Goal: Task Accomplishment & Management: Manage account settings

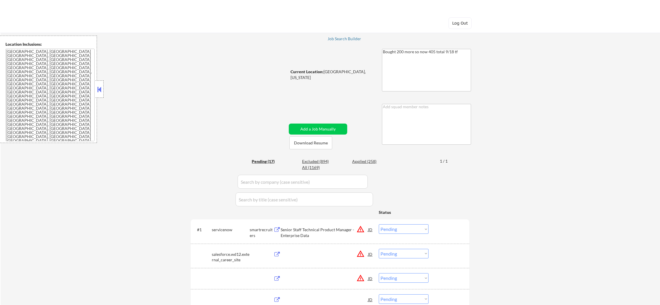
select select ""pending""
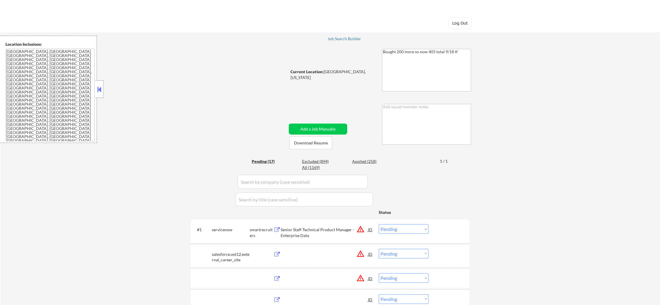
select select ""pending""
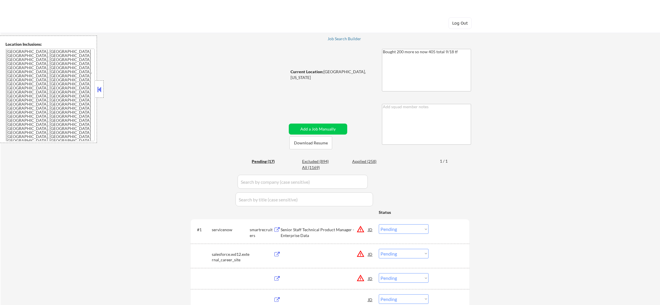
select select ""pending""
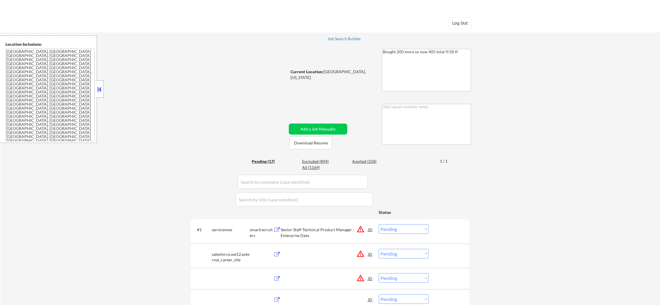
select select ""pending""
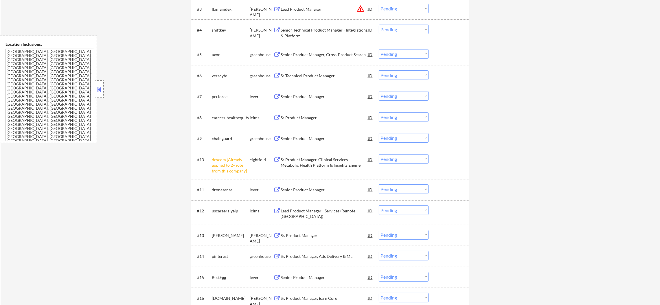
scroll to position [277, 0]
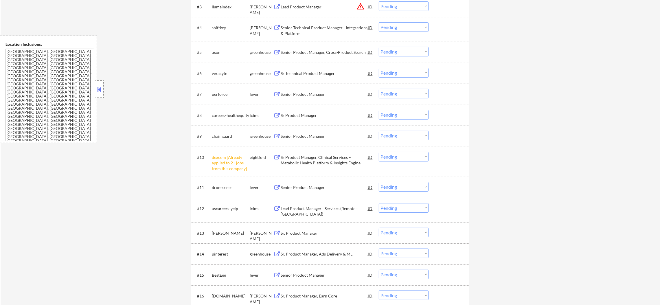
click at [407, 157] on select "Choose an option... Pending Applied Excluded (Questions) Excluded (Expired) Exc…" at bounding box center [404, 157] width 50 height 10
click at [379, 152] on select "Choose an option... Pending Applied Excluded (Questions) Excluded (Expired) Exc…" at bounding box center [404, 157] width 50 height 10
select select ""pending""
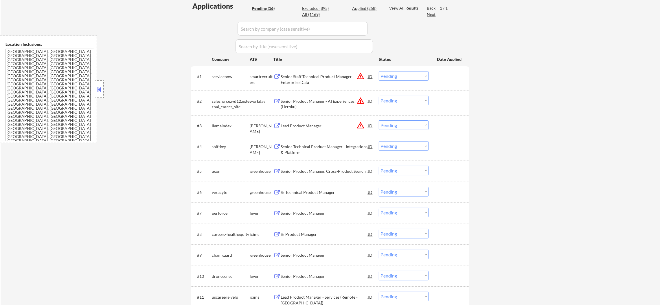
scroll to position [161, 0]
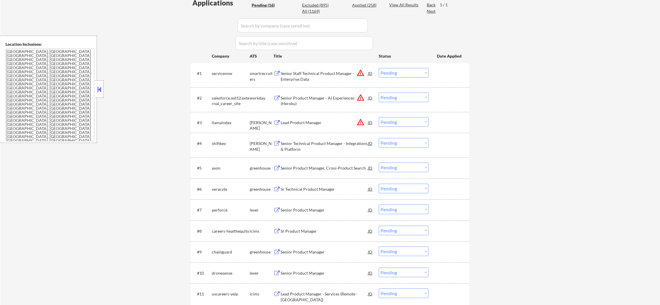
click at [186, 65] on div "← Return to /applysquad Mailslurp Inbox Job Search Builder Joseph Shum User Ema…" at bounding box center [330, 147] width 289 height 571
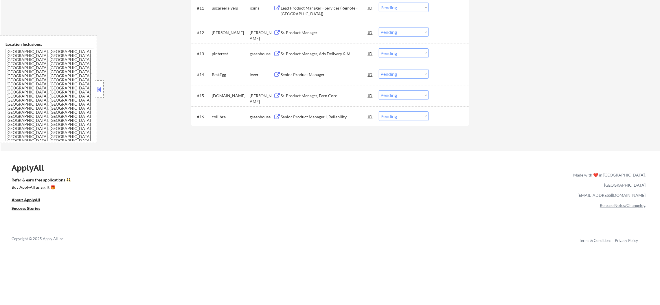
scroll to position [446, 0]
click at [219, 114] on div "collibra" at bounding box center [231, 117] width 38 height 10
copy div "collibra"
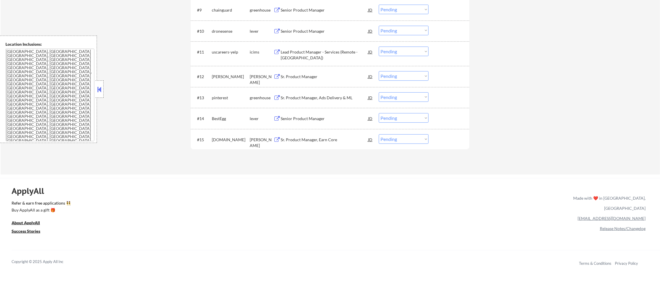
scroll to position [403, 0]
click at [218, 119] on div "BestEgg" at bounding box center [231, 119] width 38 height 6
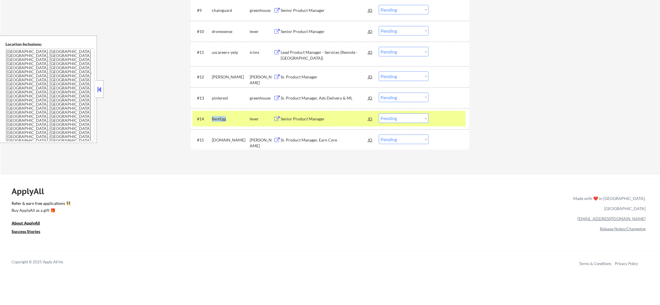
click at [218, 119] on div "BestEgg" at bounding box center [231, 119] width 38 height 6
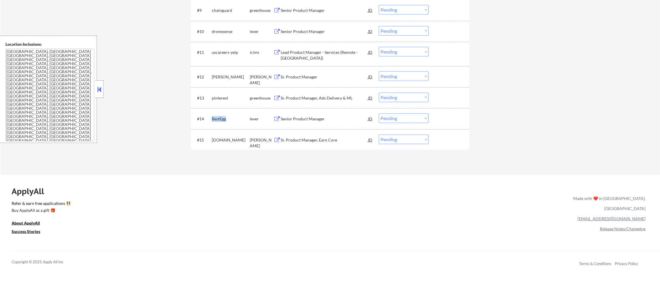
copy div "BestEgg"
select select ""pending""
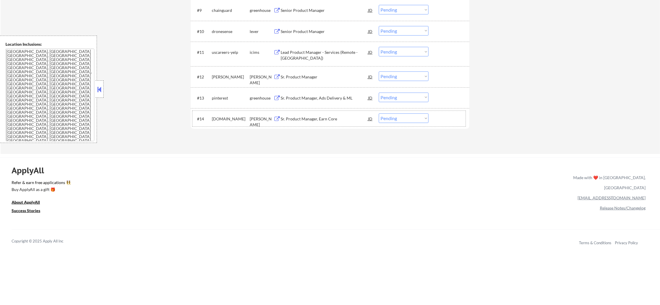
click at [216, 117] on div "kraken.com" at bounding box center [231, 119] width 38 height 6
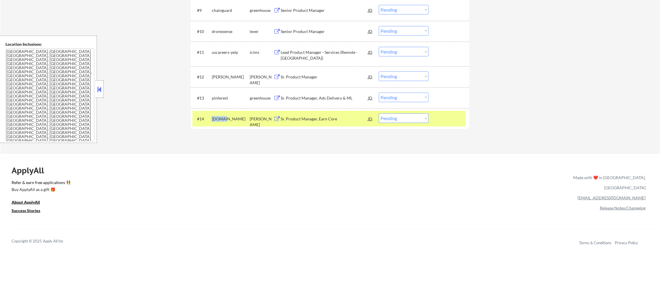
click at [216, 117] on div "kraken.com" at bounding box center [231, 119] width 38 height 6
copy div "kraken.com"
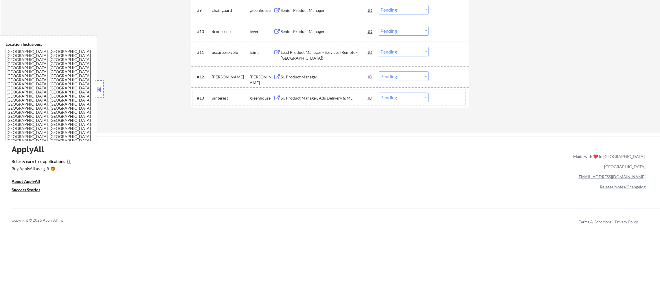
click at [221, 96] on div "pinterest" at bounding box center [231, 98] width 38 height 6
copy div "pinterest"
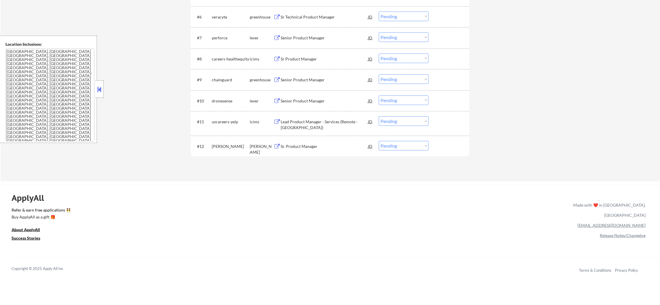
scroll to position [331, 0]
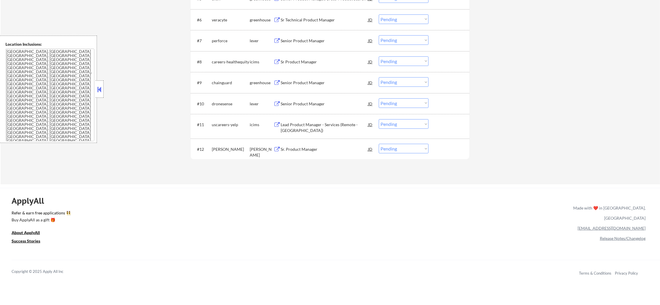
click at [215, 149] on div "dave" at bounding box center [231, 149] width 38 height 6
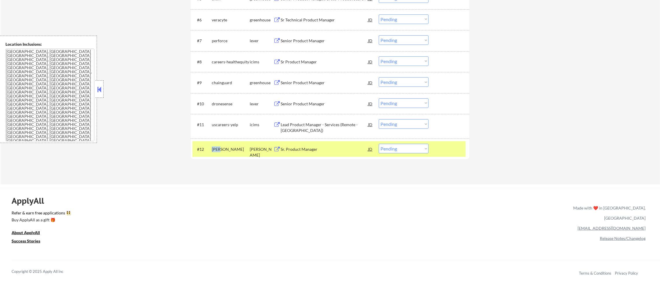
click at [215, 149] on div "dave" at bounding box center [231, 149] width 38 height 6
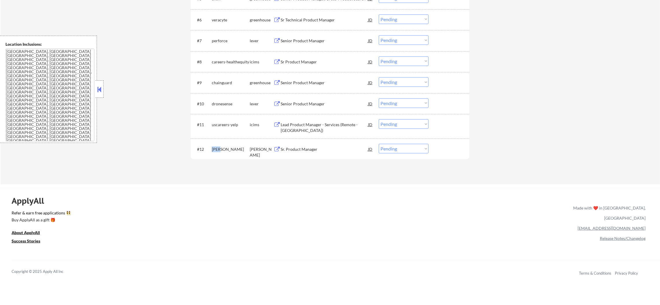
copy div "dave"
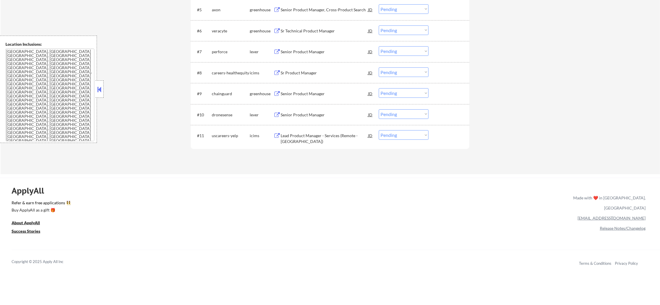
scroll to position [316, 0]
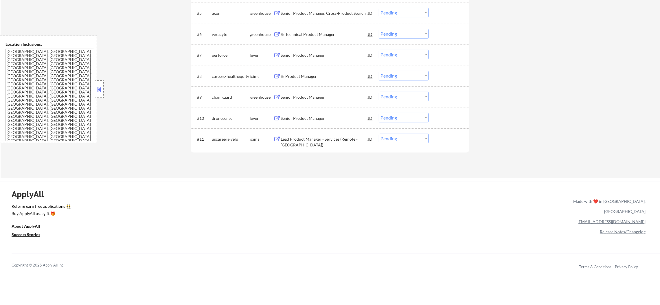
click at [221, 139] on div "uscareers-yelp" at bounding box center [231, 139] width 38 height 6
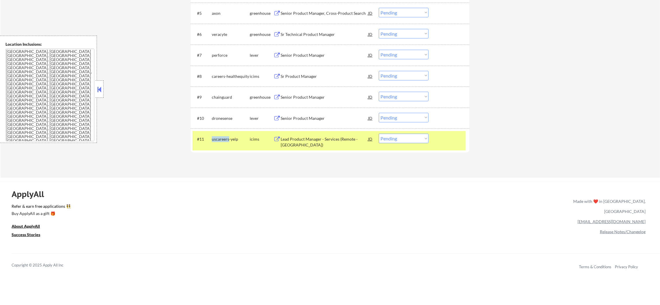
click at [221, 139] on div "uscareers-yelp" at bounding box center [231, 139] width 38 height 6
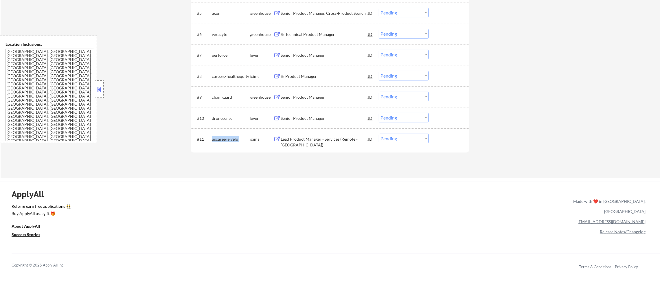
click at [221, 139] on div "uscareers-yelp" at bounding box center [231, 139] width 38 height 6
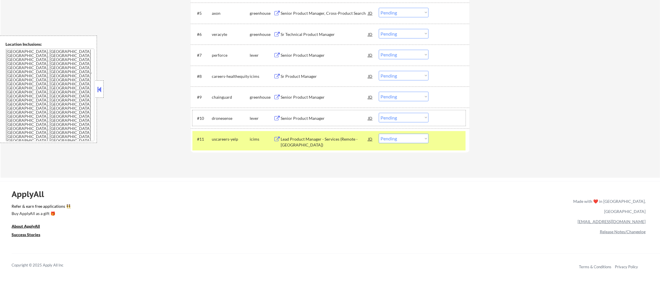
click at [225, 120] on div "dronesense" at bounding box center [231, 118] width 38 height 6
copy div "dronesense"
click at [225, 133] on div "#11 uscareers-yelp icims Lead Product Manager - Services (Remote - United State…" at bounding box center [328, 140] width 273 height 19
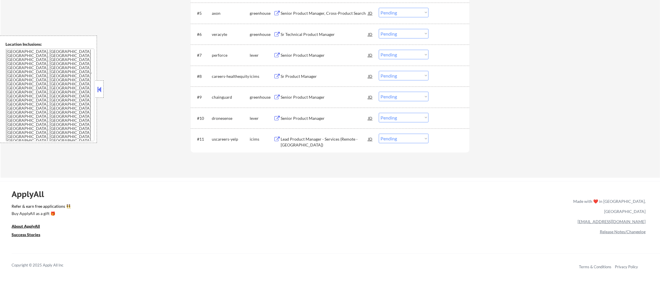
click at [224, 113] on div "dronesense" at bounding box center [231, 118] width 38 height 10
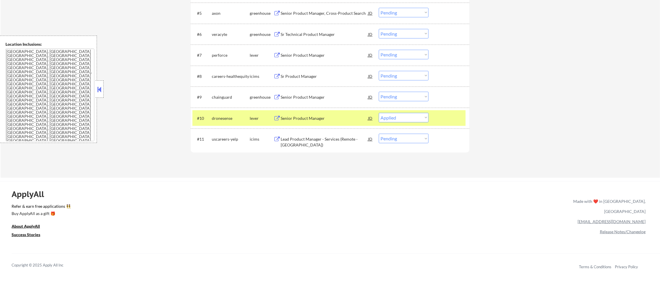
select select ""pending""
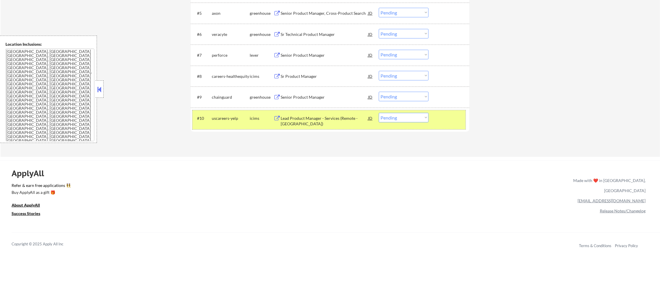
click at [231, 113] on div "uscareers-yelp" at bounding box center [231, 118] width 38 height 10
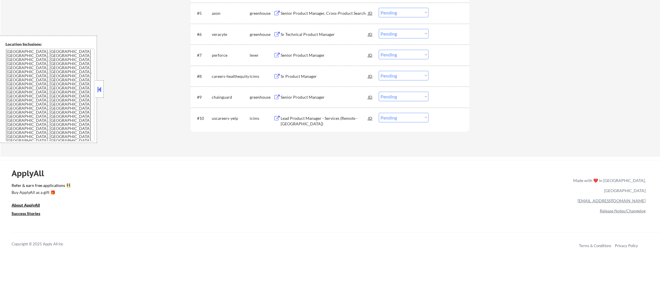
click at [227, 97] on div "chainguard" at bounding box center [231, 97] width 38 height 6
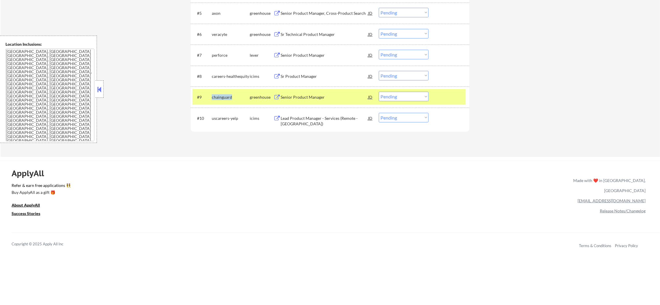
click at [227, 97] on div "chainguard" at bounding box center [231, 97] width 38 height 6
copy div "chainguard"
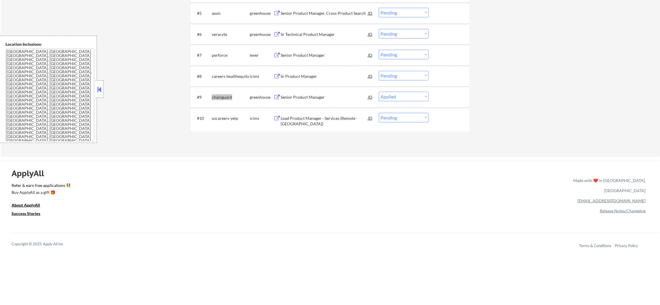
select select ""pending""
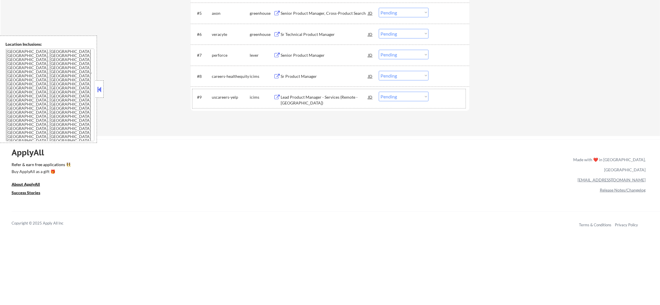
click at [224, 57] on div "perforce" at bounding box center [231, 55] width 38 height 6
copy div "perforce"
select select ""pending""
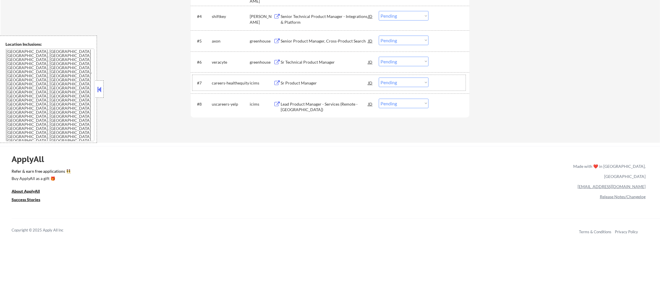
scroll to position [287, 0]
click at [219, 61] on div "veracyte" at bounding box center [231, 63] width 38 height 6
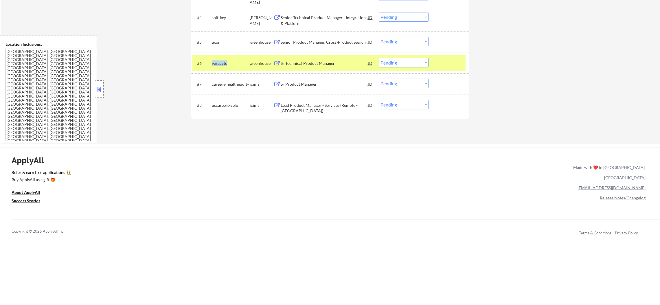
click at [219, 61] on div "veracyte" at bounding box center [231, 63] width 38 height 6
copy div "veracyte"
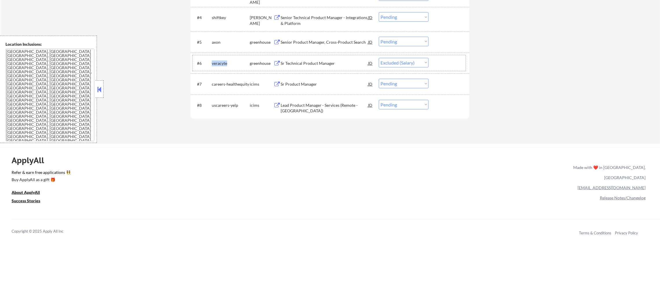
select select ""pending""
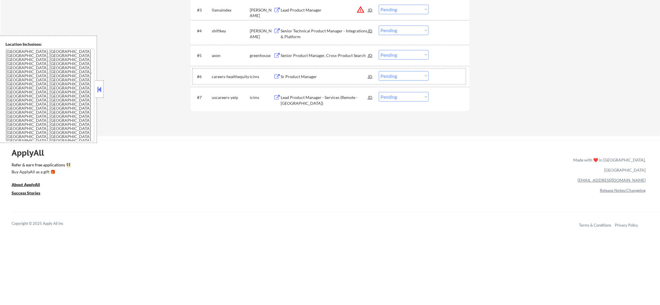
scroll to position [258, 0]
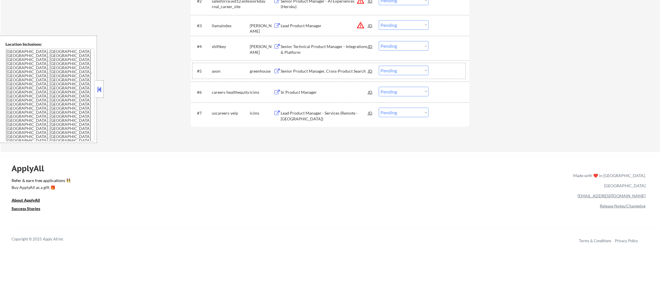
click at [215, 70] on div "axon" at bounding box center [231, 71] width 38 height 6
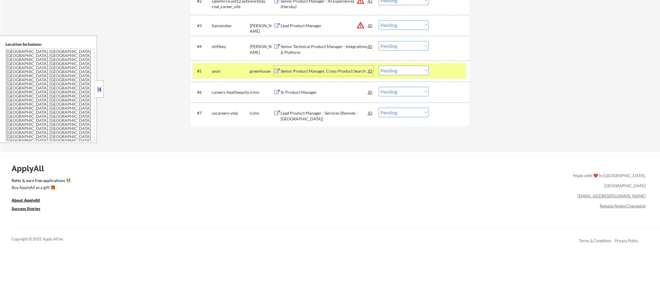
click at [306, 70] on div "Senior Product Manager, Cross-Product Search" at bounding box center [323, 71] width 87 height 6
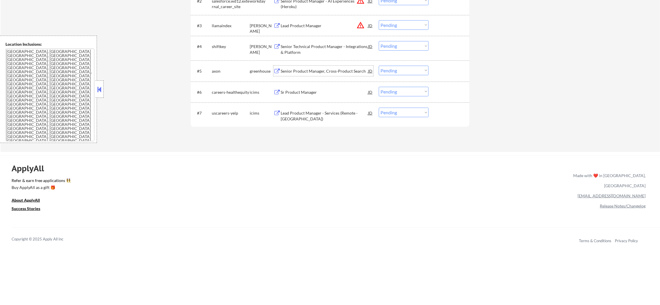
click at [381, 70] on select "Choose an option... Pending Applied Excluded (Questions) Excluded (Expired) Exc…" at bounding box center [404, 71] width 50 height 10
click at [333, 69] on div "Senior Product Manager, Cross-Product Search" at bounding box center [323, 71] width 87 height 6
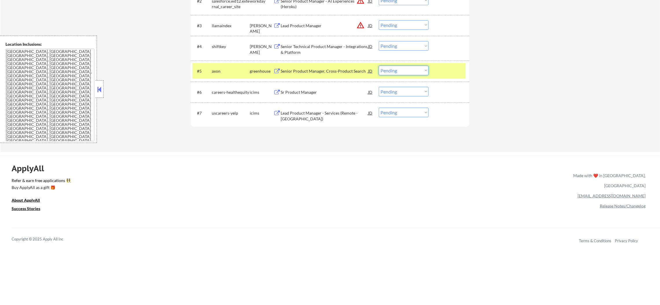
click at [390, 70] on select "Choose an option... Pending Applied Excluded (Questions) Excluded (Expired) Exc…" at bounding box center [404, 71] width 50 height 10
click at [379, 66] on select "Choose an option... Pending Applied Excluded (Questions) Excluded (Expired) Exc…" at bounding box center [404, 71] width 50 height 10
click at [236, 67] on div "axon" at bounding box center [231, 71] width 38 height 10
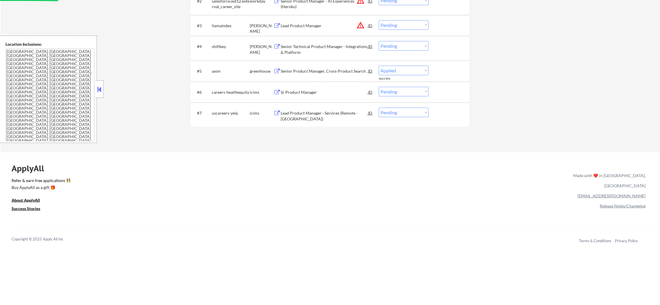
select select ""pending""
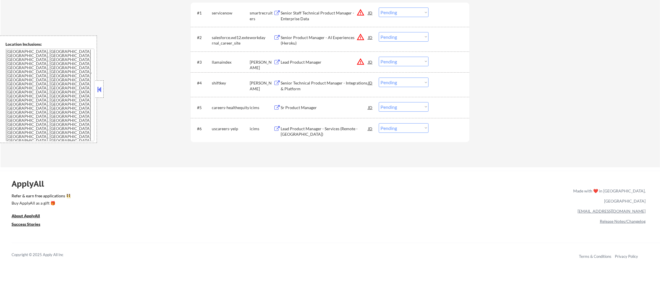
scroll to position [215, 0]
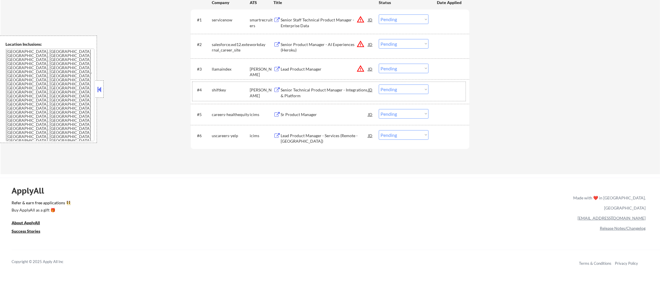
click at [218, 88] on div "shiftkey" at bounding box center [231, 90] width 38 height 6
copy div "shiftkey"
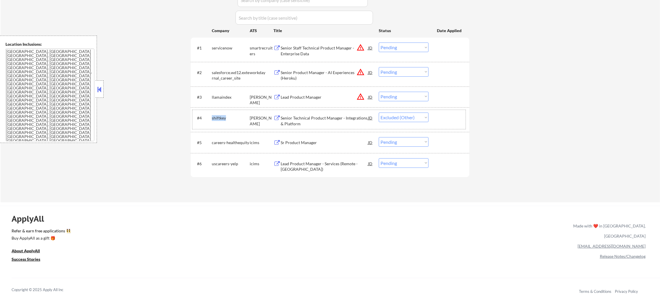
select select ""pending""
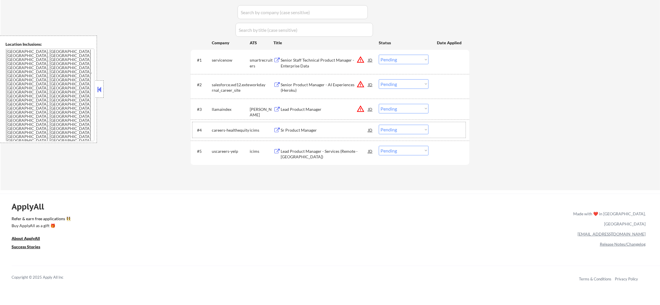
scroll to position [172, 0]
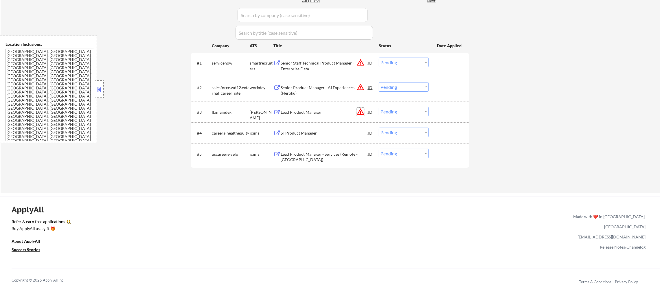
click at [359, 112] on button "warning_amber" at bounding box center [360, 112] width 8 height 8
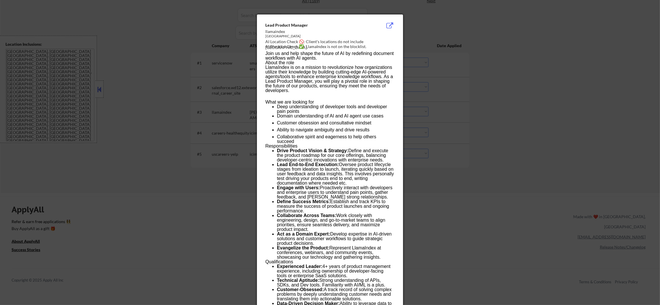
click at [468, 107] on div at bounding box center [330, 152] width 660 height 305
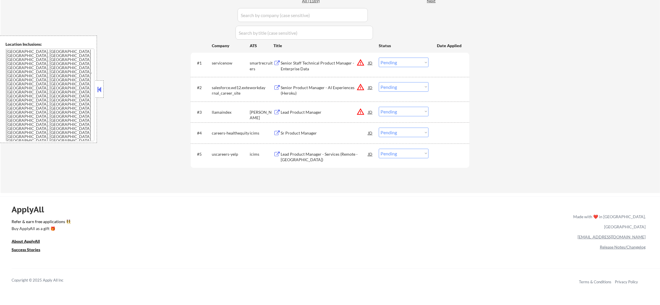
click at [412, 106] on div "#3 llamaindex ashby Lead Product Manager JD warning_amber Choose an option... P…" at bounding box center [328, 112] width 273 height 16
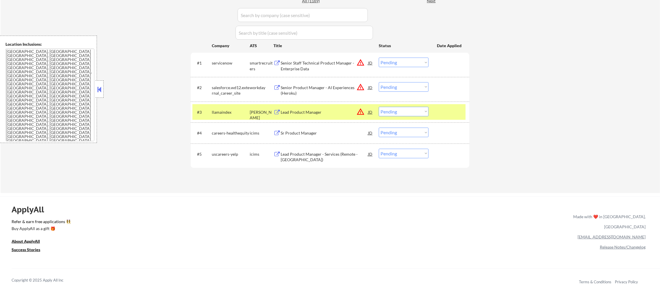
click at [416, 112] on select "Choose an option... Pending Applied Excluded (Questions) Excluded (Expired) Exc…" at bounding box center [404, 112] width 50 height 10
click at [379, 107] on select "Choose an option... Pending Applied Excluded (Questions) Excluded (Expired) Exc…" at bounding box center [404, 112] width 50 height 10
drag, startPoint x: 224, startPoint y: 115, endPoint x: 272, endPoint y: 107, distance: 48.6
click at [223, 115] on div "llamaindex" at bounding box center [231, 112] width 38 height 6
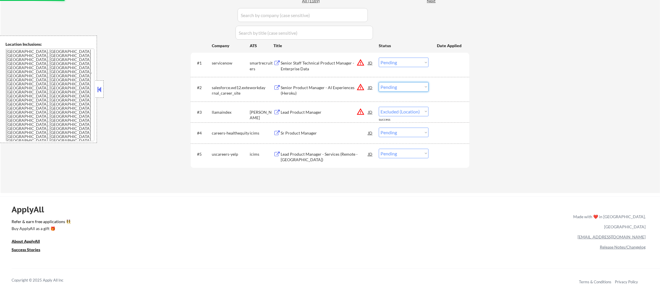
click at [385, 85] on select "Choose an option... Pending Applied Excluded (Questions) Excluded (Expired) Exc…" at bounding box center [404, 87] width 50 height 10
select select ""pending""
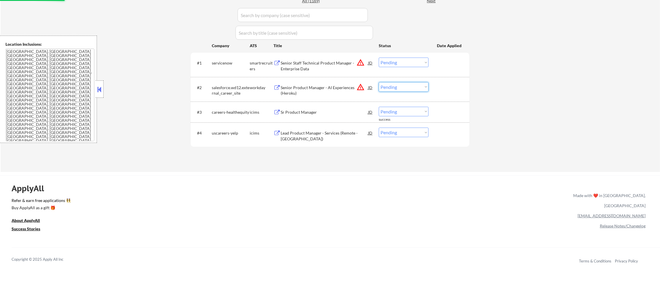
select select ""excluded__location_""
click at [379, 82] on select "Choose an option... Pending Applied Excluded (Questions) Excluded (Expired) Exc…" at bounding box center [404, 87] width 50 height 10
click at [412, 62] on select "Choose an option... Pending Applied Excluded (Questions) Excluded (Expired) Exc…" at bounding box center [404, 63] width 50 height 10
select select ""excluded__location_""
click at [379, 58] on select "Choose an option... Pending Applied Excluded (Questions) Excluded (Expired) Exc…" at bounding box center [404, 63] width 50 height 10
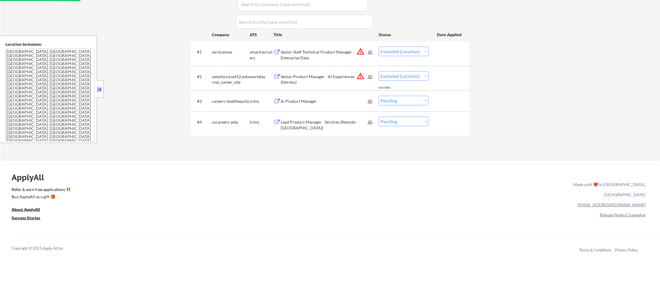
select select ""pending""
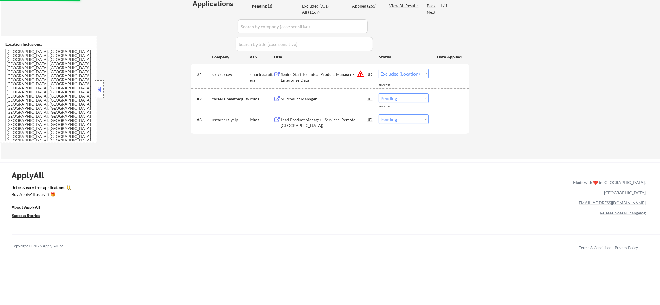
select select ""pending""
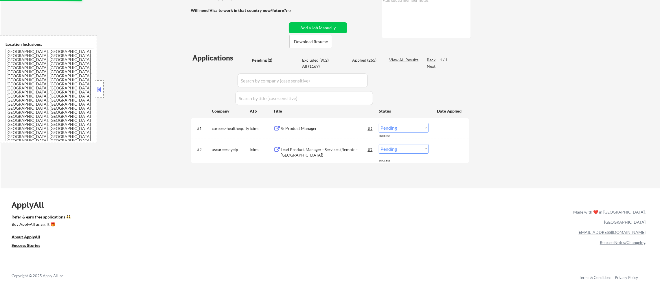
scroll to position [99, 0]
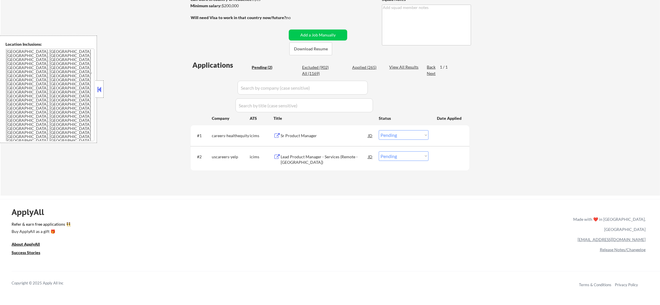
click at [365, 65] on div "Applied (265)" at bounding box center [366, 67] width 29 height 6
select select ""applied""
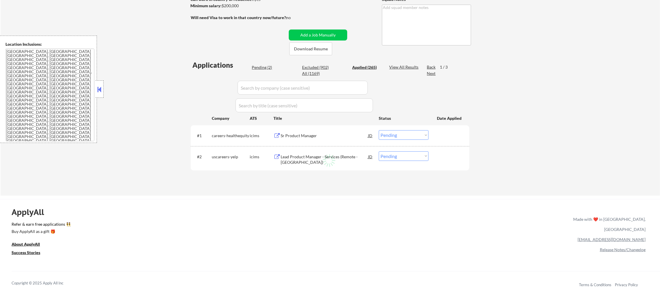
select select ""applied""
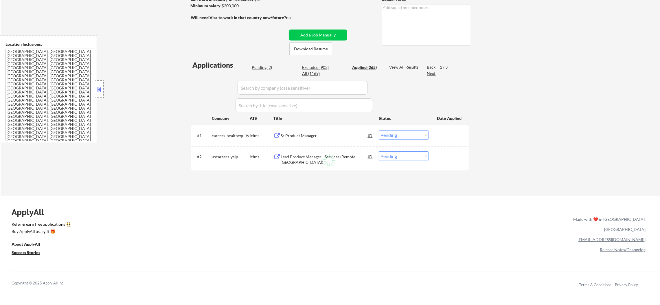
select select ""applied""
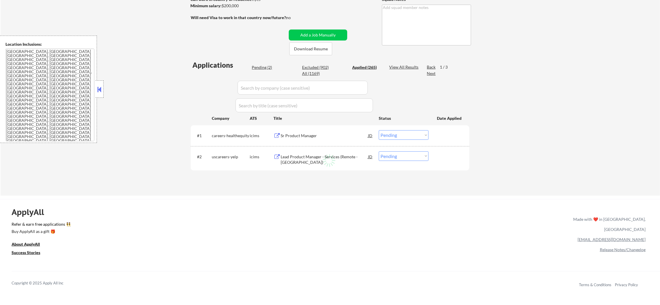
select select ""applied""
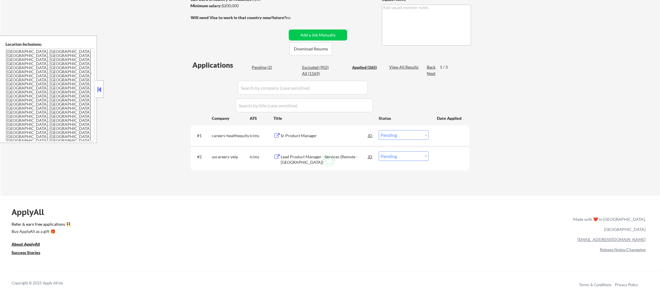
select select ""applied""
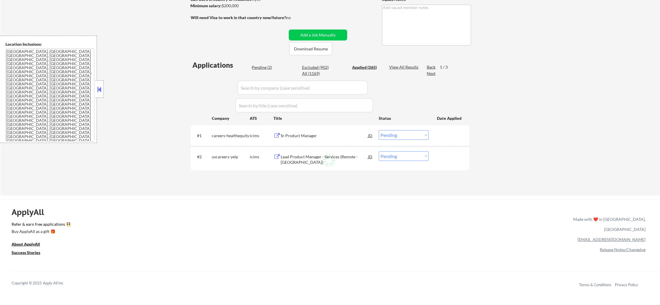
select select ""applied""
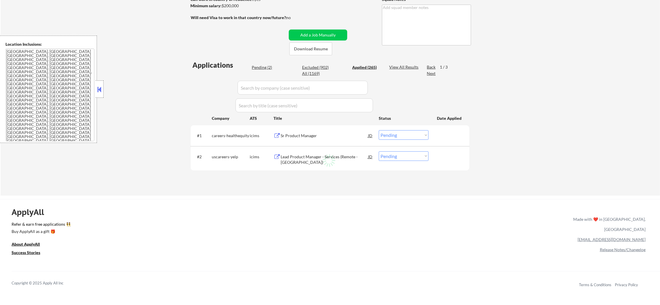
select select ""applied""
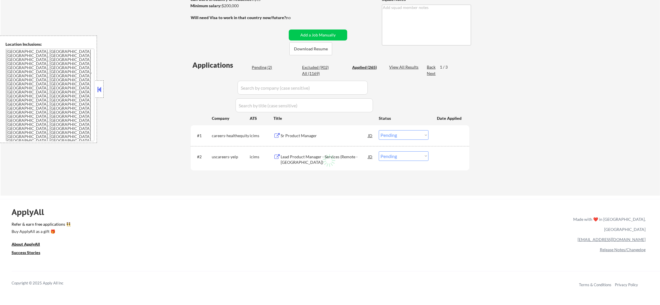
select select ""applied""
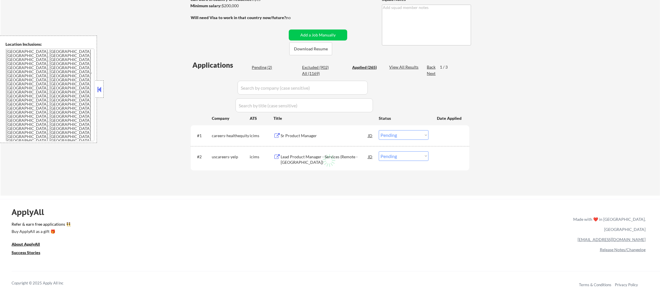
select select ""applied""
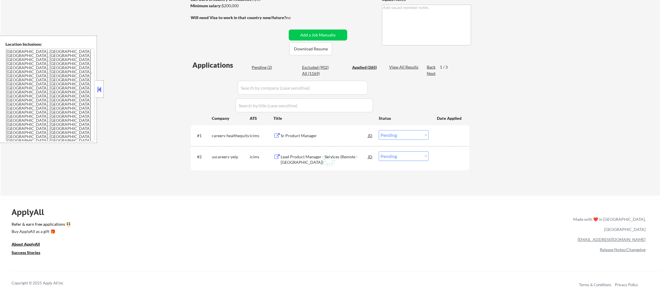
select select ""applied""
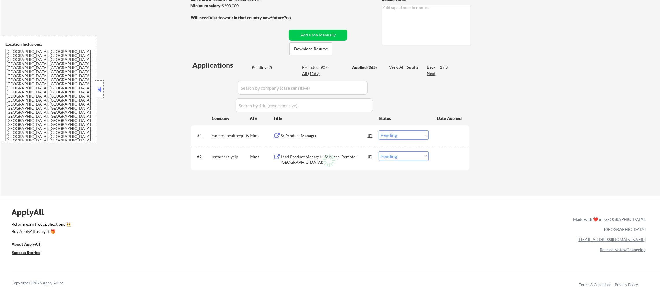
select select ""applied""
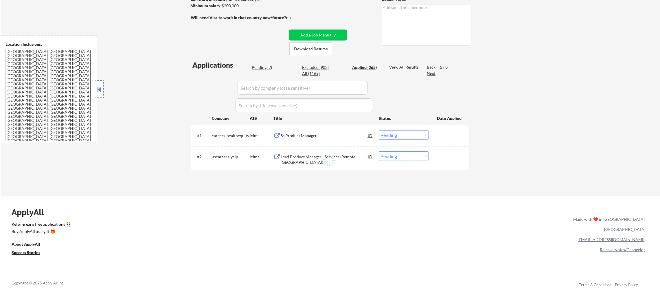
select select ""applied""
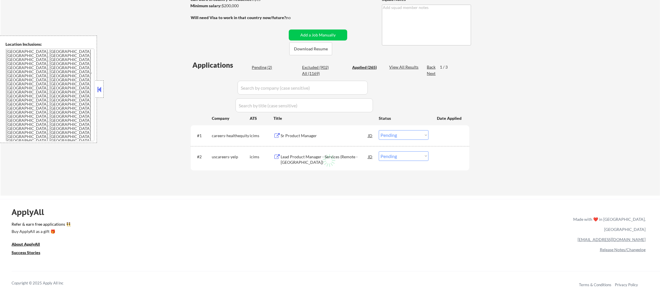
select select ""applied""
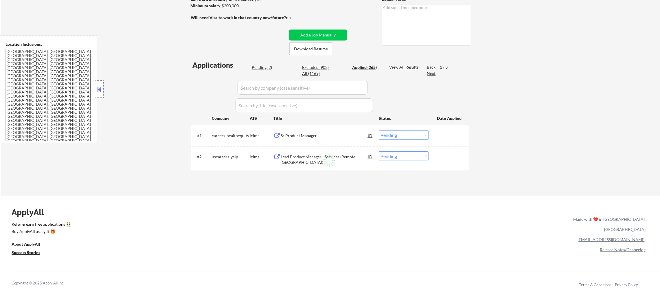
select select ""applied""
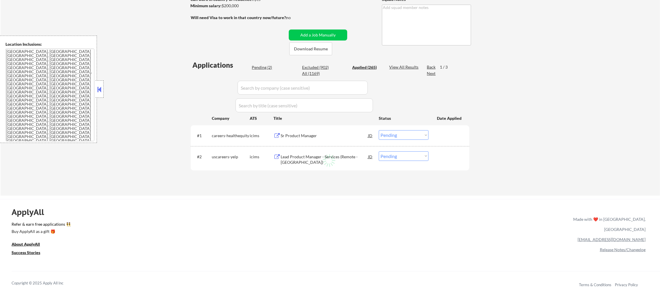
select select ""applied""
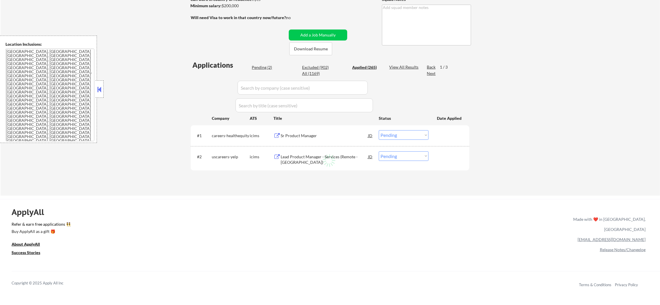
select select ""applied""
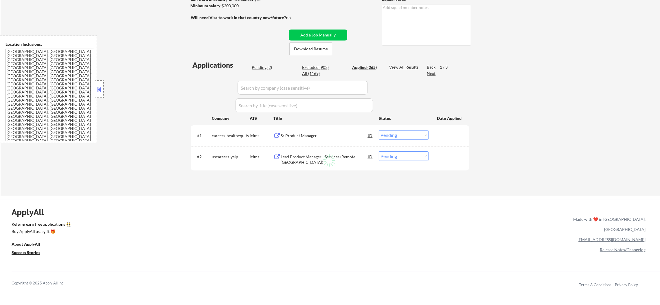
select select ""applied""
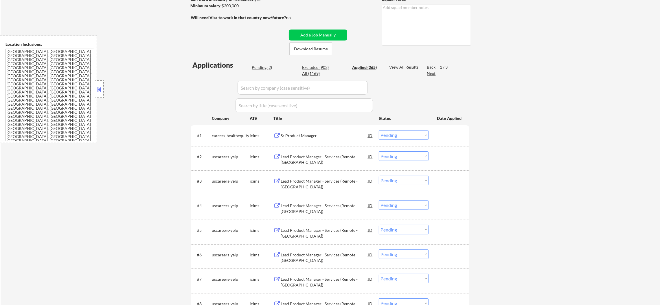
select select ""applied""
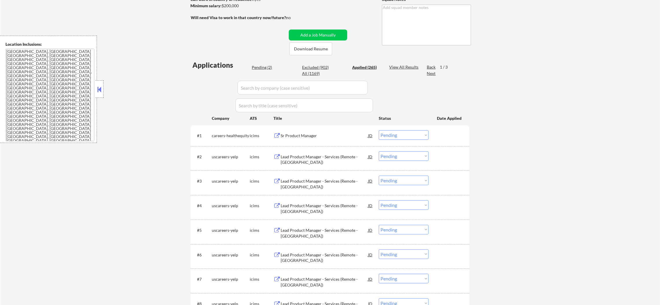
select select ""applied""
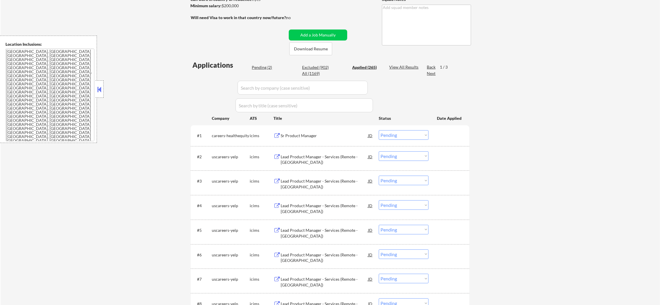
select select ""applied""
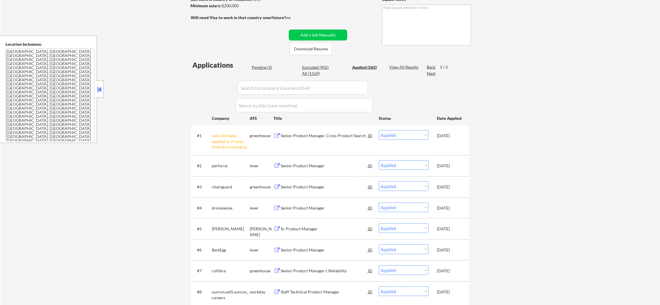
scroll to position [157, 0]
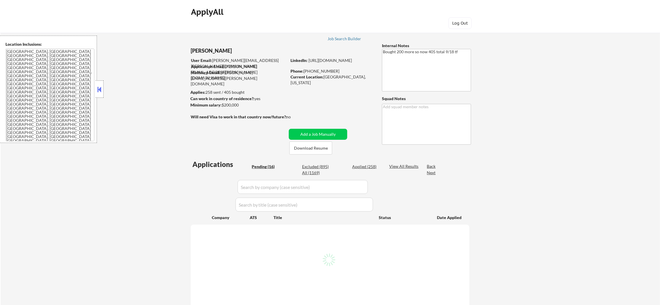
scroll to position [64, 0]
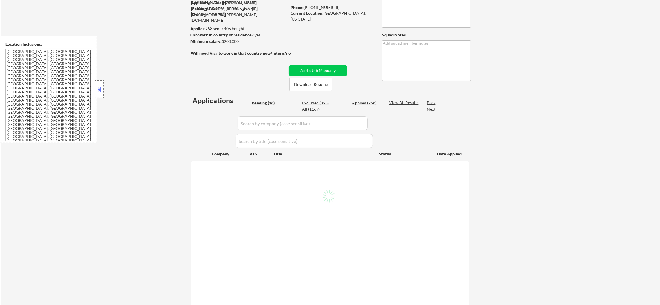
click at [316, 106] on div "All (1169)" at bounding box center [316, 109] width 29 height 6
select select ""pending""
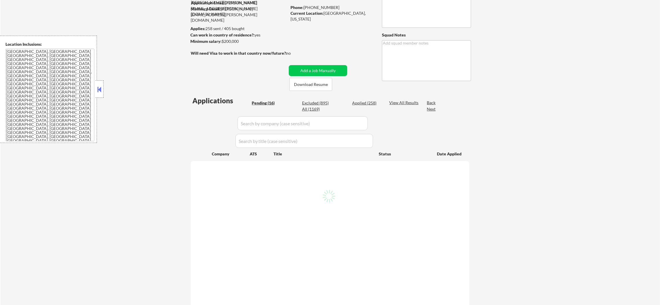
select select ""pending""
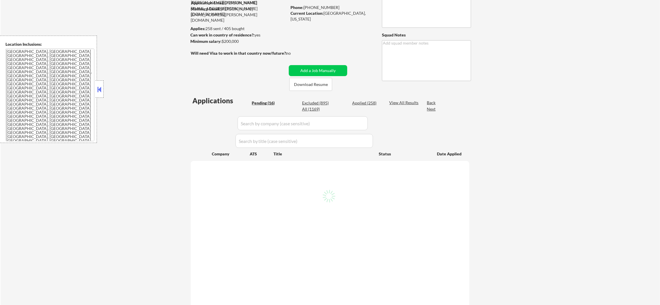
select select ""pending""
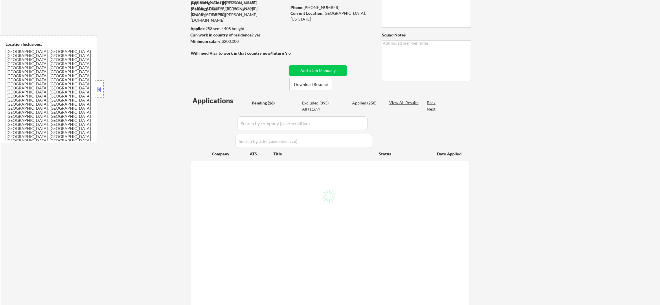
select select ""pending""
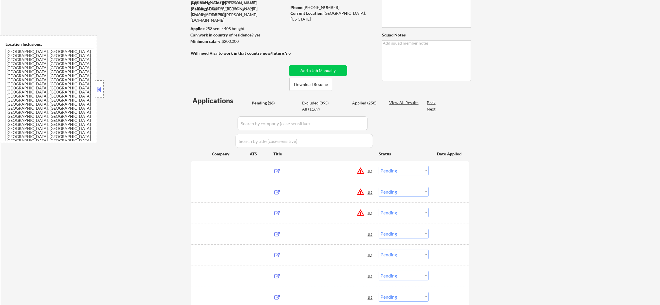
scroll to position [87, 0]
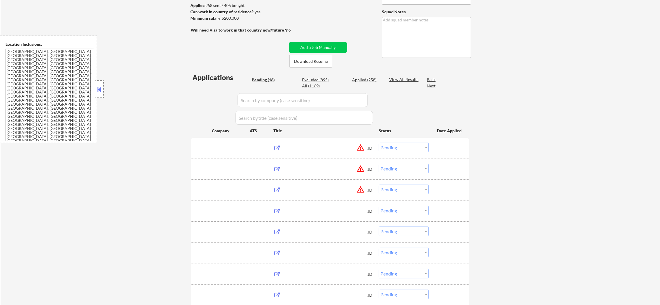
click at [315, 86] on div "All (1169)" at bounding box center [316, 86] width 29 height 6
select select ""applied""
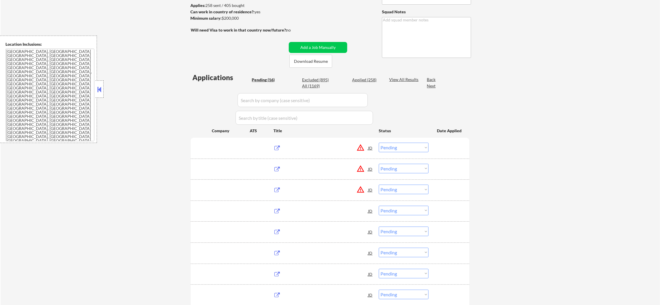
select select ""applied""
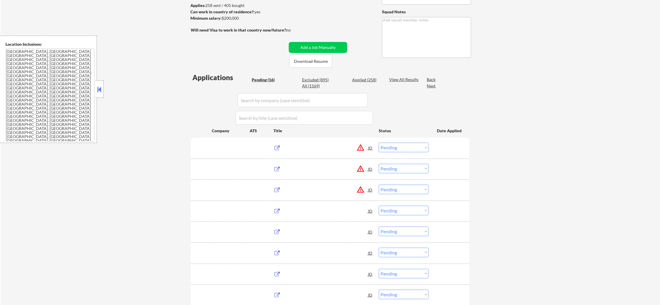
select select ""applied""
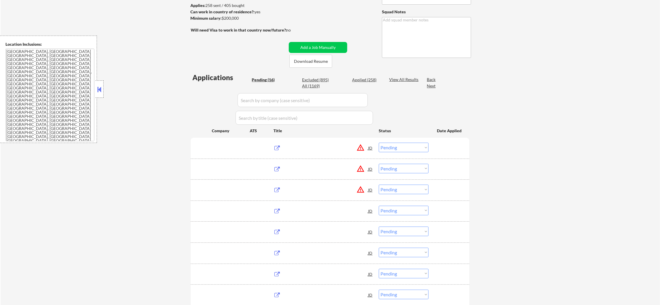
select select ""applied""
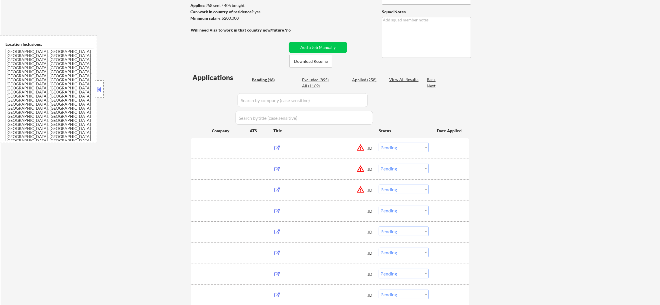
select select ""applied""
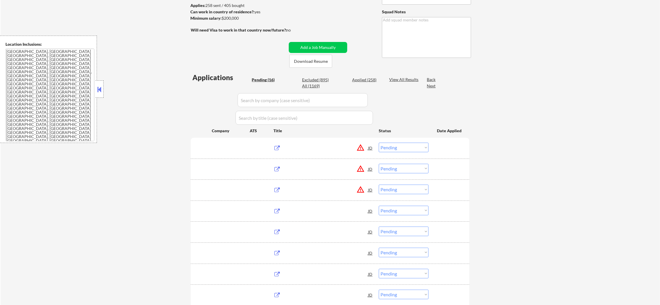
select select ""applied""
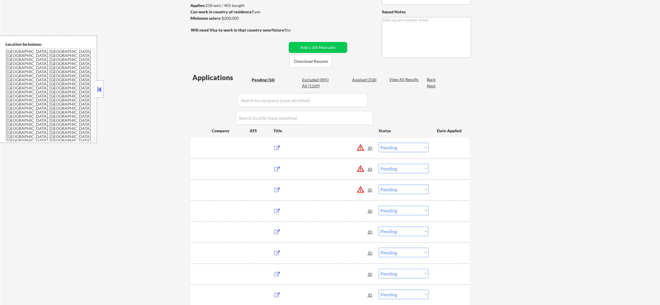
select select ""applied""
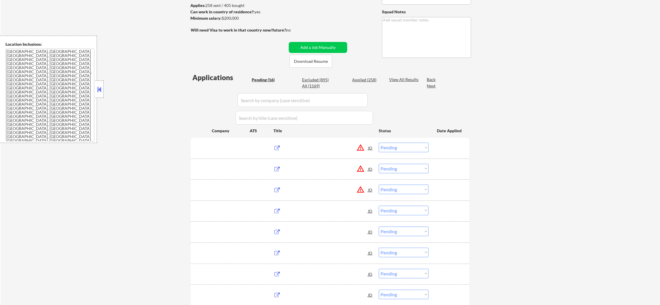
select select ""applied""
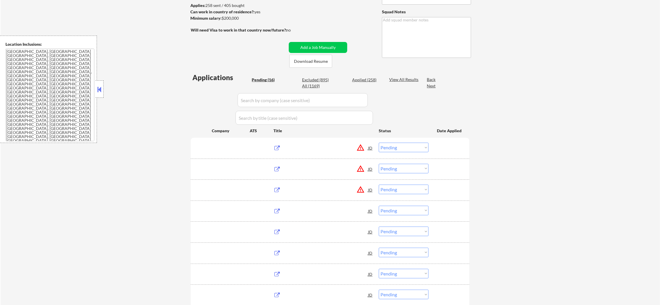
select select ""applied""
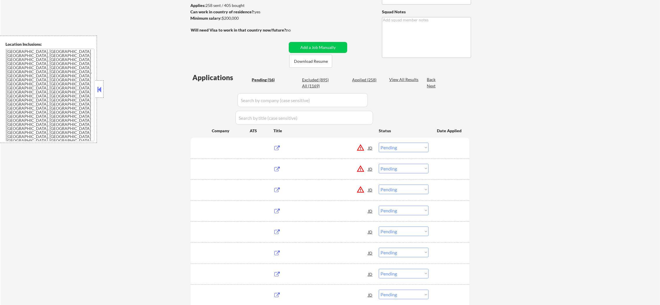
select select ""applied""
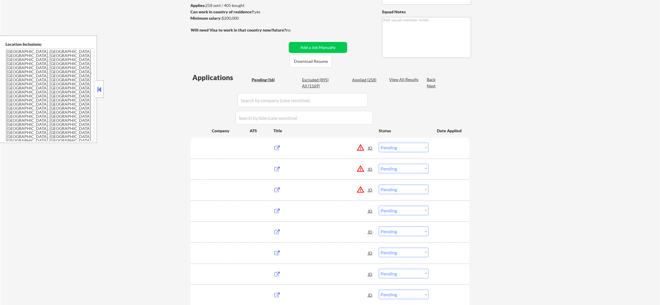
select select ""applied""
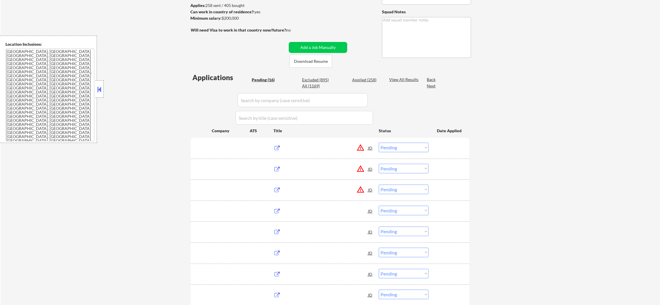
select select ""applied""
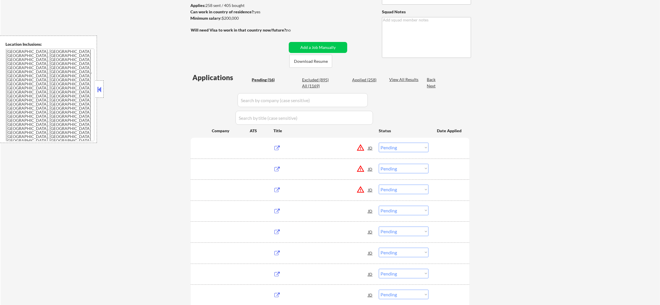
select select ""excluded""
select select ""applied""
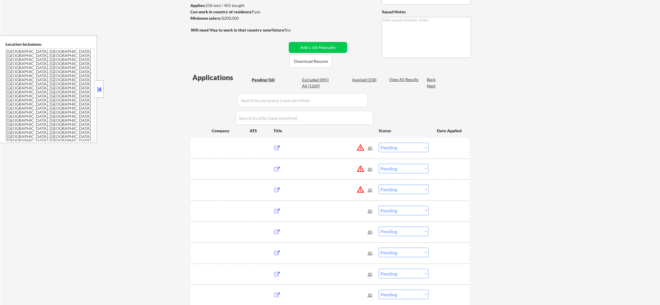
select select ""applied""
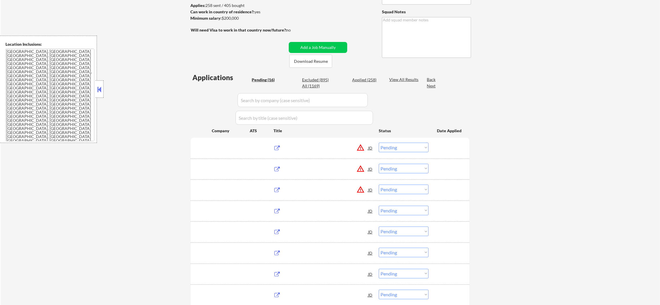
select select ""applied""
select select ""excluded""
select select ""applied""
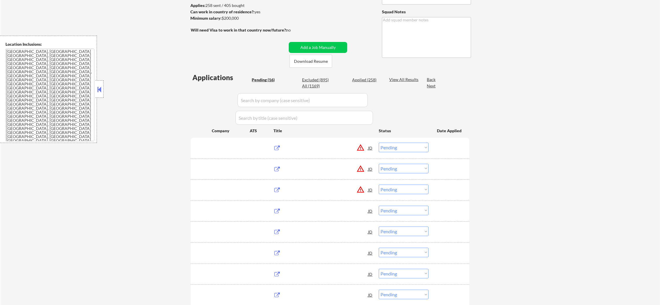
select select ""applied""
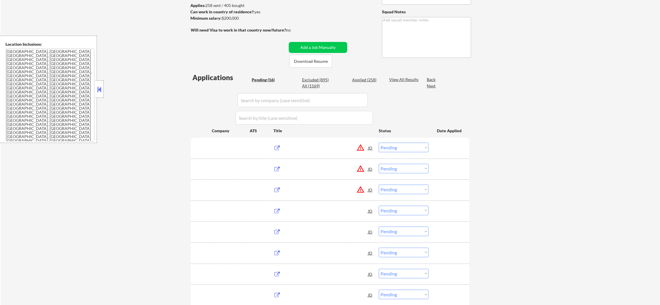
select select ""applied""
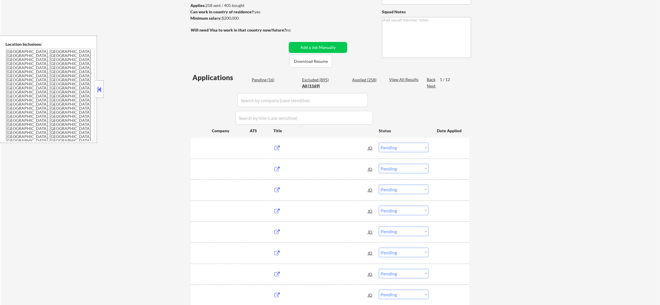
select select ""applied""
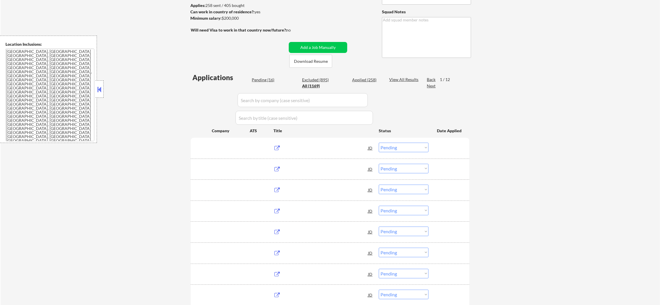
select select ""applied""
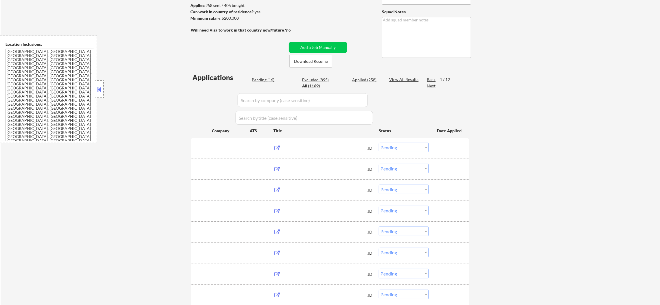
select select ""applied""
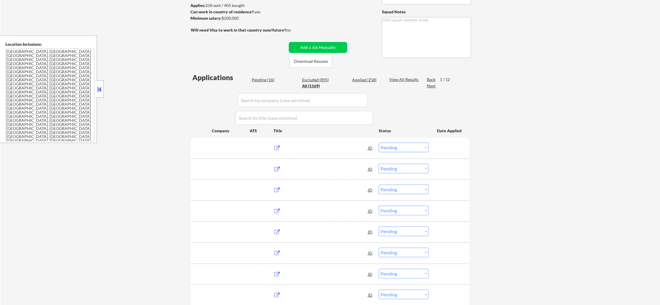
select select ""applied""
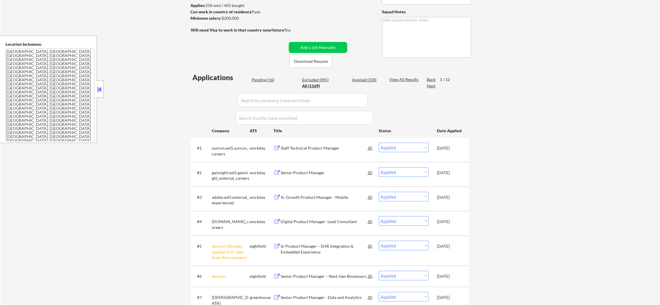
click at [289, 102] on input "input" at bounding box center [302, 100] width 130 height 14
click at [255, 98] on input "input" at bounding box center [302, 100] width 130 height 14
paste input "collibra"
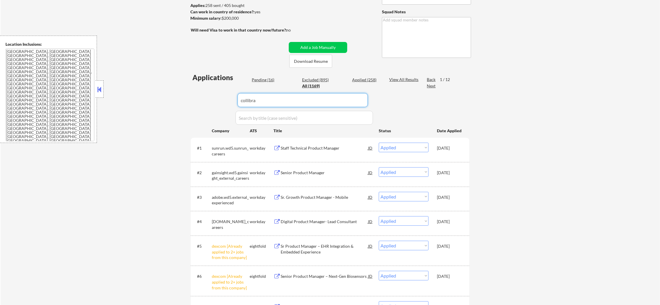
type input "collibra"
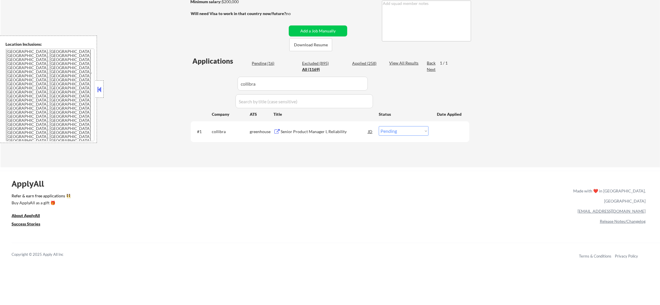
scroll to position [115, 0]
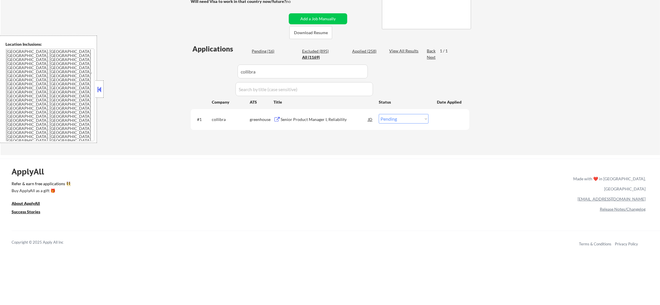
click at [341, 119] on div "Senior Product Manager I, Reliability" at bounding box center [323, 120] width 87 height 6
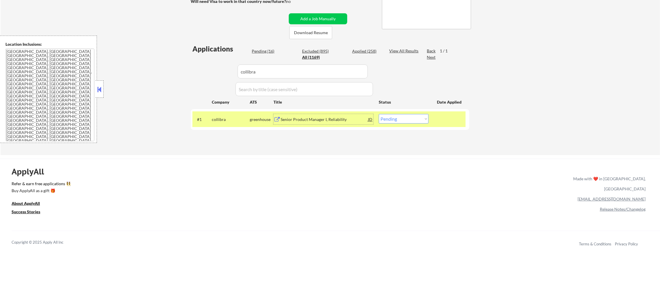
click at [66, 73] on textarea "Seattle, WA Mercer Island, WA Shoreline, WA Tukwila, WA Burien, WA SeaTac, WA W…" at bounding box center [49, 95] width 89 height 93
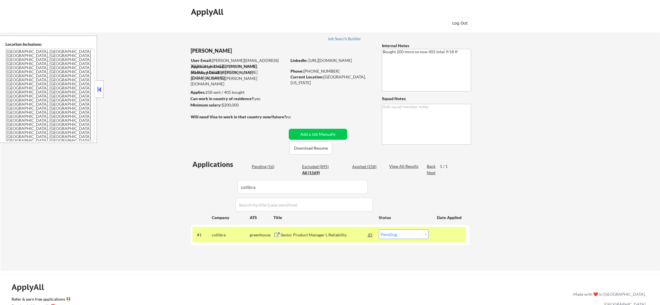
click at [319, 237] on div "Senior Product Manager I, Reliability" at bounding box center [323, 235] width 87 height 6
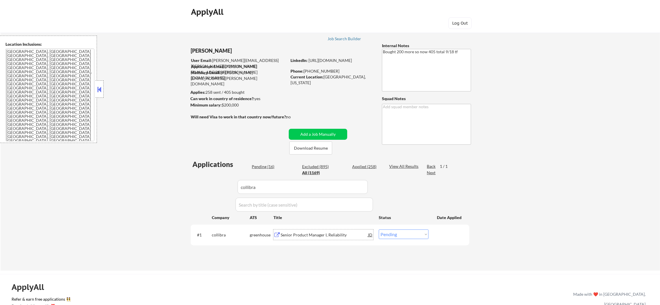
drag, startPoint x: 392, startPoint y: 237, endPoint x: 393, endPoint y: 240, distance: 3.7
click at [392, 237] on select "Choose an option... Pending Applied Excluded (Questions) Excluded (Expired) Exc…" at bounding box center [404, 234] width 50 height 10
select select ""applied""
click at [379, 229] on select "Choose an option... Pending Applied Excluded (Questions) Excluded (Expired) Exc…" at bounding box center [404, 234] width 50 height 10
paste input "BestEgg"
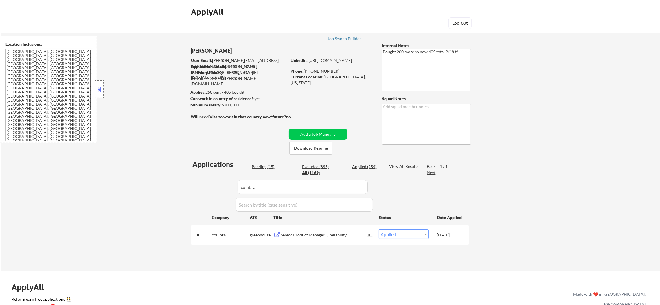
drag, startPoint x: 182, startPoint y: 192, endPoint x: 152, endPoint y: 187, distance: 31.4
click at [164, 190] on div "← Return to /applysquad Mailslurp Inbox Job Search Builder Joseph Shum User Ema…" at bounding box center [330, 146] width 659 height 247
type input "BestEgg"
click at [152, 187] on div "← Return to /applysquad Mailslurp Inbox Job Search Builder Joseph Shum User Ema…" at bounding box center [330, 146] width 659 height 247
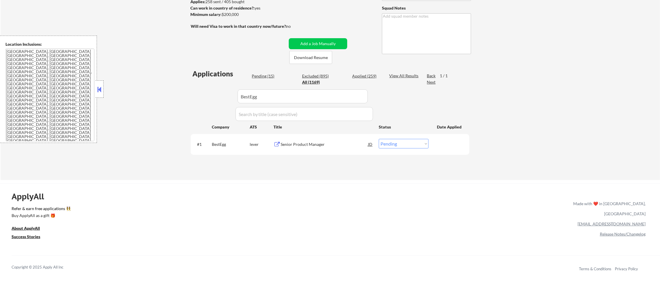
scroll to position [101, 0]
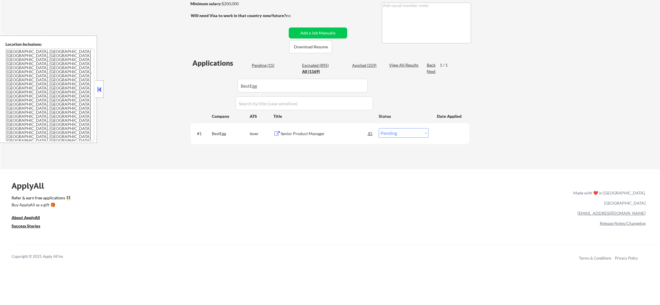
click at [326, 132] on div "Senior Product Manager" at bounding box center [323, 134] width 87 height 6
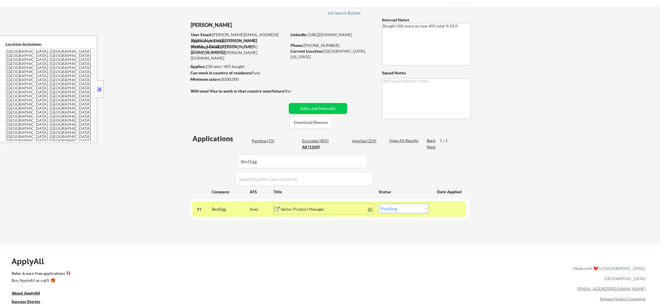
scroll to position [87, 0]
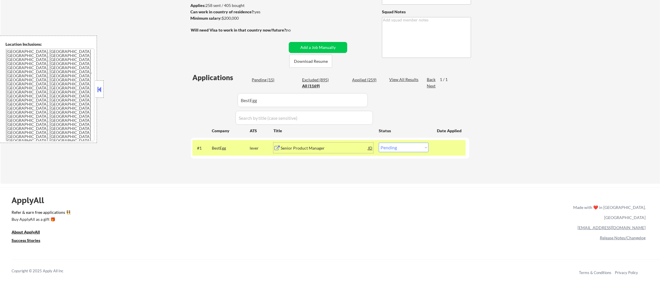
click at [395, 147] on select "Choose an option... Pending Applied Excluded (Questions) Excluded (Expired) Exc…" at bounding box center [404, 148] width 50 height 10
select select ""applied""
click at [379, 143] on select "Choose an option... Pending Applied Excluded (Questions) Excluded (Expired) Exc…" at bounding box center [404, 148] width 50 height 10
click at [228, 149] on div "BestEgg" at bounding box center [231, 148] width 38 height 6
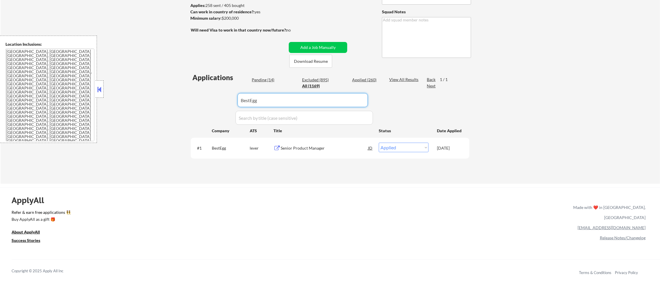
drag, startPoint x: 269, startPoint y: 96, endPoint x: 165, endPoint y: 99, distance: 104.1
click at [175, 98] on div "← Return to /applysquad Mailslurp Inbox Job Search Builder Joseph Shum User Ema…" at bounding box center [330, 59] width 659 height 247
paste input "kraken.com"
type input "kraken.com"
click at [155, 101] on div "← Return to /applysquad Mailslurp Inbox Job Search Builder Joseph Shum User Ema…" at bounding box center [330, 59] width 659 height 247
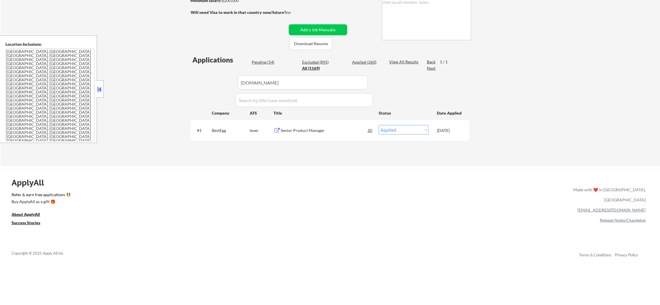
scroll to position [130, 0]
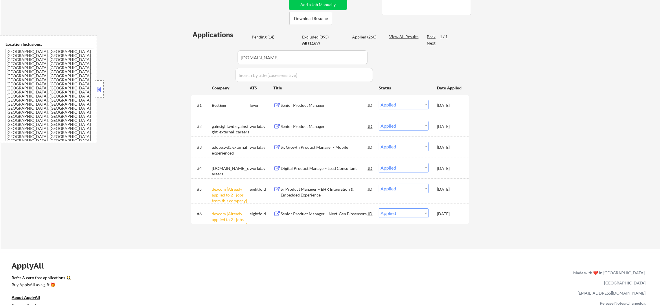
select select ""excluded""
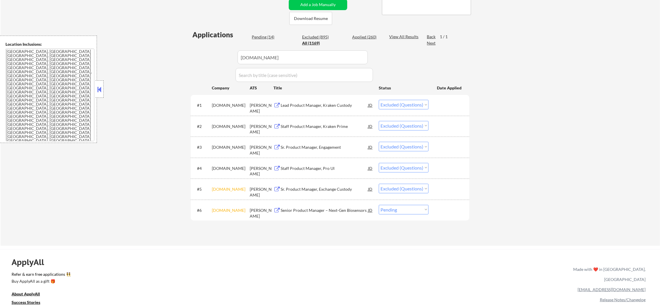
scroll to position [130, 0]
click at [393, 206] on select "Choose an option... Pending Applied Excluded (Questions) Excluded (Expired) Exc…" at bounding box center [404, 209] width 50 height 10
select select ""excluded""
click at [379, 204] on select "Choose an option... Pending Applied Excluded (Questions) Excluded (Expired) Exc…" at bounding box center [404, 209] width 50 height 10
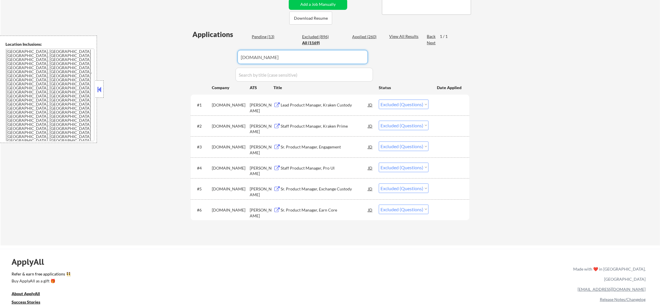
drag, startPoint x: 260, startPoint y: 58, endPoint x: 255, endPoint y: 62, distance: 6.2
click at [211, 62] on div "Applications Pending (13) Excluded (896) Applied (260) All (1169) View All Resu…" at bounding box center [330, 131] width 278 height 204
drag, startPoint x: 281, startPoint y: 61, endPoint x: 235, endPoint y: 61, distance: 46.3
click at [235, 61] on div "Applications Pending (13) Excluded (896) Applied (260) All (1169) View All Resu…" at bounding box center [330, 131] width 278 height 204
paste input "pinterest"
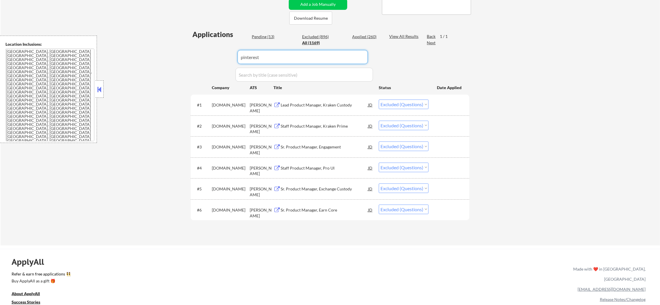
type input "pinterest"
click at [202, 61] on div "Applications Pending (13) Excluded (896) Applied (260) All (1169) View All Resu…" at bounding box center [330, 131] width 278 height 204
select select ""applied""
select select ""excluded__other_""
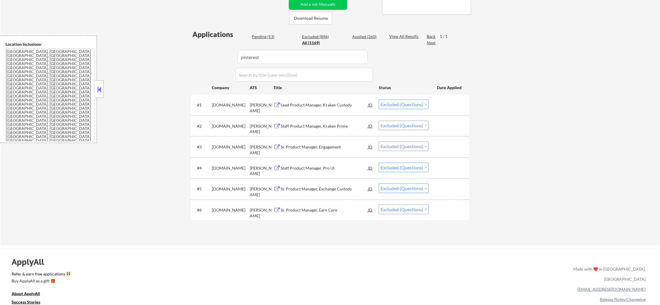
select select ""excluded__other_""
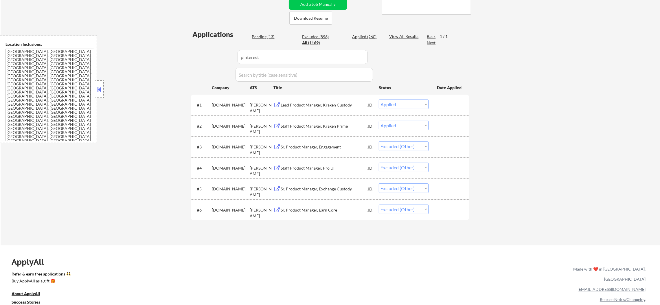
select select ""excluded__other_""
select select ""pending""
select select ""excluded__other_""
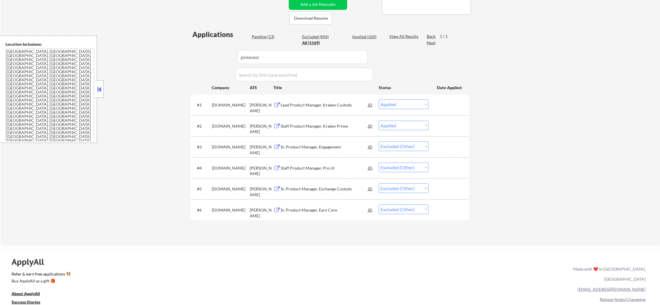
select select ""excluded__other_""
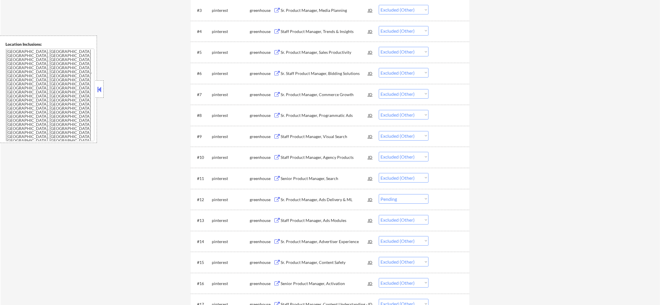
scroll to position [318, 0]
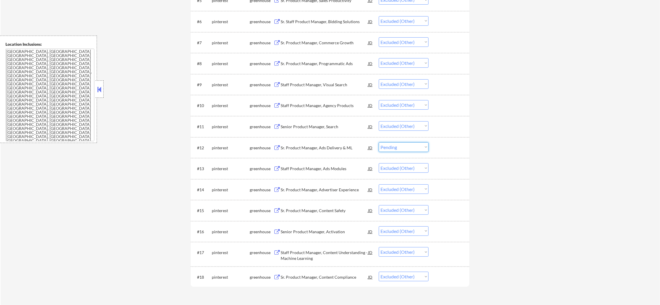
click at [400, 148] on select "Choose an option... Pending Applied Excluded (Questions) Excluded (Expired) Exc…" at bounding box center [404, 147] width 50 height 10
select select ""excluded__other_""
click at [379, 142] on select "Choose an option... Pending Applied Excluded (Questions) Excluded (Expired) Exc…" at bounding box center [404, 147] width 50 height 10
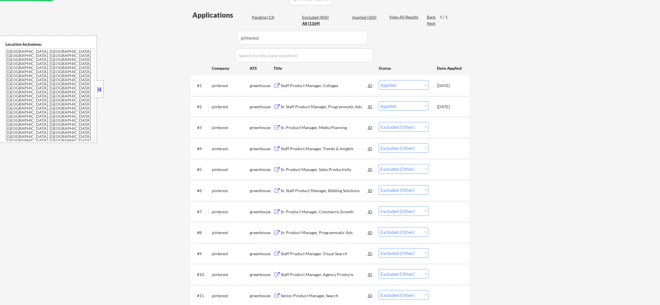
scroll to position [145, 0]
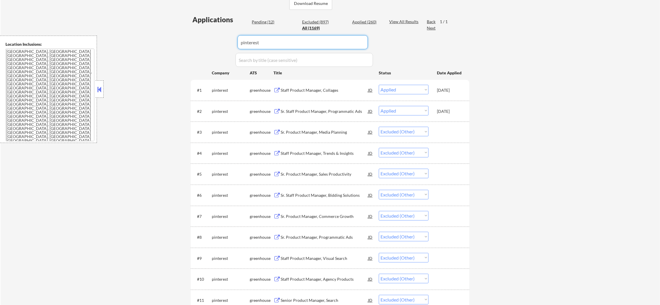
drag, startPoint x: 269, startPoint y: 46, endPoint x: 197, endPoint y: 39, distance: 72.0
click at [197, 39] on div "Applications Pending (12) Excluded (897) Applied (260) All (1169) View All Resu…" at bounding box center [330, 244] width 278 height 459
paste input "dave"
type input "dave"
click at [197, 39] on div "Applications Pending (12) Excluded (897) Applied (260) All (1169) View All Resu…" at bounding box center [330, 244] width 278 height 459
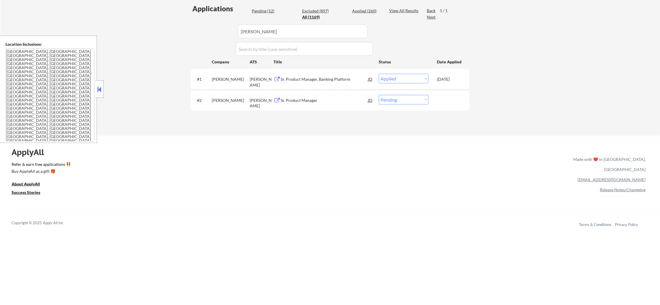
scroll to position [159, 0]
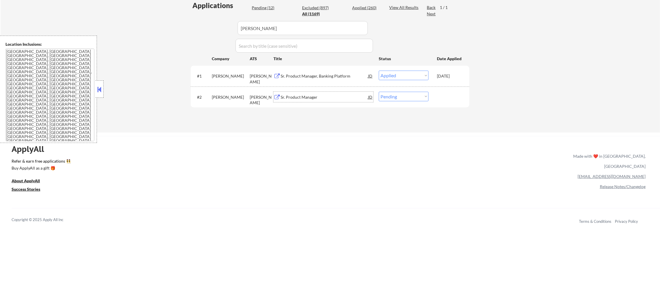
click at [299, 96] on div "Sr. Product Manager" at bounding box center [323, 97] width 87 height 6
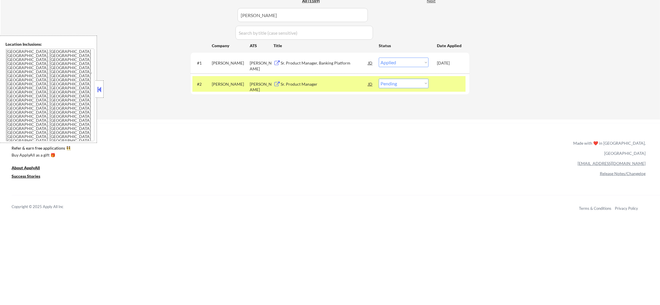
scroll to position [173, 0]
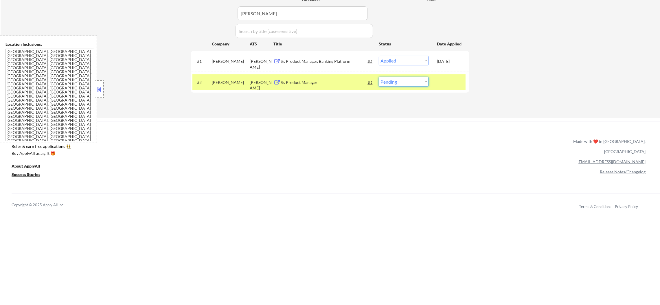
drag, startPoint x: 406, startPoint y: 82, endPoint x: 405, endPoint y: 86, distance: 4.5
click at [406, 82] on select "Choose an option... Pending Applied Excluded (Questions) Excluded (Expired) Exc…" at bounding box center [404, 82] width 50 height 10
select select ""applied""
click at [379, 77] on select "Choose an option... Pending Applied Excluded (Questions) Excluded (Expired) Exc…" at bounding box center [404, 82] width 50 height 10
click at [220, 77] on div "dave" at bounding box center [231, 82] width 38 height 10
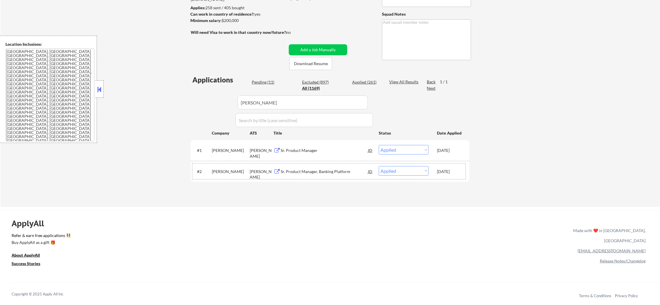
scroll to position [72, 0]
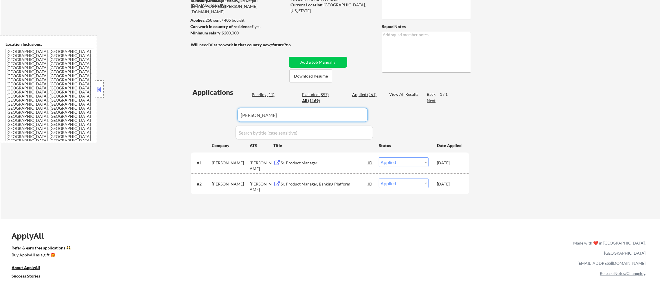
drag, startPoint x: 262, startPoint y: 116, endPoint x: 169, endPoint y: 112, distance: 93.2
click at [184, 110] on div "← Return to /applysquad Mailslurp Inbox Job Search Builder Joseph Shum User Ema…" at bounding box center [330, 85] width 659 height 268
paste input "dronesense"
type input "dronesense"
click at [164, 112] on div "← Return to /applysquad Mailslurp Inbox Job Search Builder Joseph Shum User Ema…" at bounding box center [330, 85] width 659 height 268
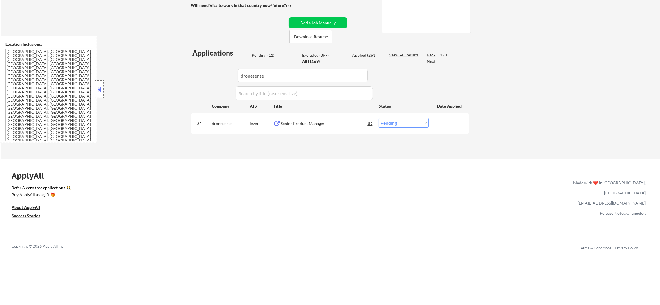
scroll to position [115, 0]
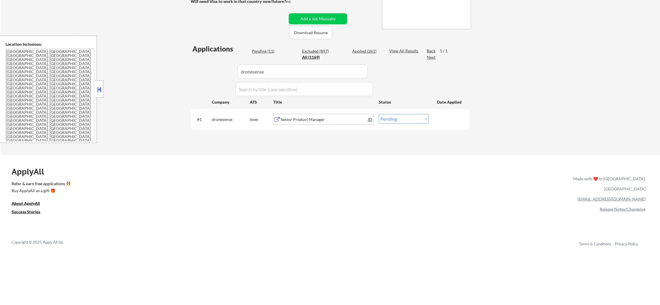
click at [309, 121] on div "Senior Product Manager" at bounding box center [323, 120] width 87 height 6
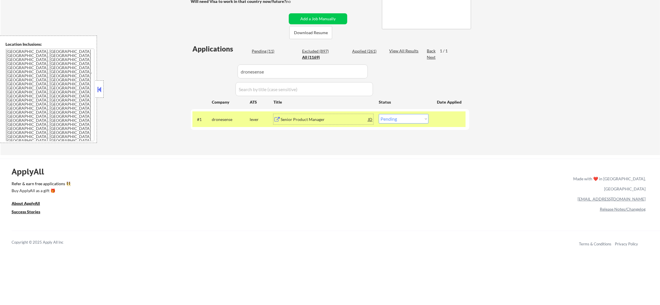
click at [391, 118] on select "Choose an option... Pending Applied Excluded (Questions) Excluded (Expired) Exc…" at bounding box center [404, 119] width 50 height 10
select select ""applied""
click at [379, 114] on select "Choose an option... Pending Applied Excluded (Questions) Excluded (Expired) Exc…" at bounding box center [404, 119] width 50 height 10
click at [214, 115] on div "dronesense" at bounding box center [231, 119] width 38 height 10
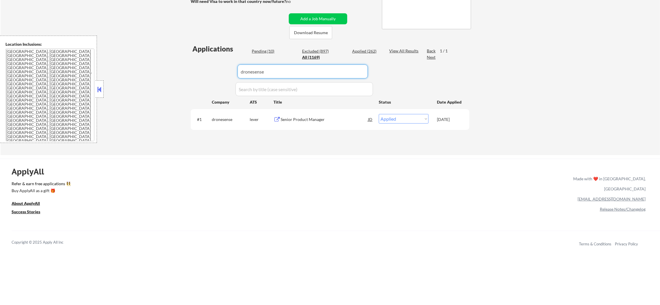
drag, startPoint x: 237, startPoint y: 65, endPoint x: 202, endPoint y: 63, distance: 34.2
click at [205, 64] on div "Applications Pending (10) Excluded (897) Applied (262) All (1169) View All Resu…" at bounding box center [330, 94] width 278 height 100
paste input "chainguard"
type input "chainguard"
click at [197, 62] on div "Applications Pending (10) Excluded (897) Applied (262) All (1169) View All Resu…" at bounding box center [330, 94] width 278 height 100
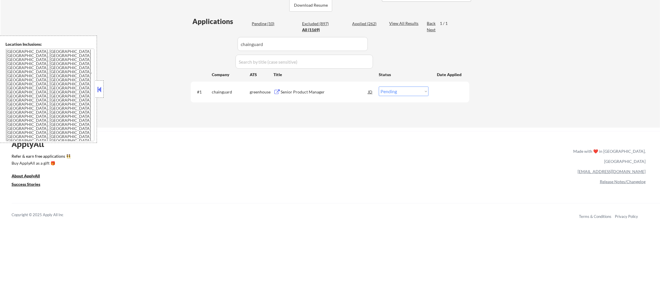
scroll to position [145, 0]
click at [325, 85] on div "Senior Product Manager" at bounding box center [323, 90] width 87 height 10
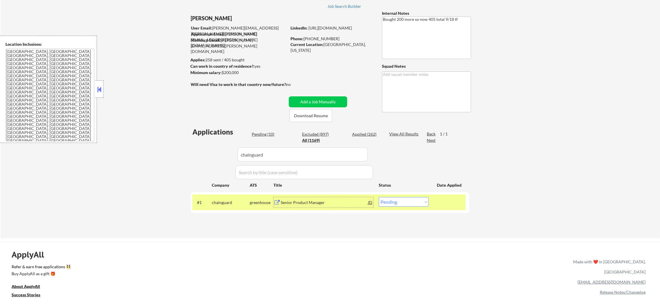
scroll to position [58, 0]
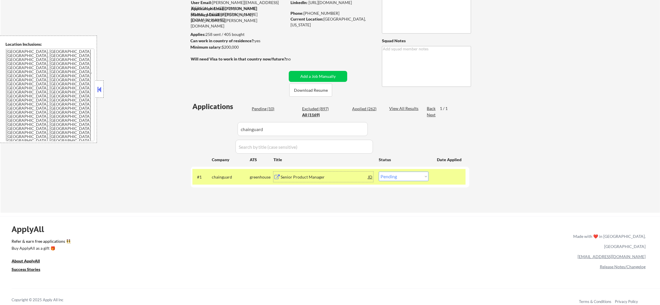
click at [404, 174] on select "Choose an option... Pending Applied Excluded (Questions) Excluded (Expired) Exc…" at bounding box center [404, 176] width 50 height 10
select select ""applied""
click at [379, 171] on select "Choose an option... Pending Applied Excluded (Questions) Excluded (Expired) Exc…" at bounding box center [404, 176] width 50 height 10
click at [218, 178] on div "chainguard" at bounding box center [231, 177] width 38 height 6
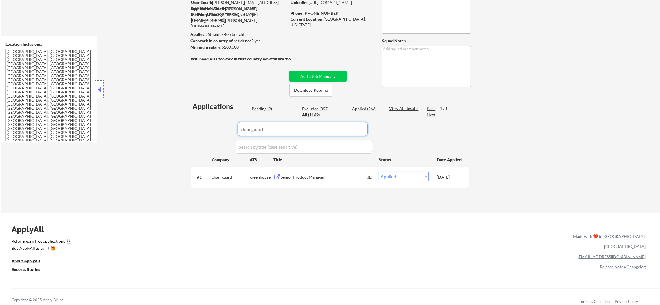
drag, startPoint x: 273, startPoint y: 135, endPoint x: 182, endPoint y: 132, distance: 90.8
click at [182, 132] on div "← Return to /applysquad Mailslurp Inbox Job Search Builder Joseph Shum User Ema…" at bounding box center [330, 88] width 659 height 247
paste input "perforce"
type input "perforce"
click at [182, 132] on div "← Return to /applysquad Mailslurp Inbox Job Search Builder Joseph Shum User Ema…" at bounding box center [330, 88] width 659 height 247
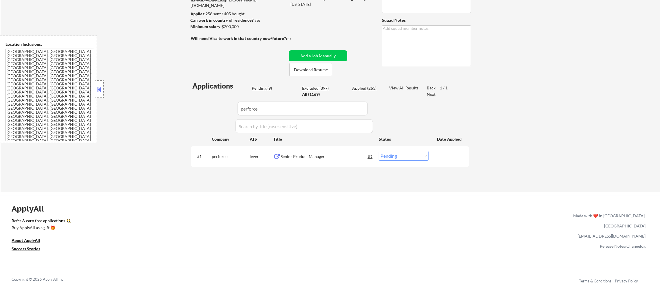
scroll to position [87, 0]
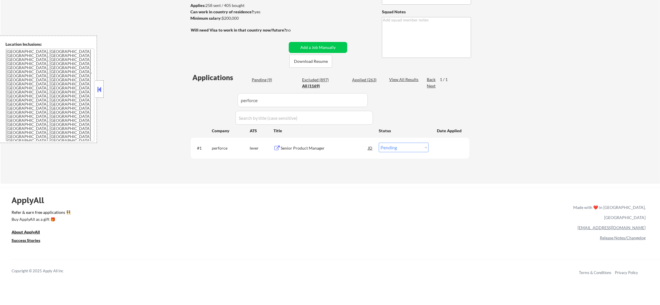
click at [313, 143] on div "Senior Product Manager" at bounding box center [323, 148] width 87 height 10
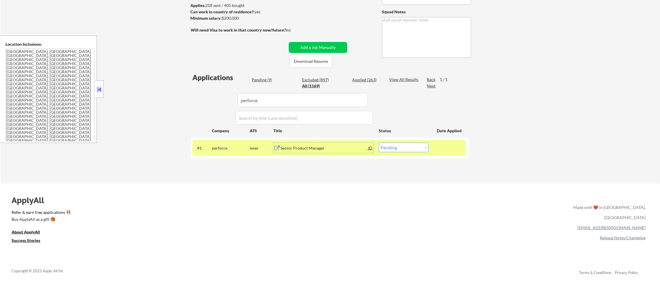
click at [394, 142] on div "#1 perforce lever Senior Product Manager JD warning_amber Choose an option... P…" at bounding box center [328, 148] width 273 height 16
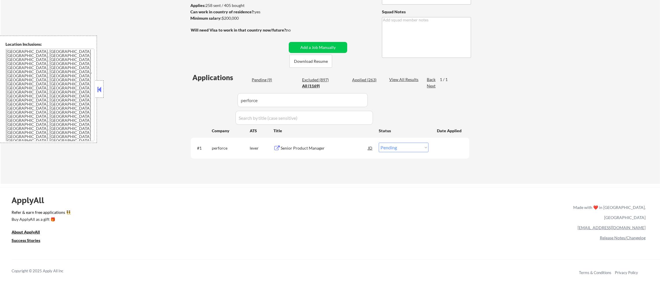
click at [393, 148] on select "Choose an option... Pending Applied Excluded (Questions) Excluded (Expired) Exc…" at bounding box center [404, 148] width 50 height 10
select select ""applied""
click at [379, 143] on select "Choose an option... Pending Applied Excluded (Questions) Excluded (Expired) Exc…" at bounding box center [404, 148] width 50 height 10
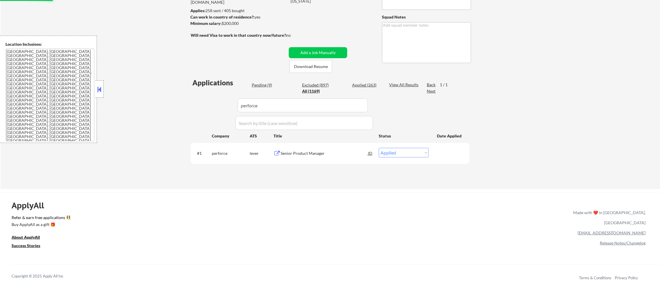
scroll to position [72, 0]
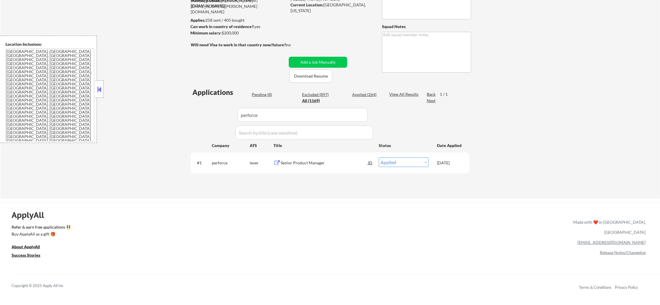
drag, startPoint x: 247, startPoint y: 111, endPoint x: 179, endPoint y: 111, distance: 68.0
click at [181, 111] on div "← Return to /applysquad Mailslurp Inbox Job Search Builder Joseph Shum User Ema…" at bounding box center [330, 74] width 659 height 247
paste input "veracyte"
type input "veracyte"
click at [167, 109] on div "← Return to /applysquad Mailslurp Inbox Job Search Builder Joseph Shum User Ema…" at bounding box center [330, 74] width 659 height 247
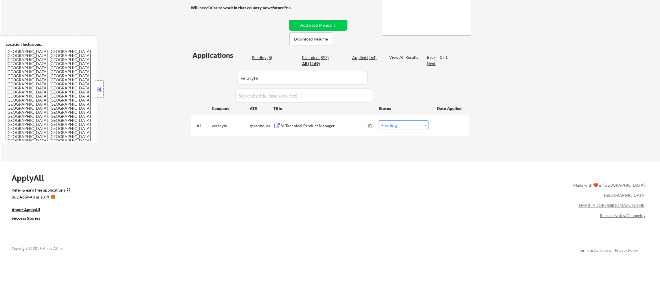
scroll to position [115, 0]
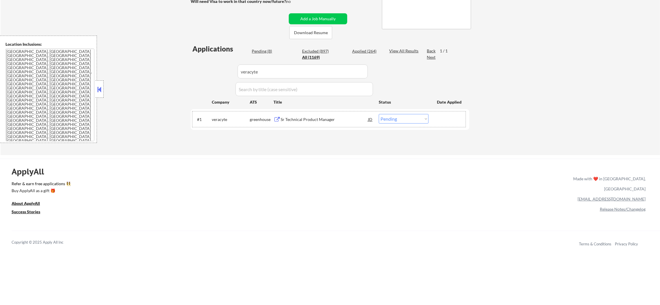
click at [331, 113] on div "#1 veracyte greenhouse Sr Technical Product Manager JD warning_amber Choose an …" at bounding box center [328, 119] width 273 height 16
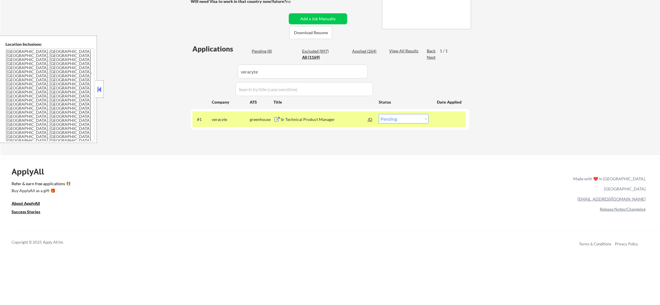
click at [324, 121] on div "Sr Technical Product Manager" at bounding box center [323, 120] width 87 height 6
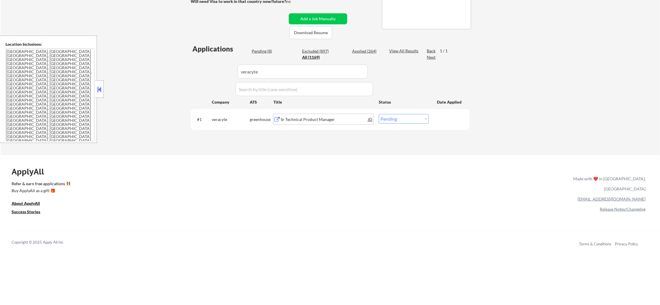
click at [320, 149] on div "← Return to /applysquad Mailslurp Inbox Job Search Builder Joseph Shum User Ema…" at bounding box center [330, 29] width 289 height 243
click at [402, 117] on select "Choose an option... Pending Applied Excluded (Questions) Excluded (Expired) Exc…" at bounding box center [404, 119] width 50 height 10
select select ""excluded__salary_""
click at [379, 114] on select "Choose an option... Pending Applied Excluded (Questions) Excluded (Expired) Exc…" at bounding box center [404, 119] width 50 height 10
paste input "shiftkey"
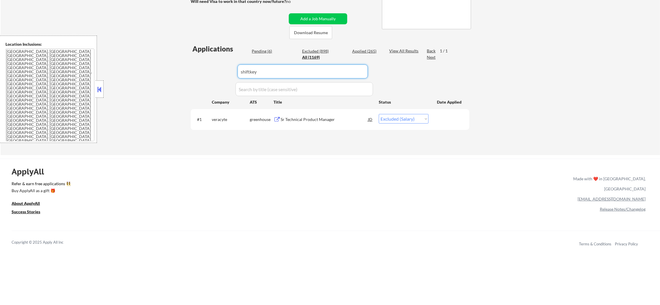
drag, startPoint x: 242, startPoint y: 72, endPoint x: 184, endPoint y: 64, distance: 58.4
click at [184, 64] on div "← Return to /applysquad Mailslurp Inbox Job Search Builder Joseph Shum User Ema…" at bounding box center [330, 31] width 659 height 247
type input "shiftkey"
click at [178, 64] on div "← Return to /applysquad Mailslurp Inbox Job Search Builder Joseph Shum User Ema…" at bounding box center [330, 31] width 659 height 247
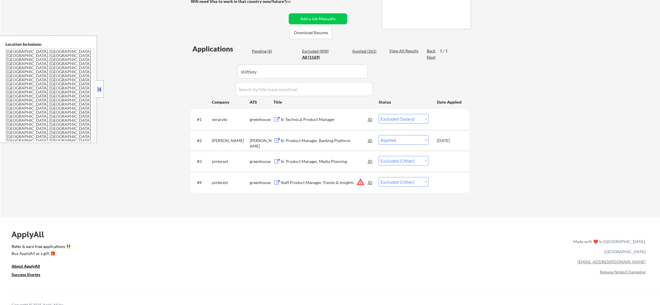
select select ""applied""
select select ""pending""
select select ""excluded__location_""
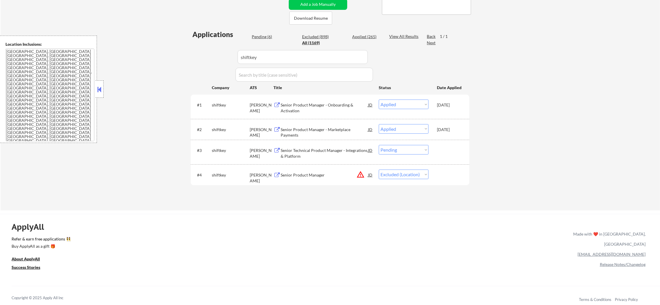
drag, startPoint x: 391, startPoint y: 147, endPoint x: 392, endPoint y: 152, distance: 5.3
click at [391, 147] on select "Choose an option... Pending Applied Excluded (Questions) Excluded (Expired) Exc…" at bounding box center [404, 150] width 50 height 10
select select ""excluded__other_""
click at [379, 145] on select "Choose an option... Pending Applied Excluded (Questions) Excluded (Expired) Exc…" at bounding box center [404, 150] width 50 height 10
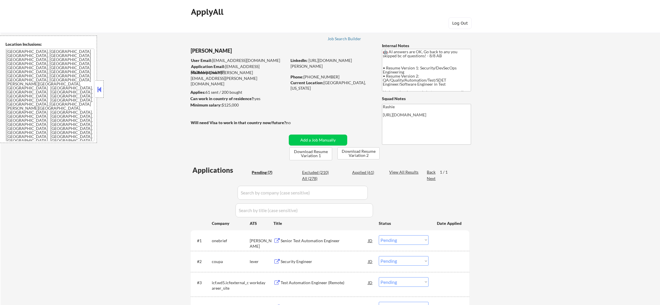
select select ""pending""
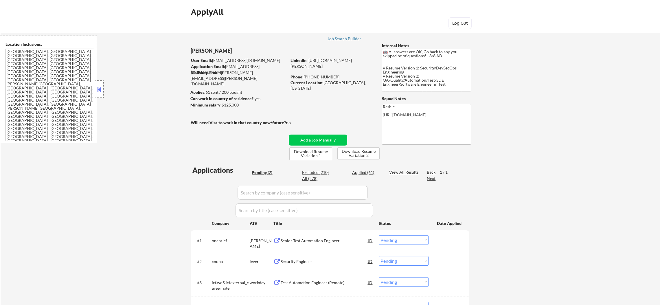
select select ""pending""
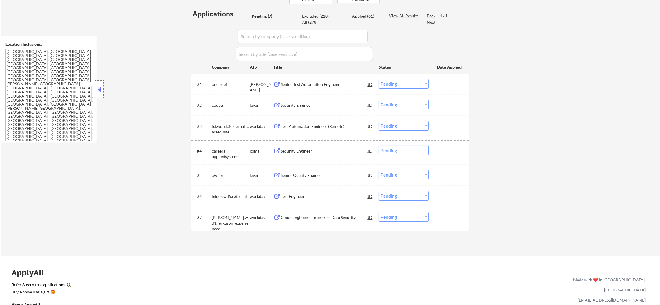
scroll to position [159, 0]
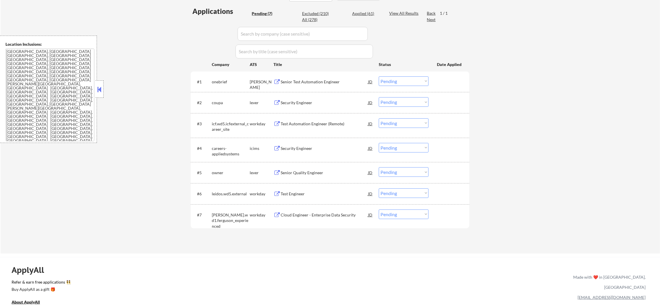
click at [162, 90] on div "← Return to /applysquad Mailslurp Inbox Job Search Builder Damon Clark User Ema…" at bounding box center [330, 58] width 659 height 389
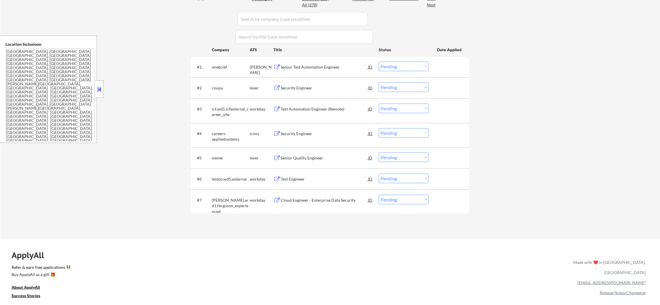
click at [324, 71] on div "Senior Test Automation Engineer" at bounding box center [323, 67] width 87 height 10
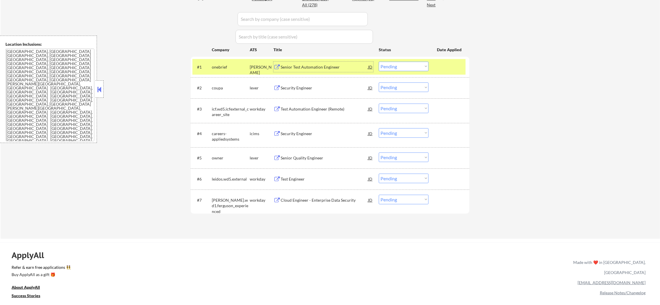
click at [384, 65] on select "Choose an option... Pending Applied Excluded (Questions) Excluded (Expired) Exc…" at bounding box center [404, 67] width 50 height 10
click at [379, 62] on select "Choose an option... Pending Applied Excluded (Questions) Excluded (Expired) Exc…" at bounding box center [404, 67] width 50 height 10
click at [223, 72] on div "onebrief" at bounding box center [231, 67] width 38 height 10
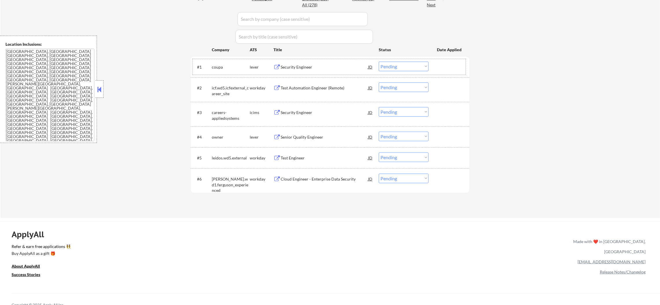
click at [304, 67] on div "Security Engineer" at bounding box center [323, 67] width 87 height 6
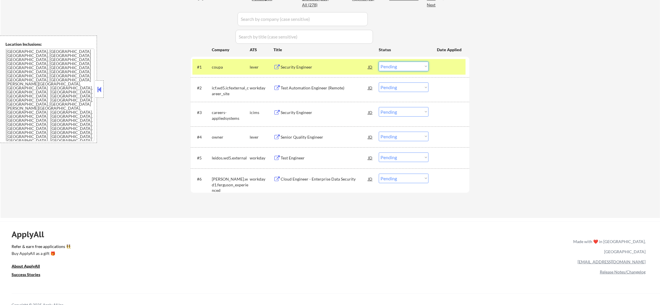
drag, startPoint x: 386, startPoint y: 67, endPoint x: 386, endPoint y: 70, distance: 2.9
click at [386, 69] on select "Choose an option... Pending Applied Excluded (Questions) Excluded (Expired) Exc…" at bounding box center [404, 67] width 50 height 10
click at [379, 62] on select "Choose an option... Pending Applied Excluded (Questions) Excluded (Expired) Exc…" at bounding box center [404, 67] width 50 height 10
click at [217, 70] on div "coupa" at bounding box center [231, 67] width 38 height 10
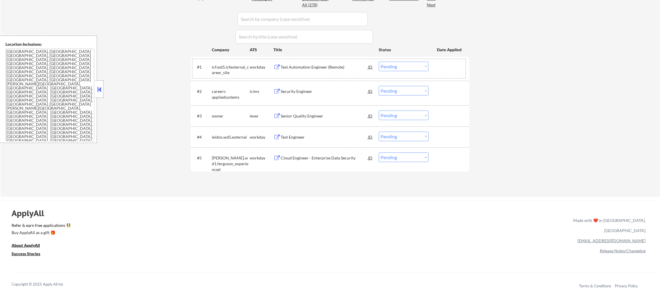
click at [219, 67] on div "icf.wd5.icfexternal_career_site" at bounding box center [231, 69] width 38 height 11
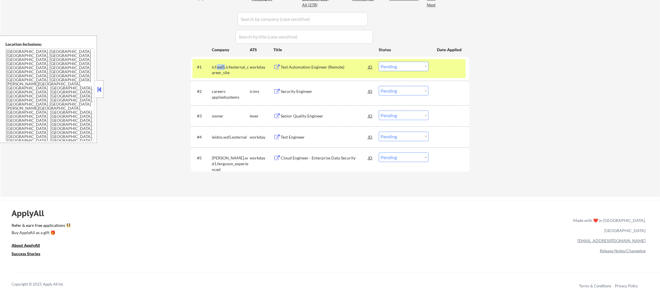
click at [219, 67] on div "icf.wd5.icfexternal_career_site" at bounding box center [231, 69] width 38 height 11
copy div "icf.wd5.icfexternal_career_site"
click at [300, 64] on div "Test Automation Engineer (Remote)" at bounding box center [323, 67] width 87 height 6
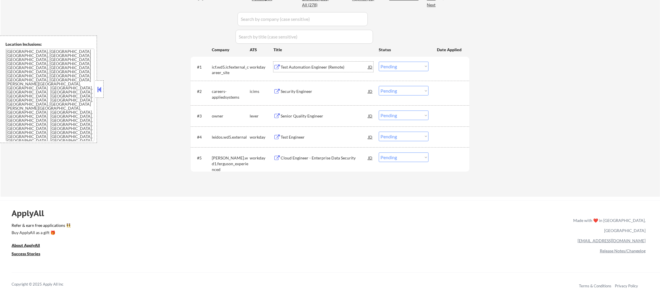
click at [392, 62] on select "Choose an option... Pending Applied Excluded (Questions) Excluded (Expired) Exc…" at bounding box center [404, 67] width 50 height 10
click at [379, 62] on select "Choose an option... Pending Applied Excluded (Questions) Excluded (Expired) Exc…" at bounding box center [404, 67] width 50 height 10
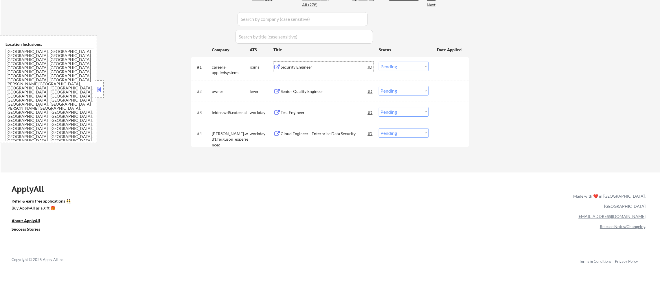
click at [315, 62] on div "Security Engineer" at bounding box center [323, 67] width 87 height 10
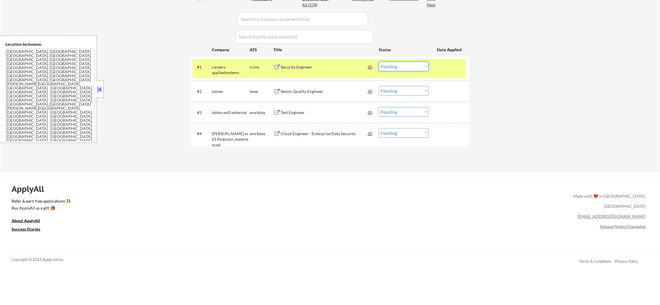
click at [396, 64] on select "Choose an option... Pending Applied Excluded (Questions) Excluded (Expired) Exc…" at bounding box center [404, 67] width 50 height 10
click at [379, 62] on select "Choose an option... Pending Applied Excluded (Questions) Excluded (Expired) Exc…" at bounding box center [404, 67] width 50 height 10
click at [232, 69] on div "careers-appliedsystems" at bounding box center [231, 69] width 38 height 11
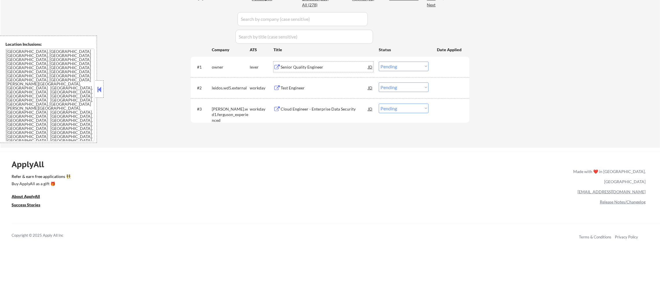
click at [300, 63] on div "Senior Quality Engineer" at bounding box center [323, 67] width 87 height 10
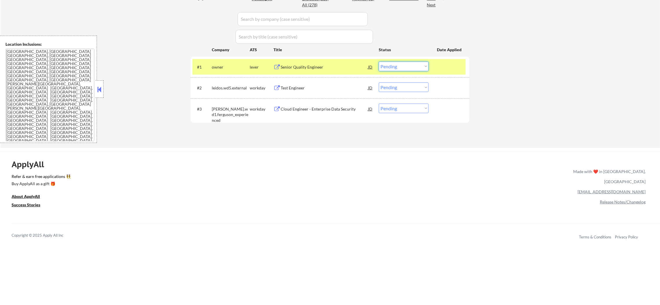
click at [384, 62] on select "Choose an option... Pending Applied Excluded (Questions) Excluded (Expired) Exc…" at bounding box center [404, 67] width 50 height 10
click at [379, 62] on select "Choose an option... Pending Applied Excluded (Questions) Excluded (Expired) Exc…" at bounding box center [404, 67] width 50 height 10
click at [241, 71] on div "owner" at bounding box center [231, 67] width 38 height 10
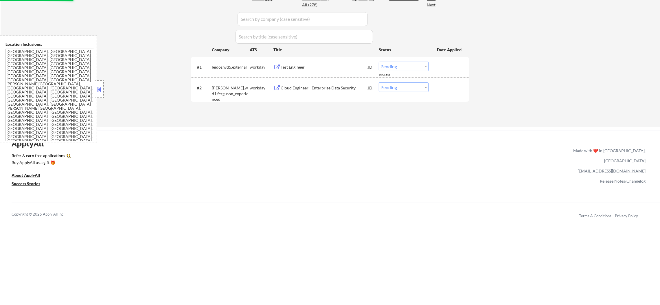
click at [310, 67] on div "Test Engineer" at bounding box center [323, 67] width 87 height 6
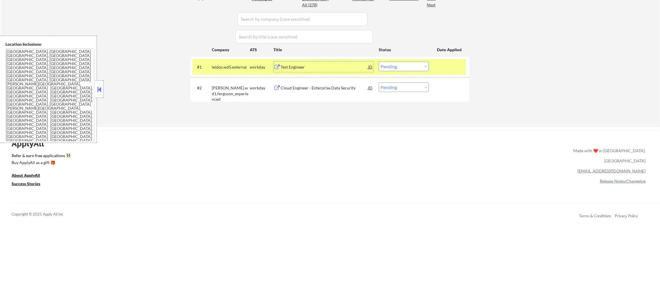
click at [388, 64] on select "Choose an option... Pending Applied Excluded (Questions) Excluded (Expired) Exc…" at bounding box center [404, 67] width 50 height 10
click at [379, 62] on select "Choose an option... Pending Applied Excluded (Questions) Excluded (Expired) Exc…" at bounding box center [404, 67] width 50 height 10
click at [226, 67] on div "leidos.wd5.external" at bounding box center [231, 67] width 38 height 6
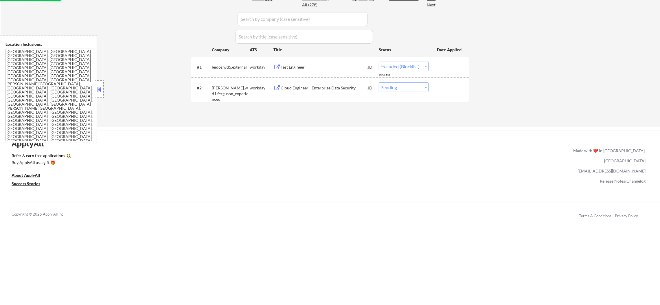
select select ""pending""
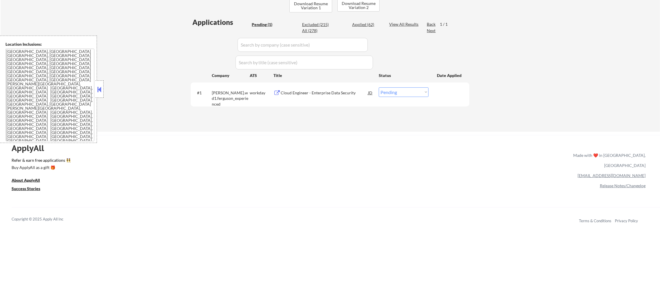
scroll to position [145, 0]
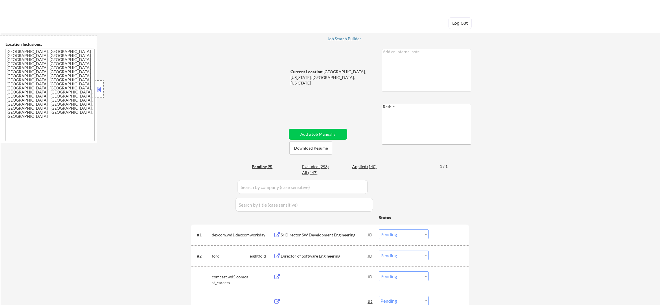
select select ""pending""
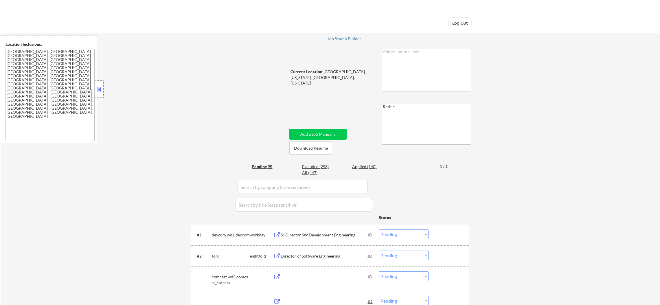
select select ""pending""
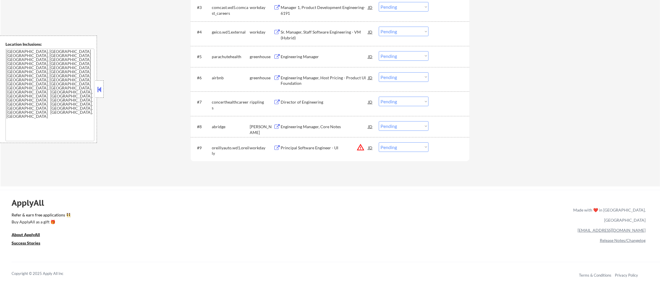
scroll to position [275, 0]
click at [359, 145] on button "warning_amber" at bounding box center [360, 147] width 8 height 8
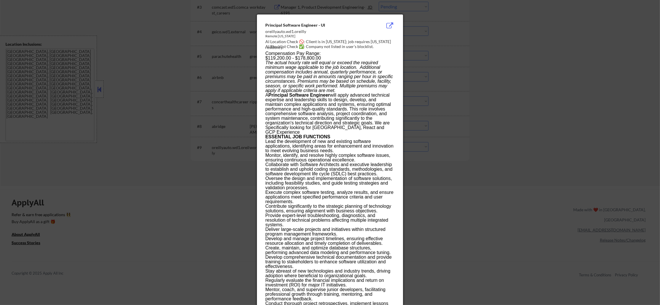
click at [473, 132] on div at bounding box center [330, 152] width 660 height 305
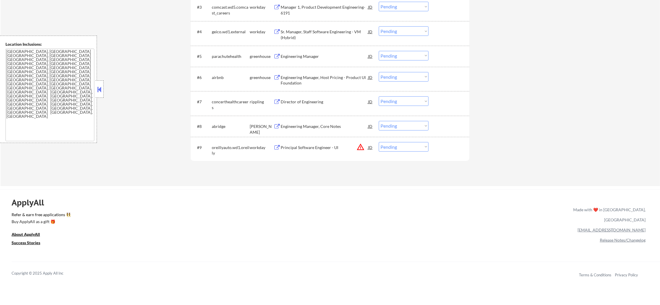
click at [391, 147] on select "Choose an option... Pending Applied Excluded (Questions) Excluded (Expired) Exc…" at bounding box center [404, 147] width 50 height 10
select select ""excluded__location_""
click at [379, 142] on select "Choose an option... Pending Applied Excluded (Questions) Excluded (Expired) Exc…" at bounding box center [404, 147] width 50 height 10
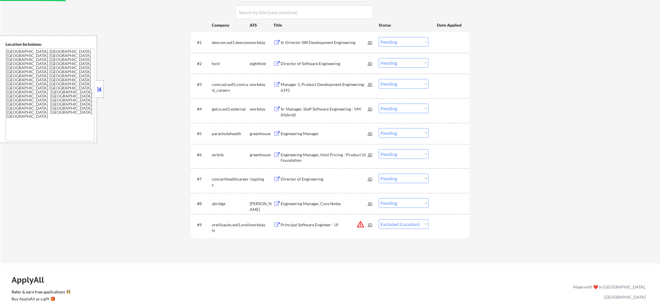
scroll to position [188, 0]
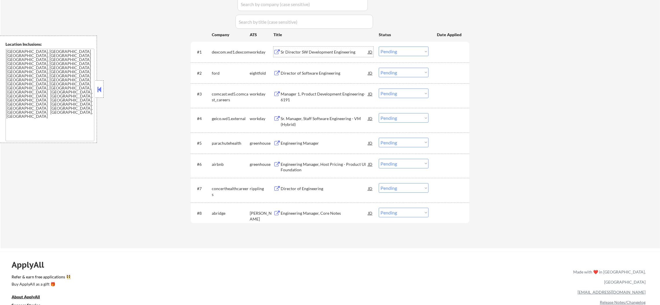
click at [307, 52] on div "Sr Director SW Development Engineering" at bounding box center [323, 52] width 87 height 6
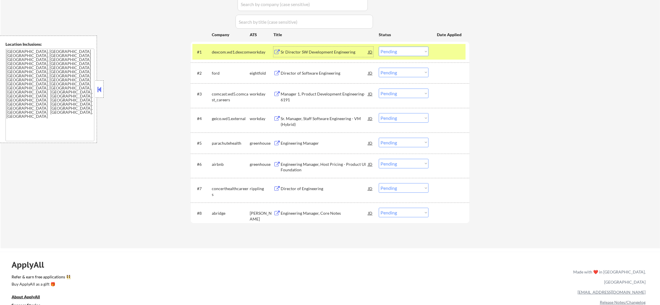
click at [399, 50] on select "Choose an option... Pending Applied Excluded (Questions) Excluded (Expired) Exc…" at bounding box center [404, 52] width 50 height 10
click at [379, 47] on select "Choose an option... Pending Applied Excluded (Questions) Excluded (Expired) Exc…" at bounding box center [404, 52] width 50 height 10
click at [225, 53] on div "dexcom.wd1.dexcom" at bounding box center [231, 52] width 38 height 6
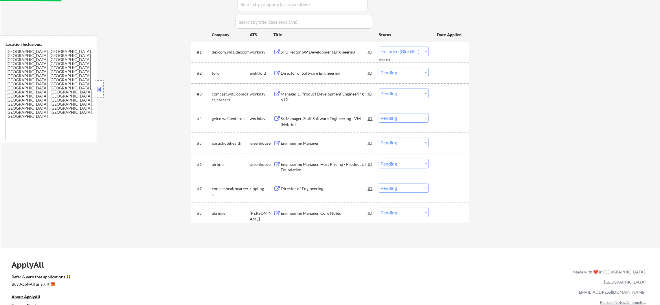
select select ""pending""
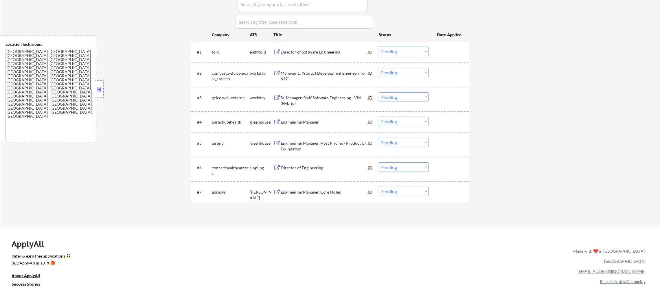
scroll to position [173, 0]
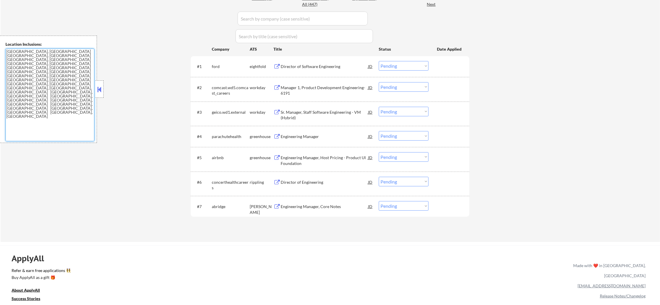
click at [75, 67] on textarea "Austin, TX West Lake Hills, TX Rollingwood, TX Sunset Valley, TX Cedar Park, TX…" at bounding box center [49, 95] width 89 height 93
click at [312, 210] on div "Engineering Manager, Core Notes" at bounding box center [323, 206] width 87 height 10
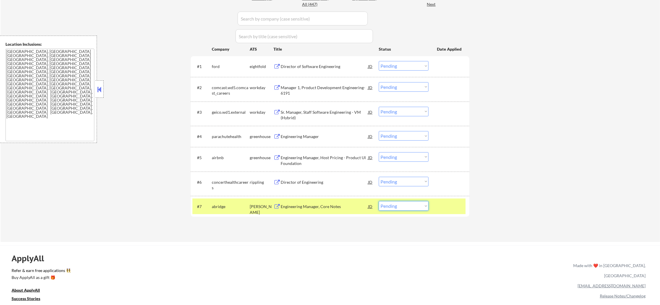
drag, startPoint x: 405, startPoint y: 206, endPoint x: 403, endPoint y: 209, distance: 3.1
click at [405, 206] on select "Choose an option... Pending Applied Excluded (Questions) Excluded (Expired) Exc…" at bounding box center [404, 206] width 50 height 10
select select ""excluded__location_""
click at [379, 201] on select "Choose an option... Pending Applied Excluded (Questions) Excluded (Expired) Exc…" at bounding box center [404, 206] width 50 height 10
click at [235, 206] on div "abridge" at bounding box center [231, 207] width 38 height 6
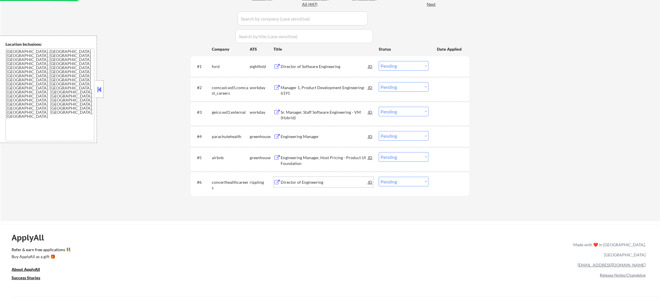
click at [310, 182] on div "Director of Engineering" at bounding box center [323, 182] width 87 height 6
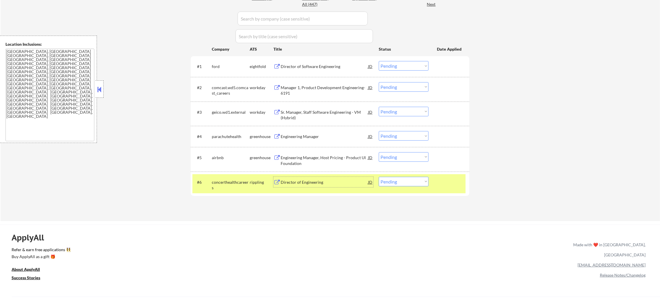
click at [398, 183] on select "Choose an option... Pending Applied Excluded (Questions) Excluded (Expired) Exc…" at bounding box center [404, 182] width 50 height 10
select select ""applied""
click at [379, 177] on select "Choose an option... Pending Applied Excluded (Questions) Excluded (Expired) Exc…" at bounding box center [404, 182] width 50 height 10
click at [234, 181] on div "concerthealthcareers" at bounding box center [231, 184] width 38 height 11
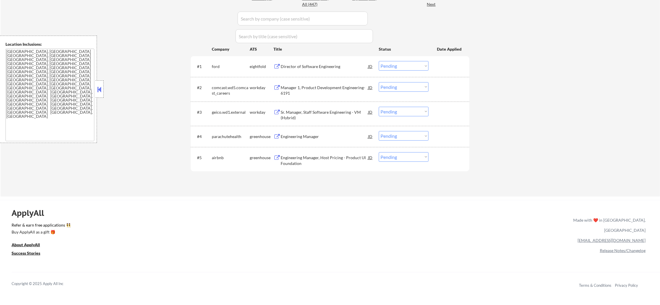
click at [310, 157] on div "Engineering Manager, Host Pricing - Product UI Foundation" at bounding box center [323, 160] width 87 height 11
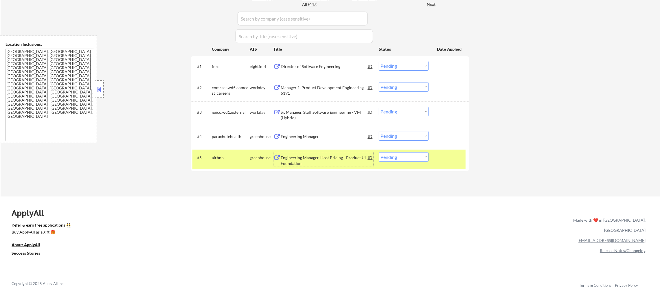
click at [388, 161] on select "Choose an option... Pending Applied Excluded (Questions) Excluded (Expired) Exc…" at bounding box center [404, 157] width 50 height 10
select select ""applied""
click at [379, 152] on select "Choose an option... Pending Applied Excluded (Questions) Excluded (Expired) Exc…" at bounding box center [404, 157] width 50 height 10
click at [220, 163] on div "#5 airbnb greenhouse Engineering Manager, Host Pricing - Product UI Foundation …" at bounding box center [328, 158] width 273 height 19
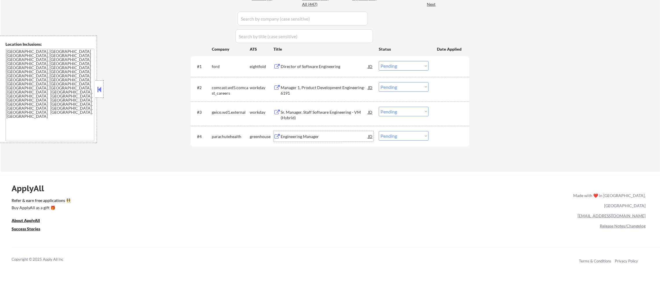
click at [309, 134] on div "Engineering Manager" at bounding box center [323, 137] width 87 height 6
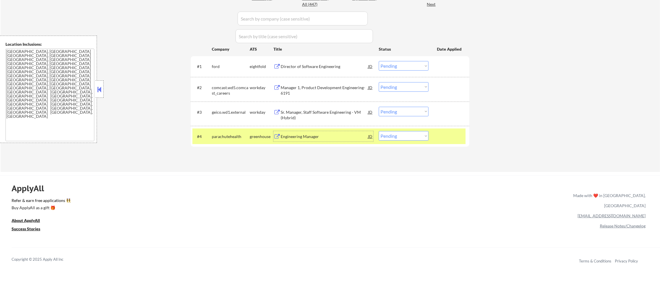
click at [387, 137] on select "Choose an option... Pending Applied Excluded (Questions) Excluded (Expired) Exc…" at bounding box center [404, 136] width 50 height 10
select select ""excluded""
click at [379, 131] on select "Choose an option... Pending Applied Excluded (Questions) Excluded (Expired) Exc…" at bounding box center [404, 136] width 50 height 10
click at [221, 135] on div "parachutehealth" at bounding box center [231, 137] width 38 height 6
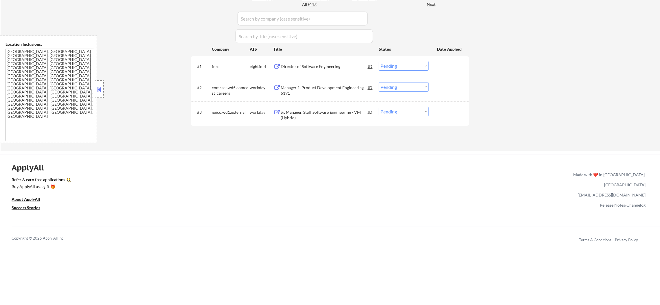
click at [307, 109] on div "Sr. Manager, Staff Software Engineering - VM (Hybrid)" at bounding box center [323, 114] width 87 height 11
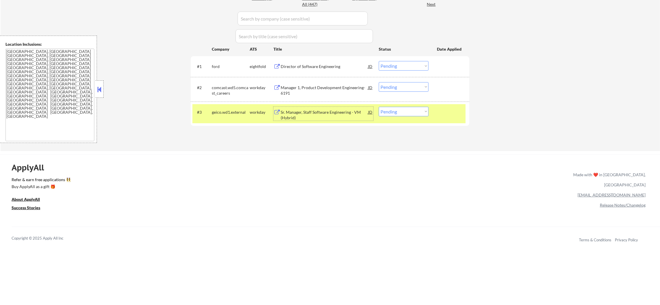
click at [382, 111] on select "Choose an option... Pending Applied Excluded (Questions) Excluded (Expired) Exc…" at bounding box center [404, 112] width 50 height 10
select select ""excluded""
click at [379, 107] on select "Choose an option... Pending Applied Excluded (Questions) Excluded (Expired) Exc…" at bounding box center [404, 112] width 50 height 10
click at [225, 109] on div "geico.wd1.external" at bounding box center [231, 112] width 38 height 6
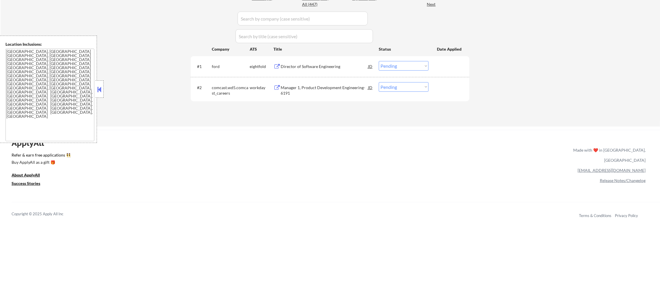
click at [313, 65] on div "Director of Software Engineering" at bounding box center [323, 67] width 87 height 6
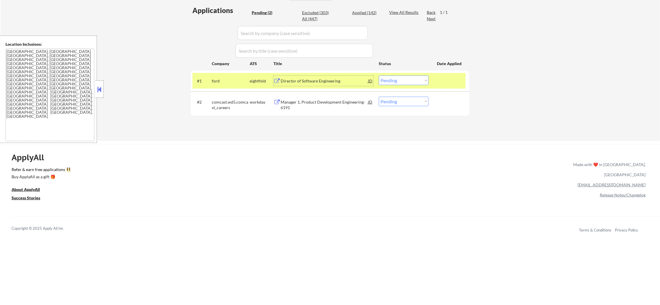
scroll to position [159, 0]
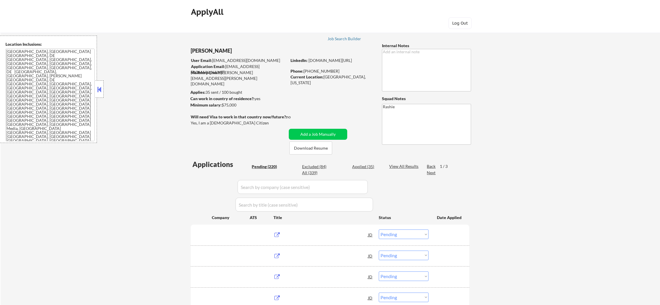
select select ""pending""
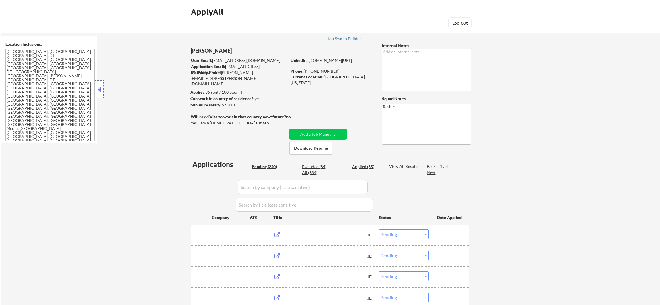
select select ""pending""
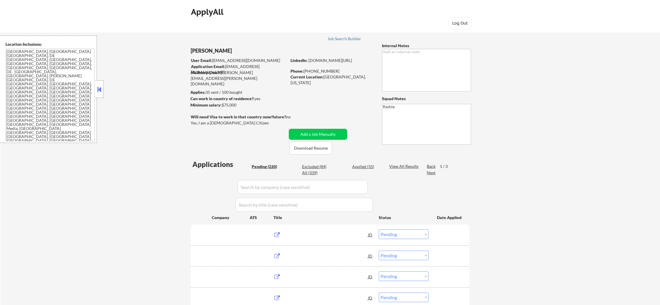
select select ""pending""
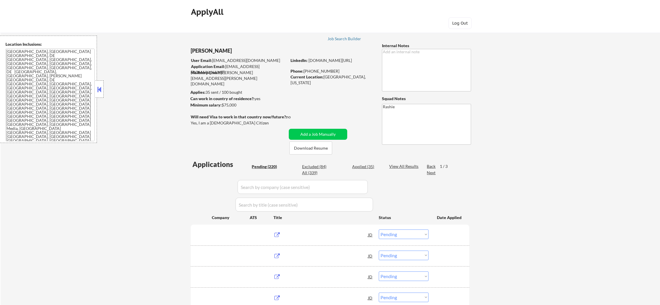
select select ""pending""
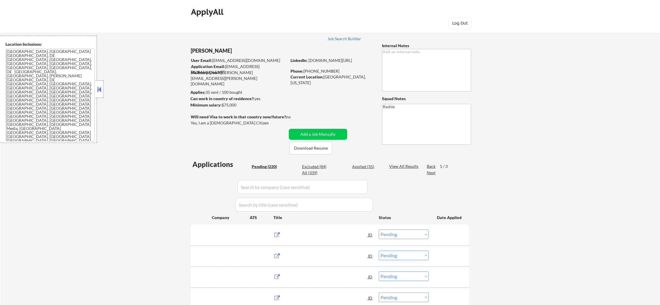
select select ""pending""
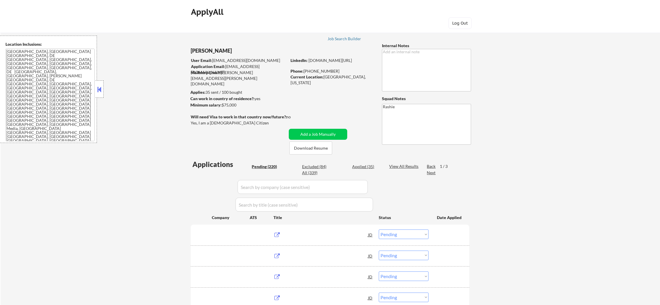
select select ""pending""
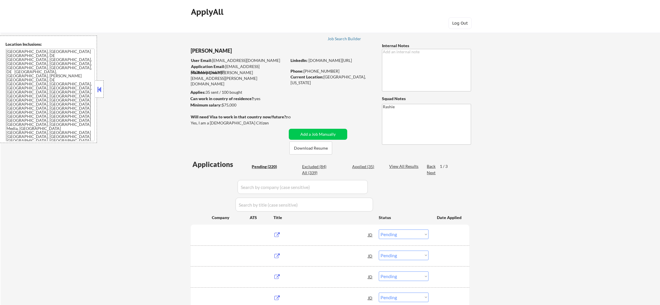
select select ""pending""
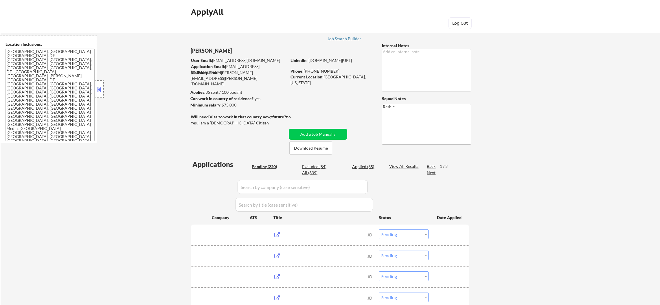
select select ""pending""
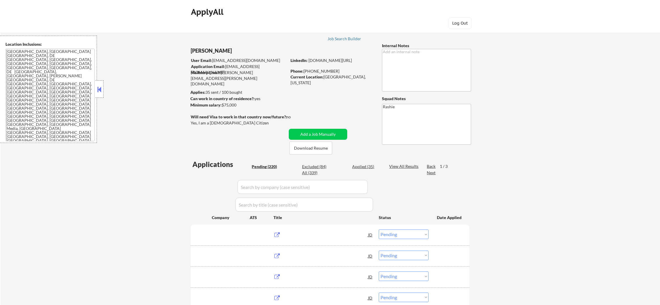
select select ""pending""
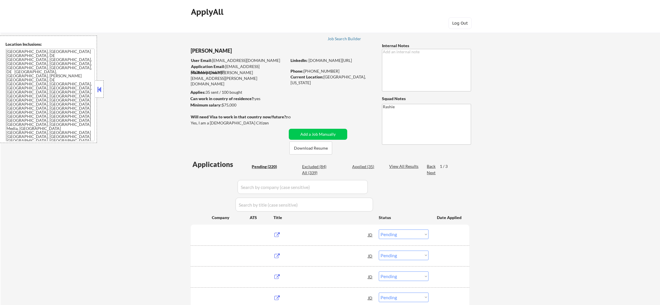
select select ""pending""
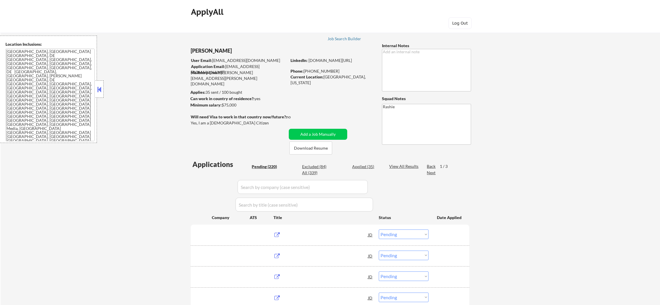
select select ""pending""
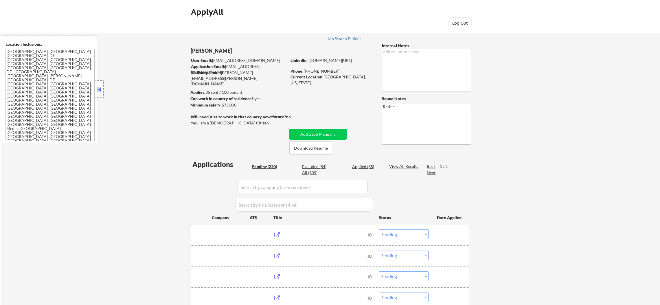
select select ""pending""
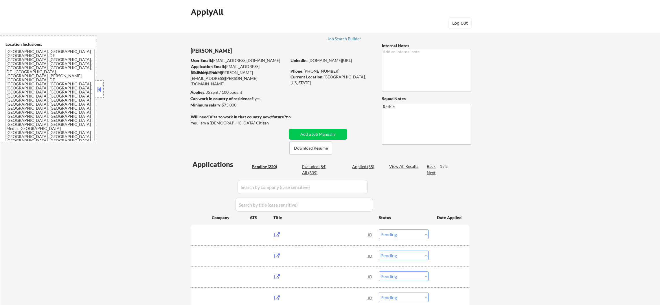
select select ""pending""
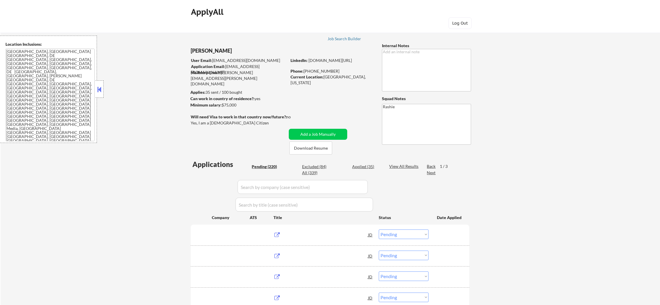
select select ""pending""
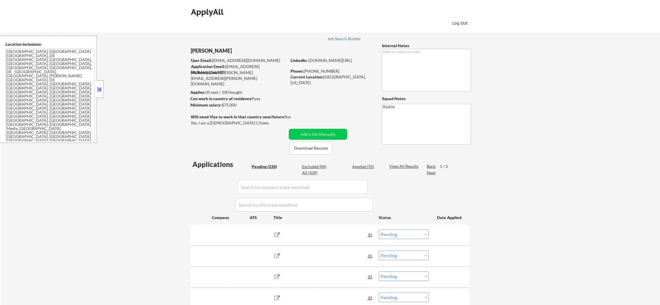
select select ""pending""
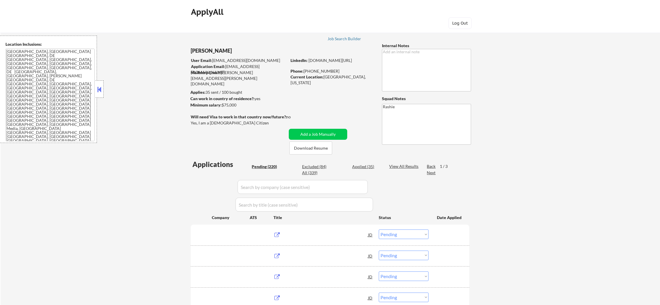
select select ""pending""
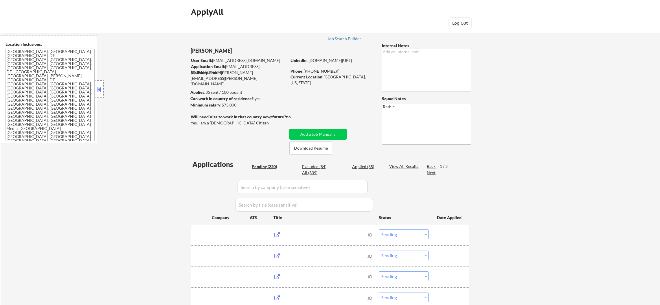
select select ""pending""
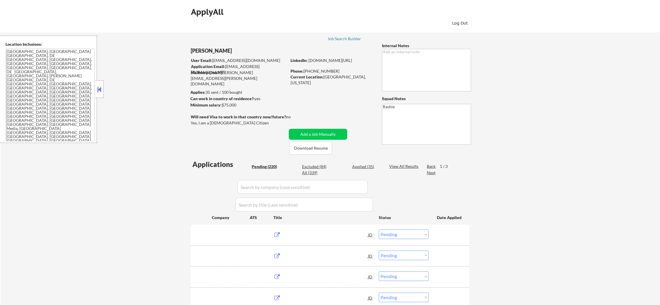
select select ""pending""
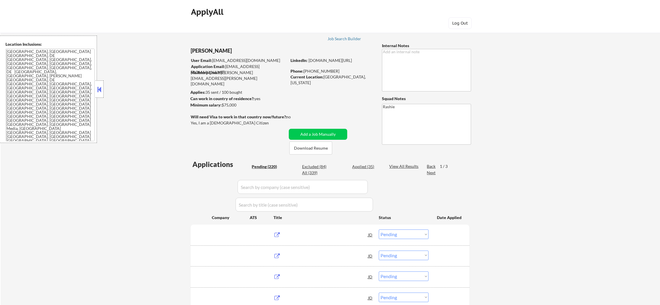
select select ""pending""
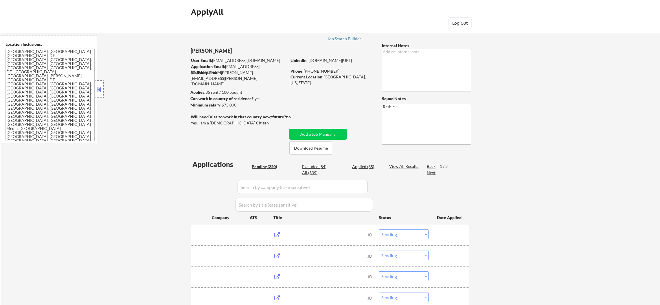
select select ""pending""
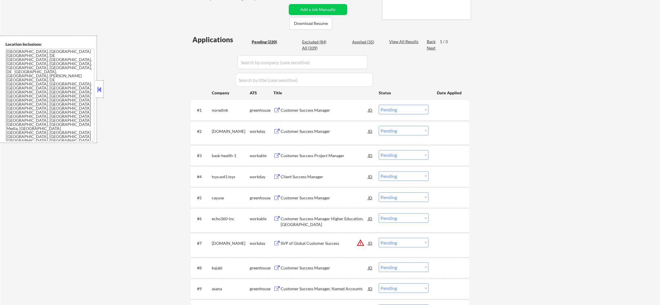
scroll to position [130, 0]
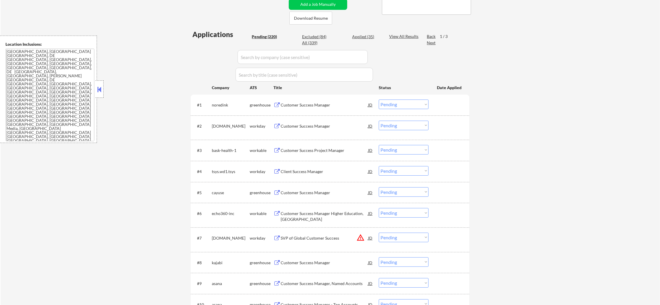
click at [219, 105] on div "noredink" at bounding box center [231, 105] width 38 height 6
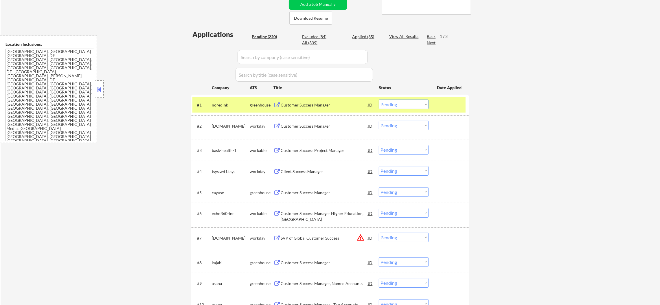
click at [215, 105] on div "noredink" at bounding box center [231, 105] width 38 height 6
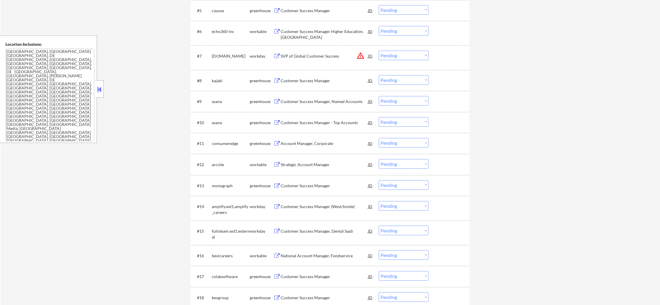
scroll to position [289, 0]
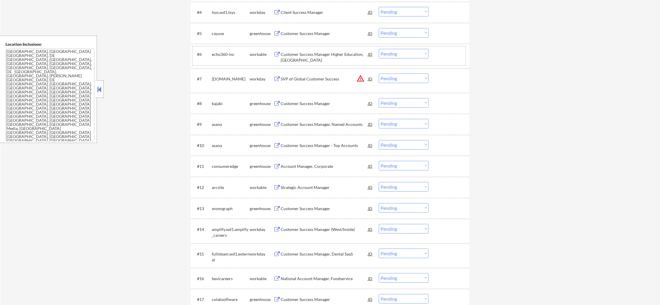
click at [219, 55] on div "echo360-inc" at bounding box center [231, 54] width 38 height 6
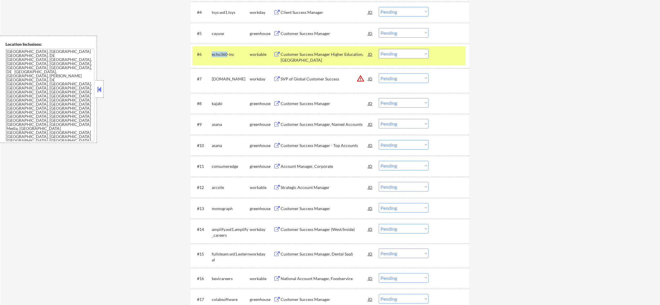
click at [219, 55] on div "echo360-inc" at bounding box center [231, 54] width 38 height 6
copy div "echo360-inc"
select select ""pending""
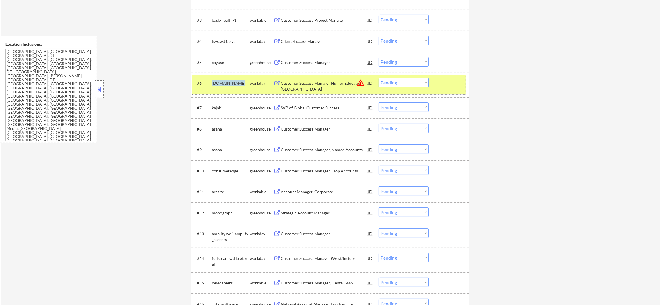
click at [229, 86] on div "[DOMAIN_NAME]" at bounding box center [231, 83] width 38 height 6
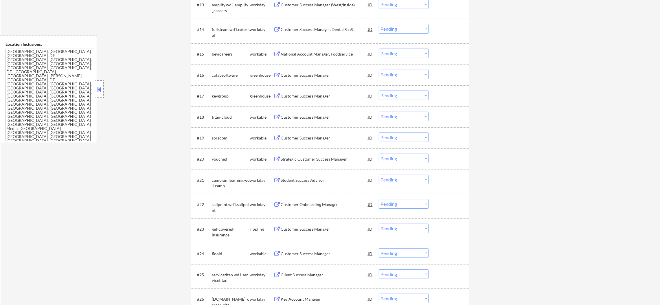
scroll to position [506, 0]
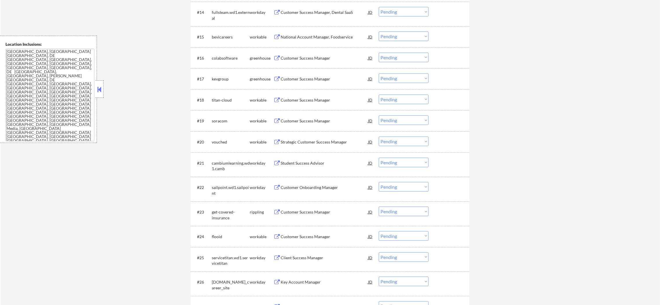
click at [223, 32] on div "bevicareers" at bounding box center [231, 37] width 38 height 10
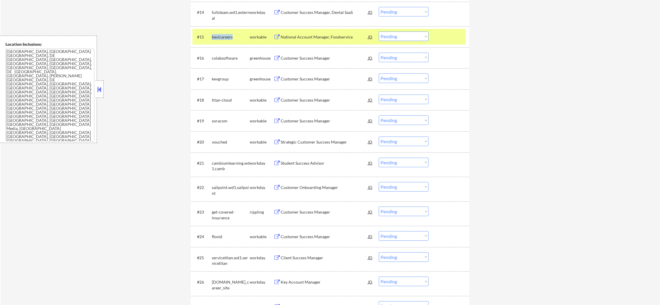
click at [223, 32] on div "bevicareers" at bounding box center [231, 37] width 38 height 10
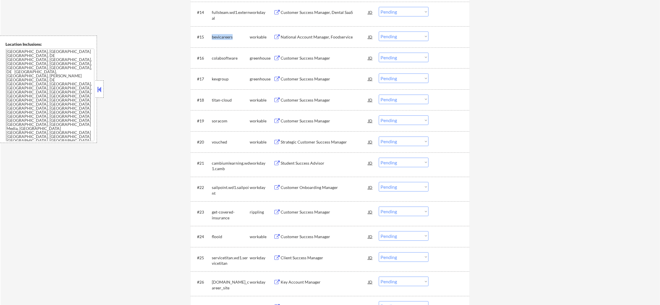
copy div "bevicareers"
select select ""pending""
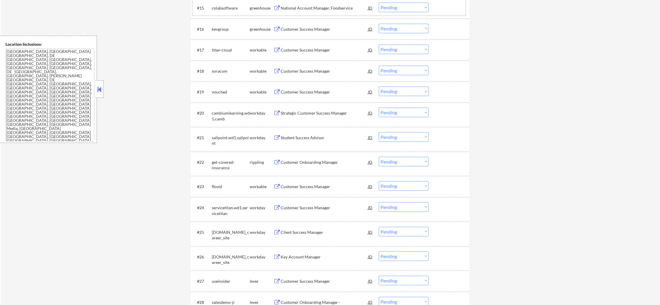
scroll to position [535, 0]
click at [224, 51] on div "titan-cloud" at bounding box center [231, 50] width 38 height 6
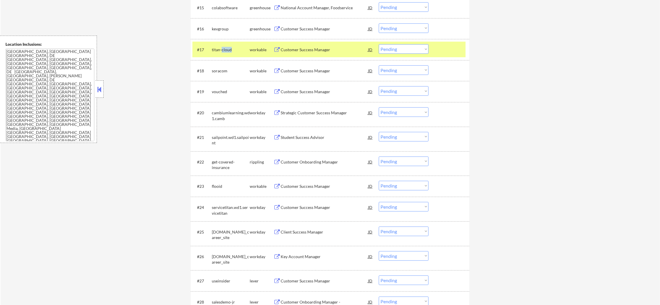
click at [224, 51] on div "titan-cloud" at bounding box center [231, 50] width 38 height 6
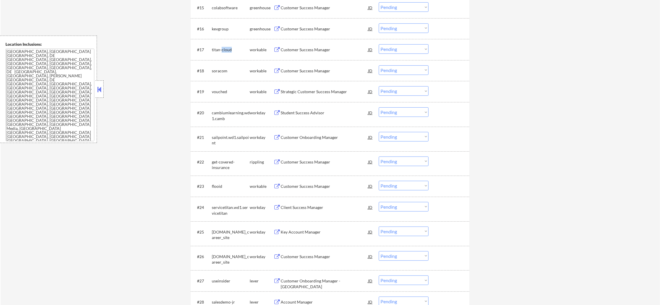
drag, startPoint x: 224, startPoint y: 51, endPoint x: 217, endPoint y: 49, distance: 6.7
click at [217, 49] on div "titan-cloud" at bounding box center [231, 50] width 38 height 6
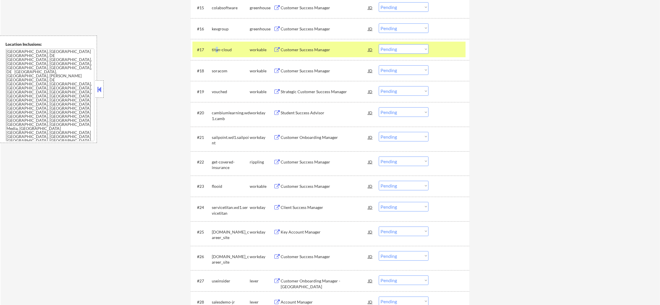
click at [217, 49] on div "titan-cloud" at bounding box center [231, 50] width 38 height 6
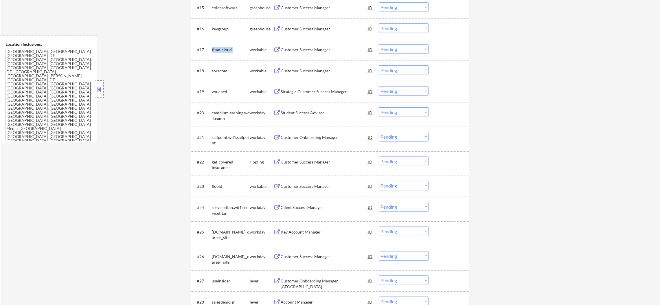
click at [217, 49] on div "titan-cloud" at bounding box center [231, 50] width 38 height 6
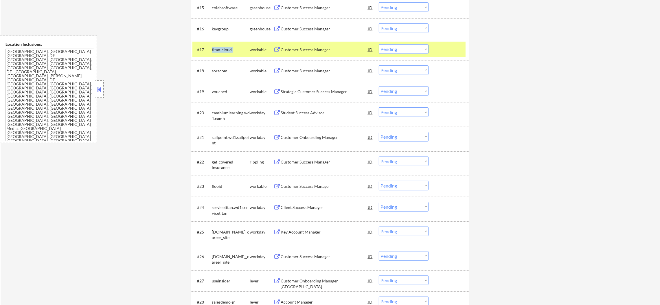
copy div "titan-cloud"
click at [209, 44] on div "#17 titan-cloud workable Customer Success Manager JD Choose an option... Pendin…" at bounding box center [328, 50] width 273 height 16
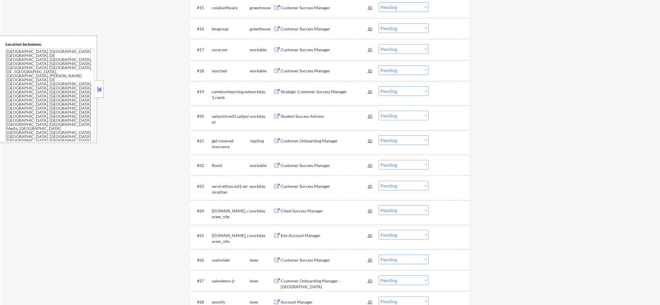
click at [219, 51] on div "soracom" at bounding box center [231, 50] width 38 height 6
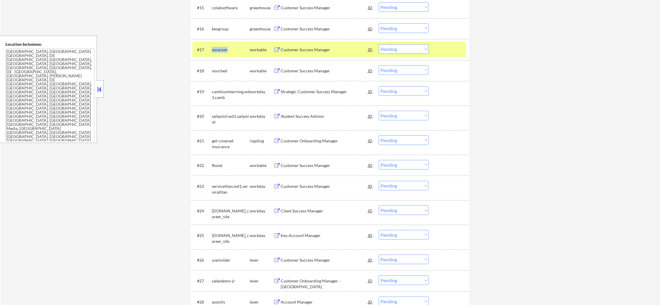
click at [219, 51] on div "soracom" at bounding box center [231, 50] width 38 height 6
copy div "soracom"
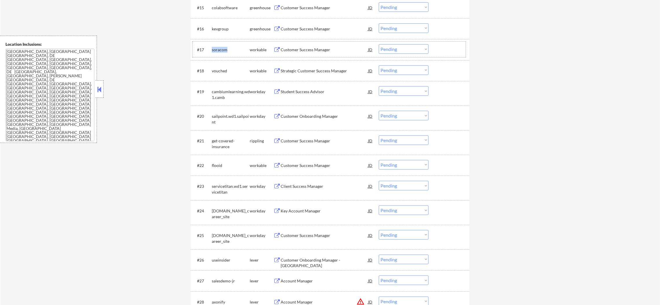
copy div "soracom"
click at [220, 30] on div "kevgroup" at bounding box center [231, 29] width 38 height 6
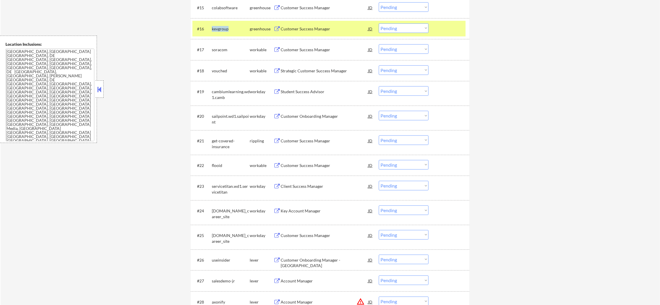
click at [219, 30] on div "kevgroup" at bounding box center [231, 29] width 38 height 6
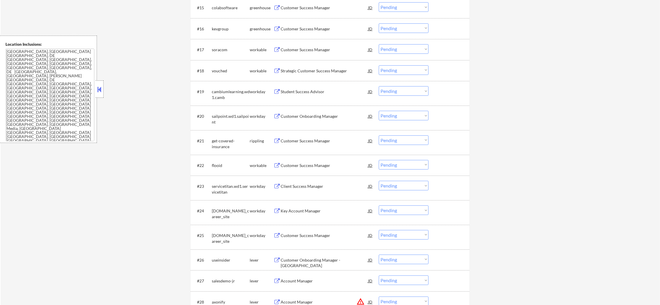
click at [218, 51] on div "soracom" at bounding box center [231, 50] width 38 height 6
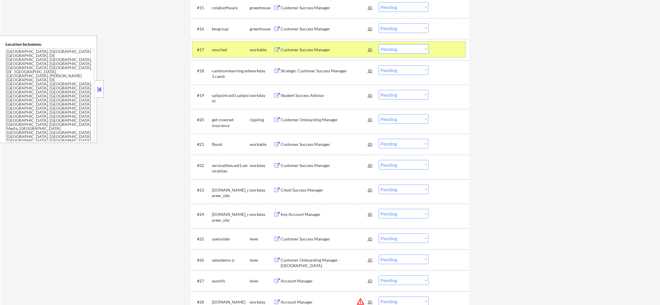
click at [400, 50] on select "Choose an option... Pending Applied Excluded (Questions) Excluded (Expired) Exc…" at bounding box center [404, 49] width 50 height 10
click at [379, 44] on select "Choose an option... Pending Applied Excluded (Questions) Excluded (Expired) Exc…" at bounding box center [404, 49] width 50 height 10
click at [221, 53] on div "vouched" at bounding box center [231, 49] width 38 height 10
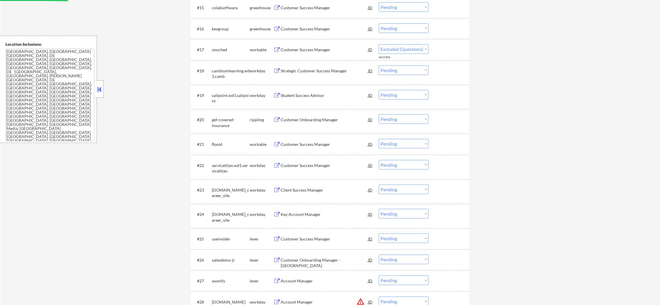
select select ""pending""
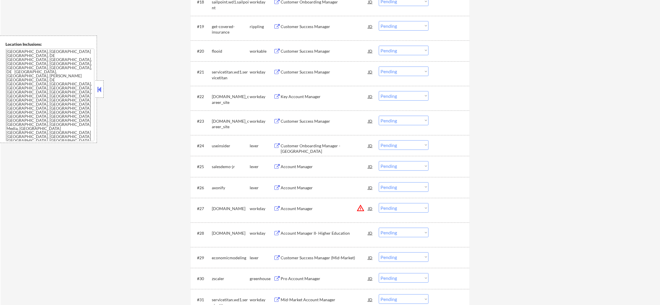
click at [217, 48] on div "flooid" at bounding box center [231, 51] width 38 height 10
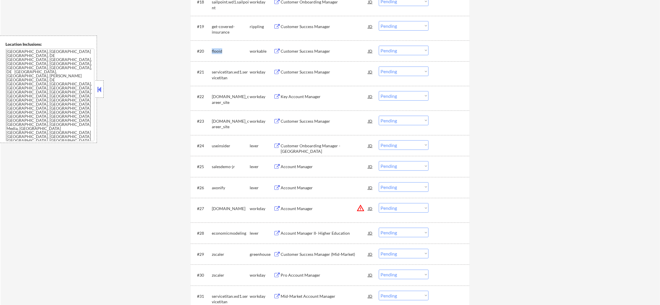
copy div "flooid"
select select ""pending""
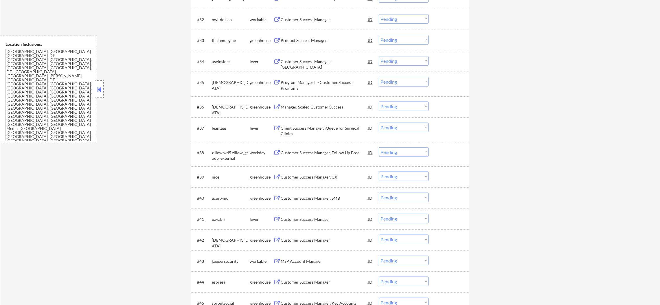
scroll to position [896, 0]
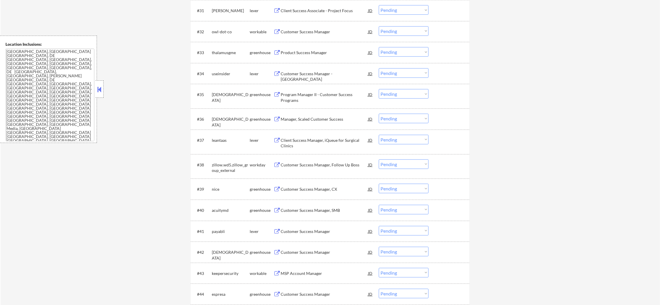
click at [225, 28] on div "owl-dot-co" at bounding box center [231, 31] width 38 height 10
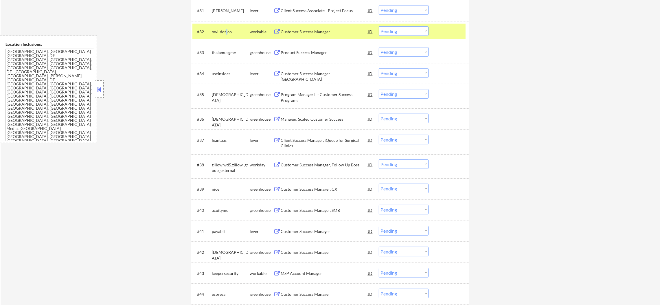
click at [225, 28] on div "owl-dot-co" at bounding box center [231, 31] width 38 height 10
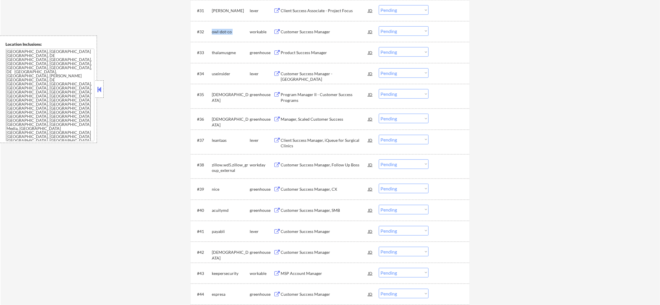
click at [225, 28] on div "owl-dot-co" at bounding box center [231, 31] width 38 height 10
copy div "owl-dot-co"
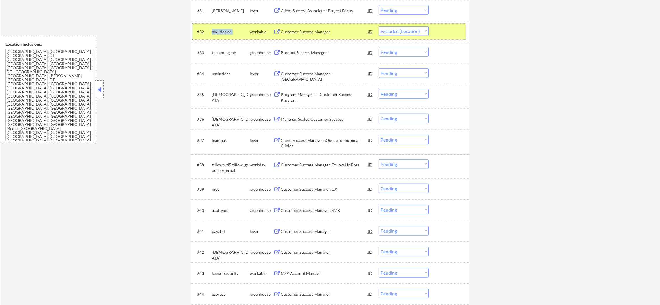
select select ""pending""
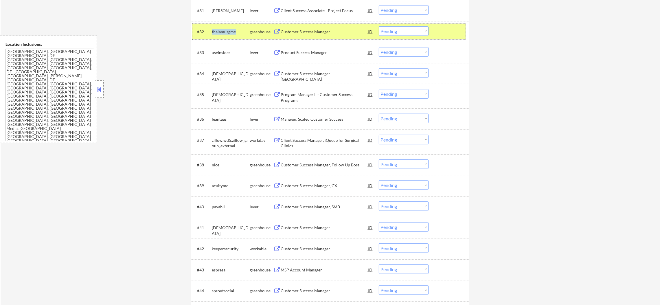
click at [235, 31] on div "thalamusgme" at bounding box center [231, 32] width 38 height 6
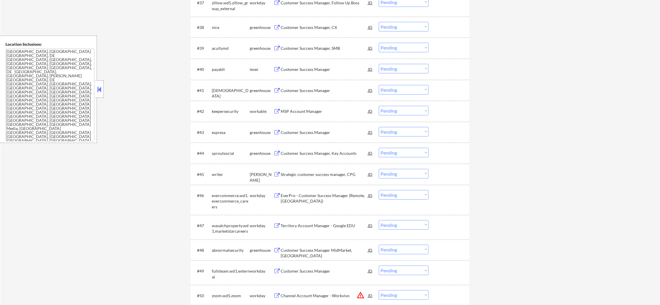
scroll to position [1041, 0]
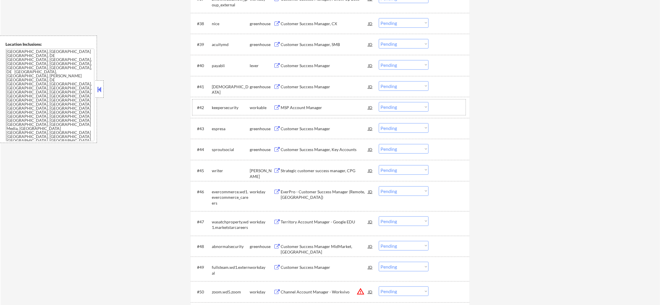
click at [225, 108] on div "keepersecurity" at bounding box center [231, 108] width 38 height 6
copy div "keepersecurity"
select select ""pending""
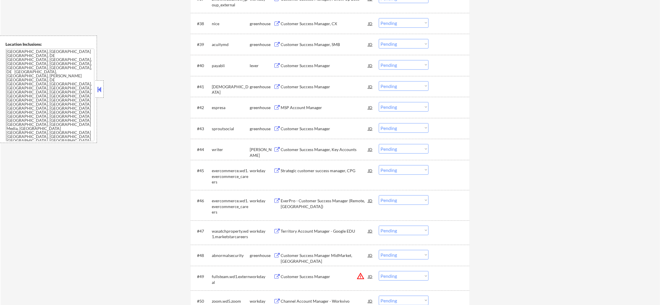
select select ""pending""
select select ""excluded""
select select ""excluded__expired_""
select select ""excluded__location_""
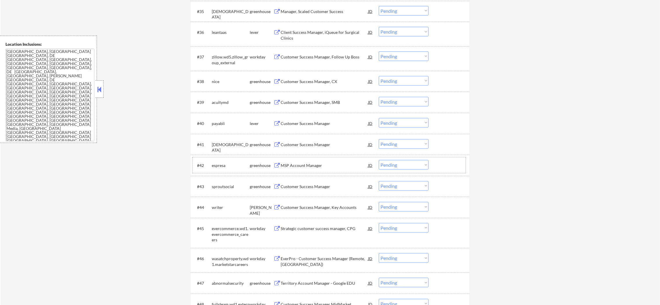
select select ""pending""
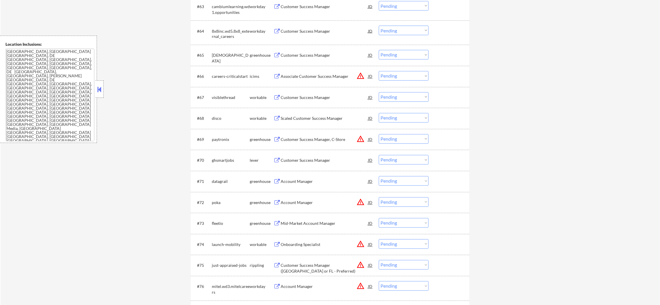
scroll to position [1663, 0]
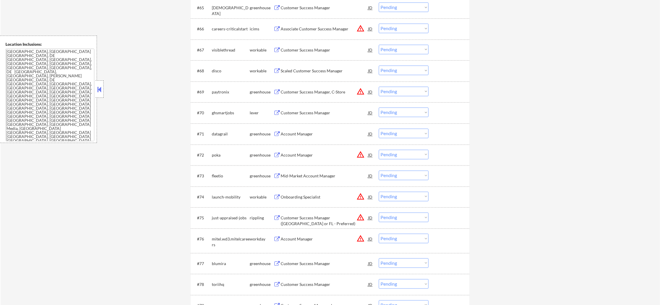
click at [221, 48] on div "visiblethread" at bounding box center [231, 50] width 38 height 6
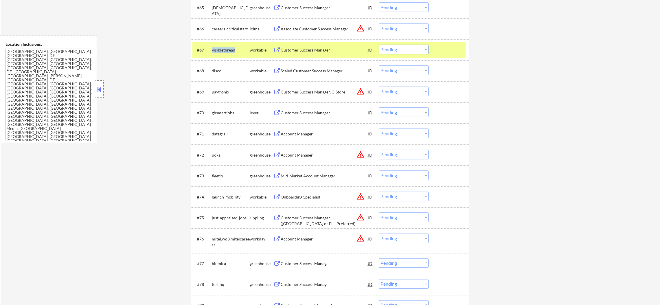
click at [221, 48] on div "visiblethread" at bounding box center [231, 50] width 38 height 6
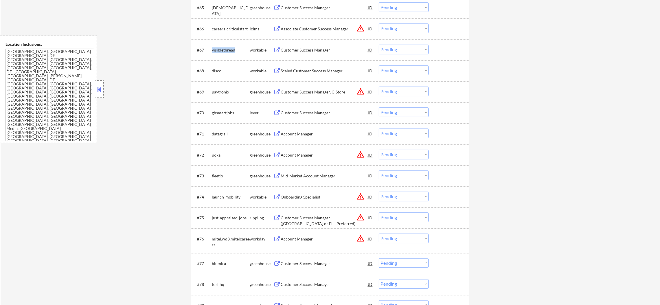
copy div "visiblethread"
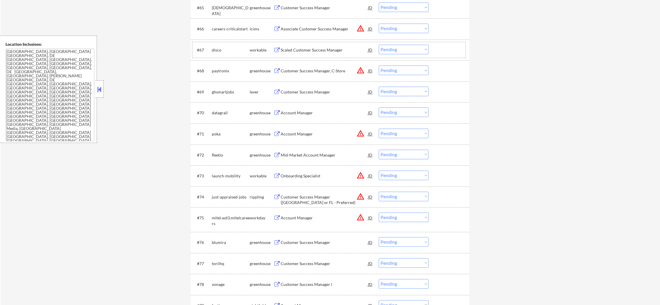
click at [214, 49] on div "disco" at bounding box center [231, 50] width 38 height 6
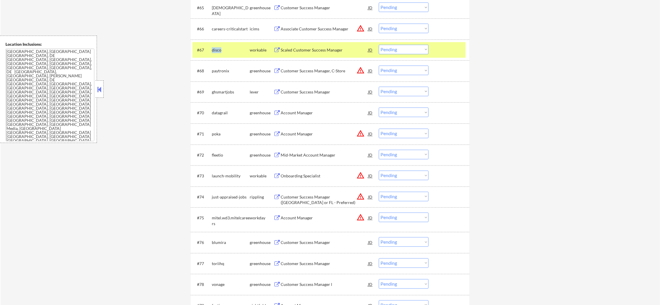
click at [214, 49] on div "disco" at bounding box center [231, 50] width 38 height 6
copy div "disco"
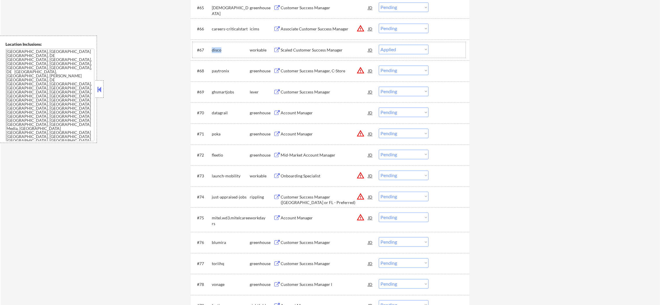
select select ""pending""
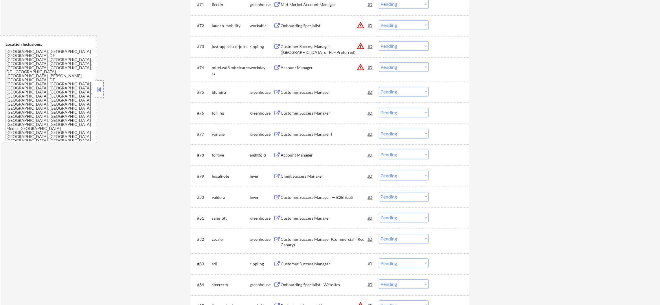
scroll to position [1793, 0]
click at [359, 23] on button "warning_amber" at bounding box center [360, 24] width 8 height 8
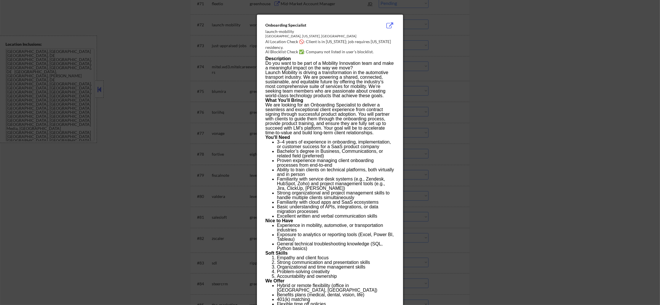
click at [415, 34] on div at bounding box center [330, 152] width 660 height 305
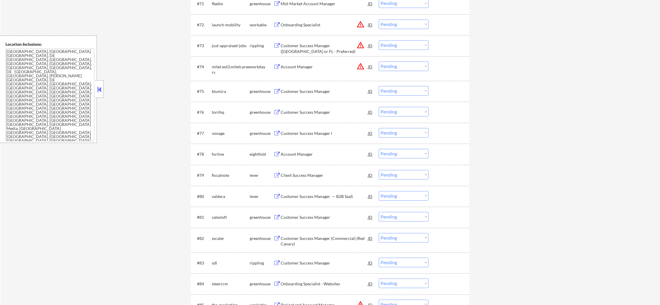
click at [398, 22] on select "Choose an option... Pending Applied Excluded (Questions) Excluded (Expired) Exc…" at bounding box center [404, 24] width 50 height 10
click at [379, 19] on select "Choose an option... Pending Applied Excluded (Questions) Excluded (Expired) Exc…" at bounding box center [404, 24] width 50 height 10
select select ""pending""
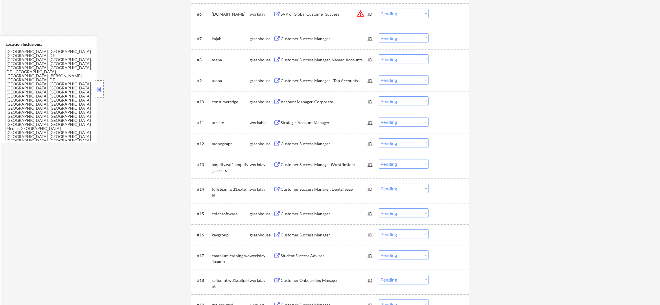
scroll to position [0, 0]
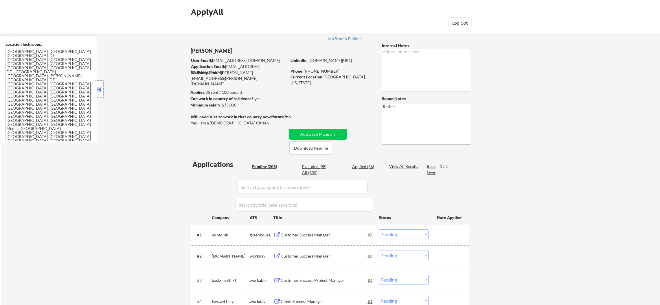
click at [432, 171] on div "Next" at bounding box center [431, 173] width 9 height 6
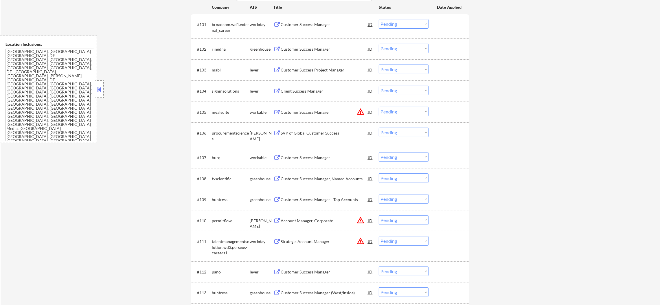
scroll to position [217, 0]
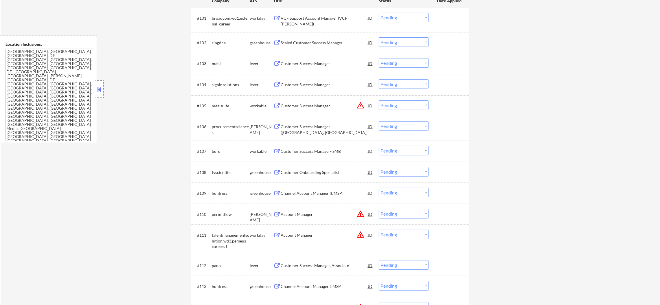
click at [360, 103] on button "warning_amber" at bounding box center [360, 105] width 8 height 8
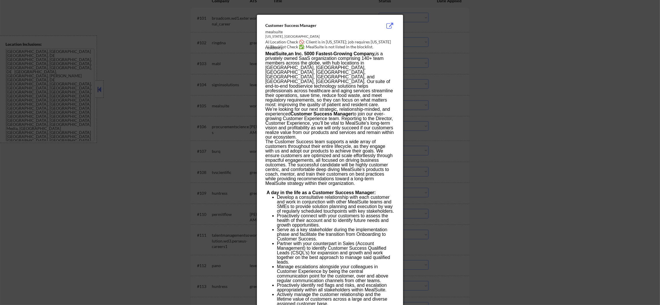
click at [483, 103] on div at bounding box center [330, 152] width 660 height 305
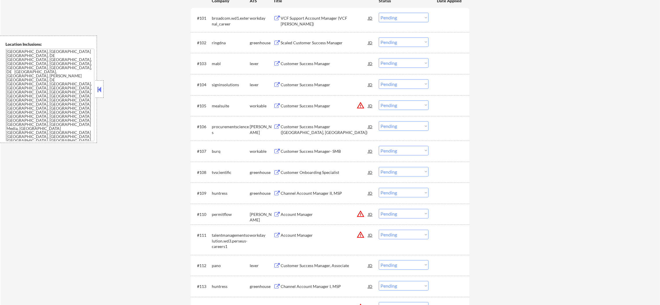
click at [406, 105] on select "Choose an option... Pending Applied Excluded (Questions) Excluded (Expired) Exc…" at bounding box center [404, 105] width 50 height 10
click at [379, 100] on select "Choose an option... Pending Applied Excluded (Questions) Excluded (Expired) Exc…" at bounding box center [404, 105] width 50 height 10
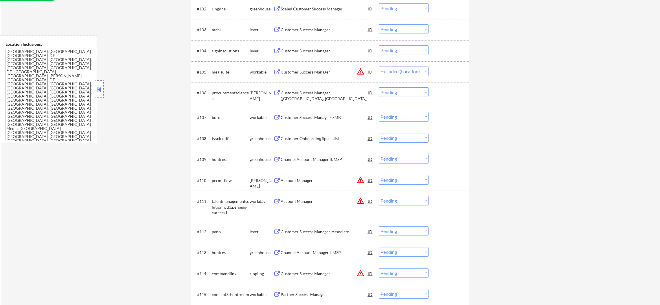
scroll to position [260, 0]
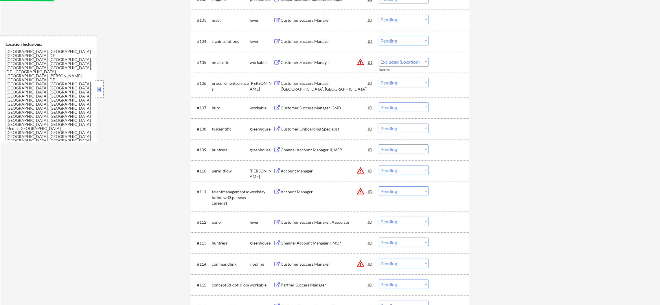
select select ""pending""
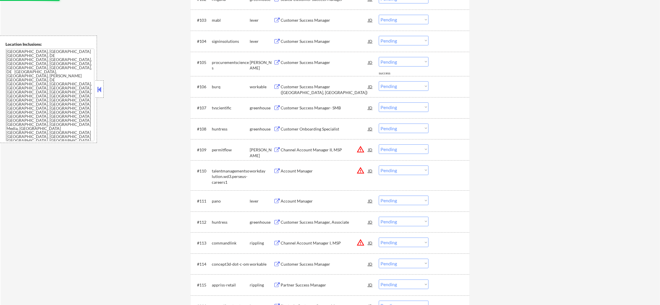
scroll to position [275, 0]
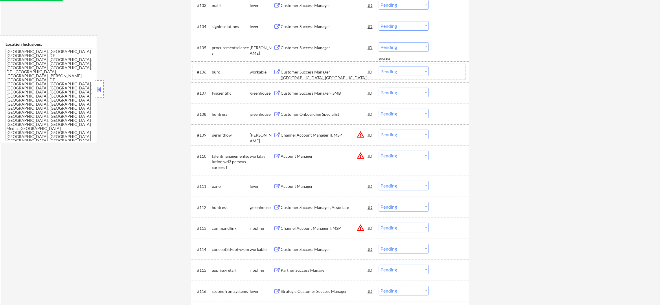
click at [218, 73] on div "burq" at bounding box center [231, 72] width 38 height 6
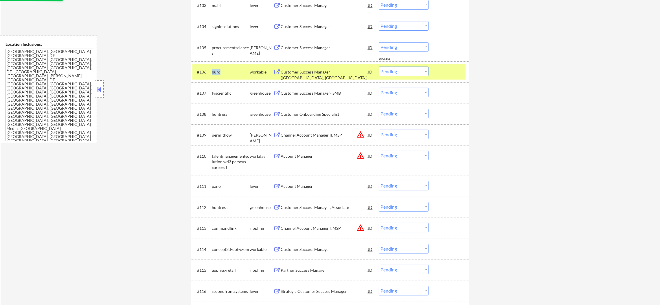
click at [218, 73] on div "burq" at bounding box center [231, 72] width 38 height 6
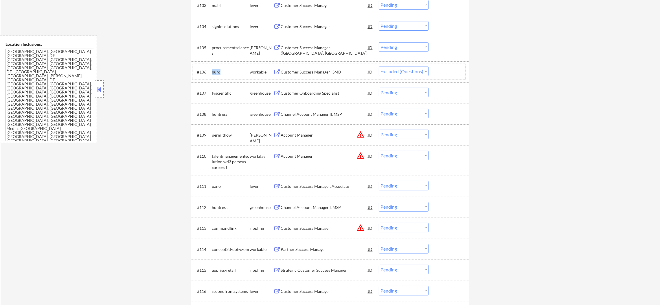
select select ""pending""
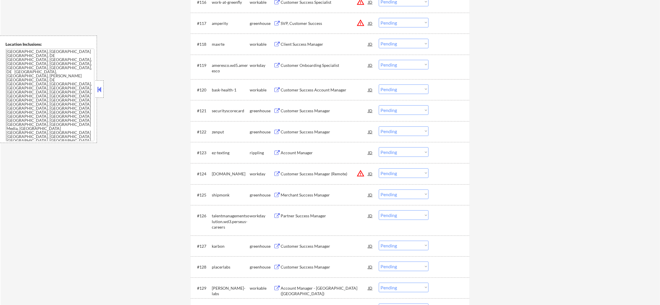
scroll to position [549, 0]
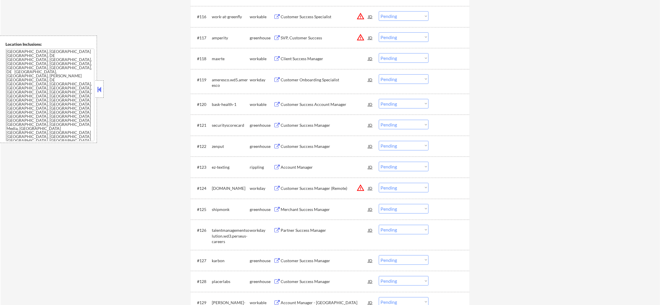
click at [390, 16] on select "Choose an option... Pending Applied Excluded (Questions) Excluded (Expired) Exc…" at bounding box center [404, 16] width 50 height 10
click at [379, 11] on select "Choose an option... Pending Applied Excluded (Questions) Excluded (Expired) Exc…" at bounding box center [404, 16] width 50 height 10
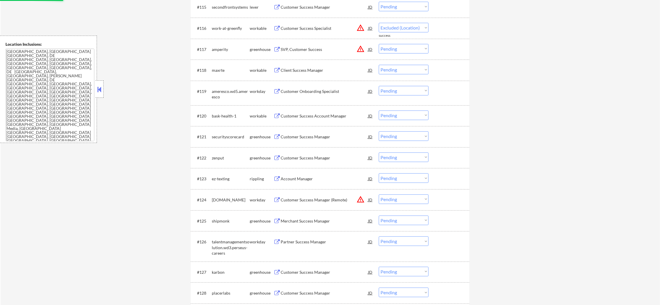
select select ""pending""
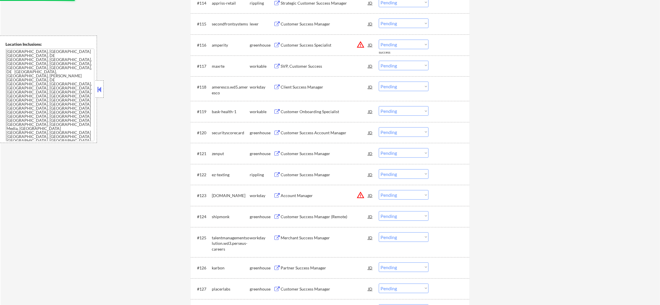
scroll to position [520, 0]
click at [218, 69] on div "maxrte" at bounding box center [231, 66] width 38 height 10
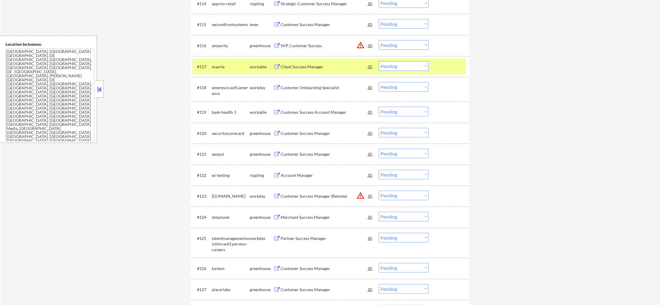
click at [219, 66] on div "maxrte" at bounding box center [231, 67] width 38 height 6
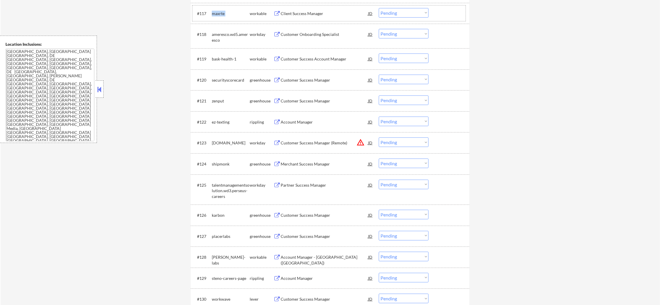
scroll to position [622, 0]
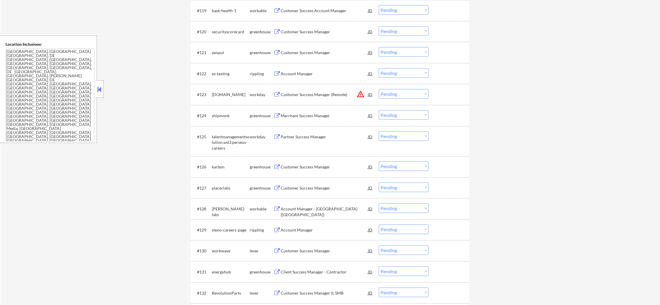
click at [229, 11] on div "bask-health-1" at bounding box center [231, 11] width 38 height 6
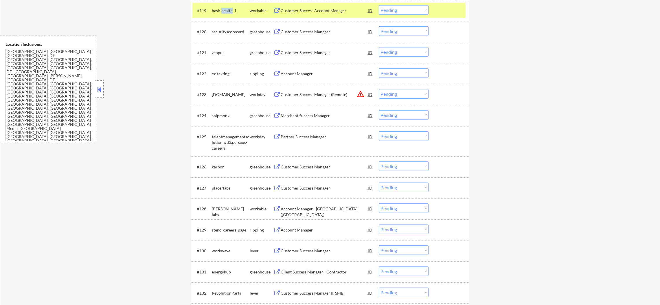
click at [229, 11] on div "bask-health-1" at bounding box center [231, 11] width 38 height 6
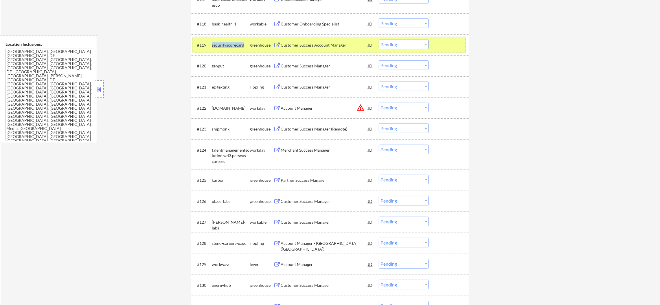
scroll to position [549, 0]
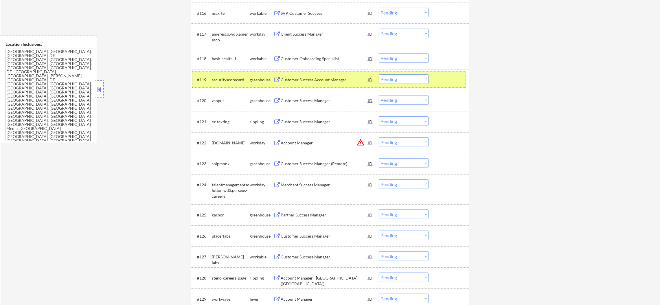
click at [225, 66] on div "#118 bask-health-1 workable Customer Onboarding Specialist JD warning_amber Cho…" at bounding box center [328, 59] width 273 height 16
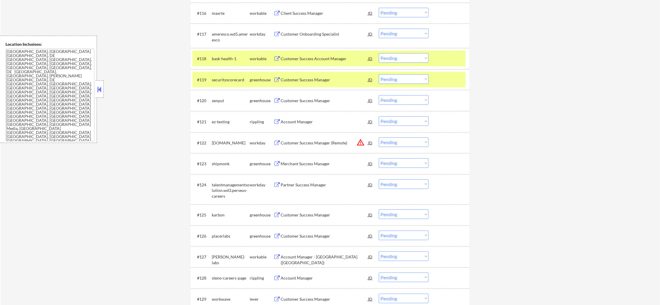
click at [225, 79] on div "securityscorecard" at bounding box center [231, 80] width 38 height 6
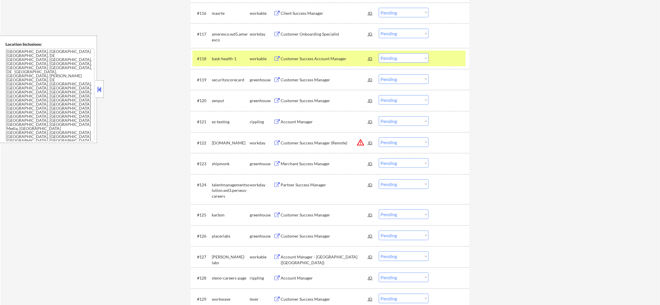
click at [227, 62] on div "bask-health-1" at bounding box center [231, 58] width 38 height 10
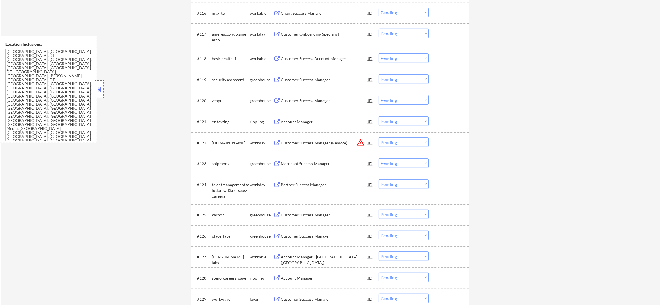
click at [216, 10] on div "maxrte" at bounding box center [231, 13] width 38 height 10
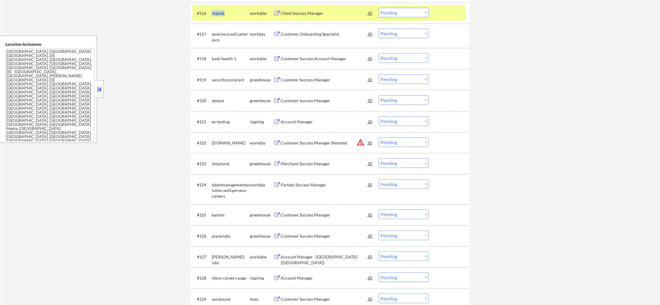
click at [216, 10] on div "maxrte" at bounding box center [231, 13] width 38 height 10
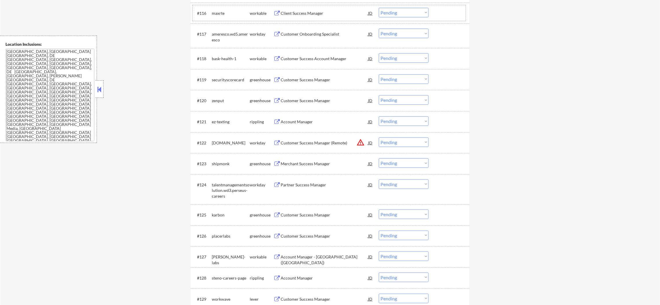
click at [226, 22] on div "#116 maxrte workable Client Success Manager JD warning_amber Choose an option..…" at bounding box center [330, 13] width 278 height 21
click at [228, 59] on div "bask-health-1" at bounding box center [231, 59] width 38 height 6
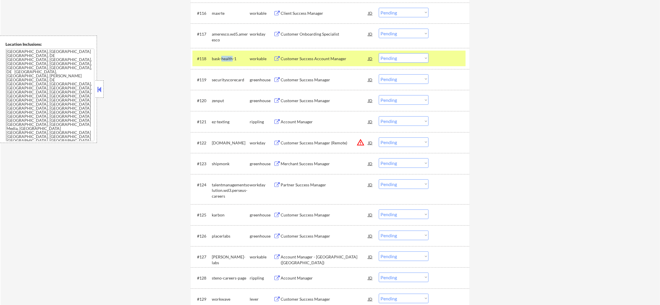
click at [228, 59] on div "bask-health-1" at bounding box center [231, 59] width 38 height 6
click at [214, 62] on div "bask-health-1" at bounding box center [231, 58] width 38 height 10
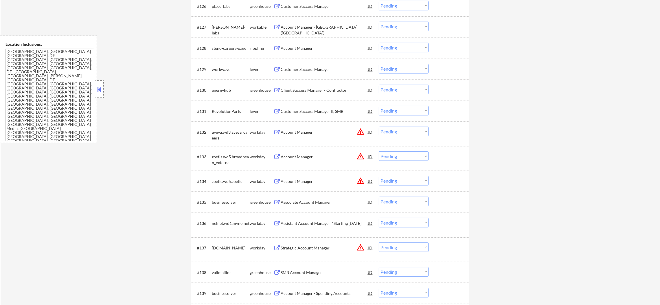
scroll to position [780, 0]
click at [218, 25] on div "[PERSON_NAME]-labs" at bounding box center [231, 28] width 38 height 11
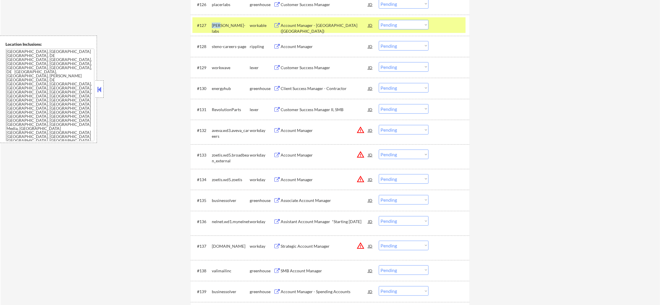
click at [218, 25] on div "[PERSON_NAME]-labs" at bounding box center [231, 28] width 38 height 11
select select ""pending""
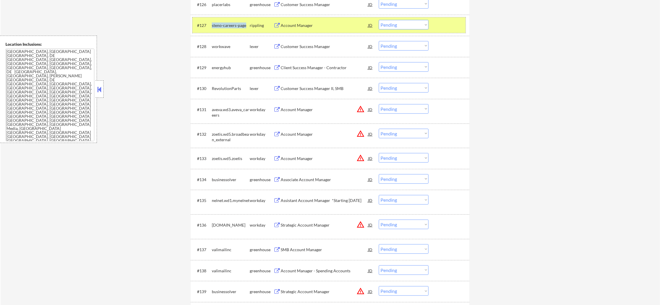
click at [226, 25] on div "steno-careers-page" at bounding box center [231, 26] width 38 height 6
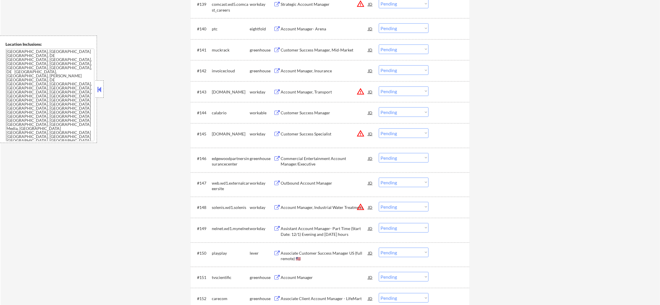
scroll to position [1113, 0]
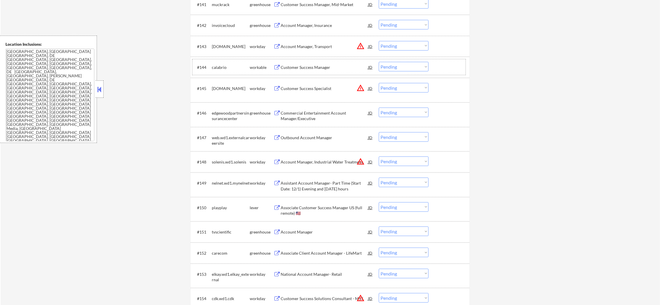
click at [218, 65] on div "calabrio" at bounding box center [231, 67] width 38 height 6
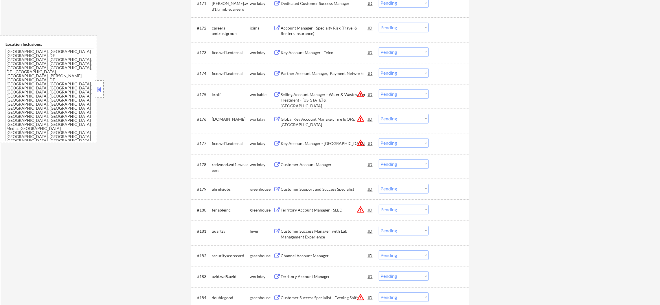
scroll to position [1807, 0]
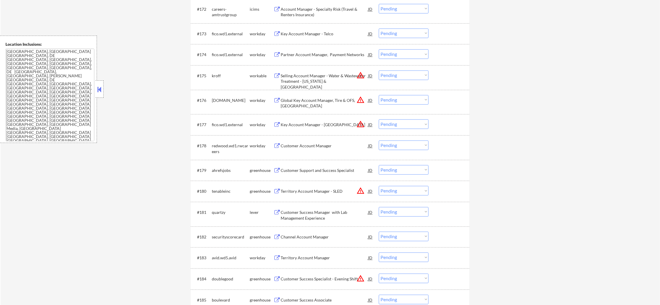
click at [391, 74] on select "Choose an option... Pending Applied Excluded (Questions) Excluded (Expired) Exc…" at bounding box center [404, 75] width 50 height 10
click at [379, 70] on select "Choose an option... Pending Applied Excluded (Questions) Excluded (Expired) Exc…" at bounding box center [404, 75] width 50 height 10
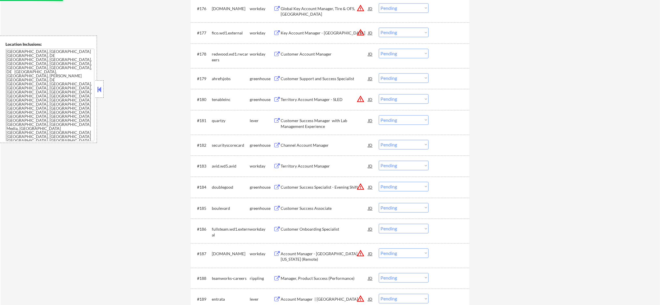
select select ""pending""
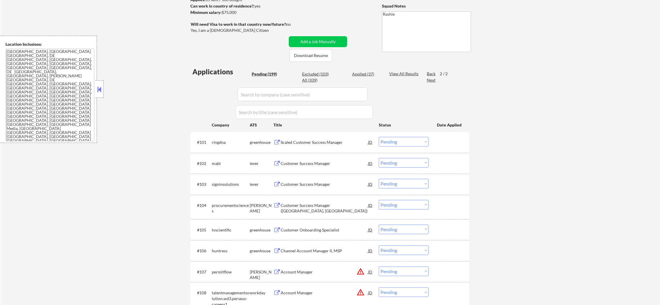
scroll to position [101, 0]
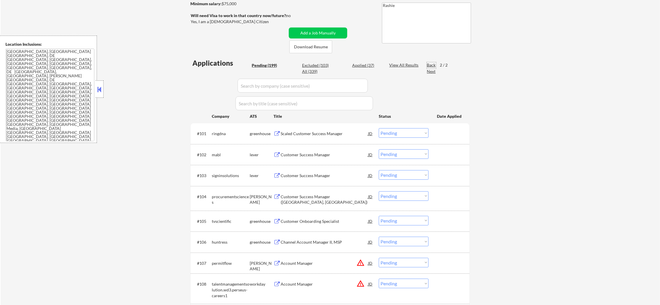
click at [429, 64] on div "Back" at bounding box center [431, 65] width 9 height 6
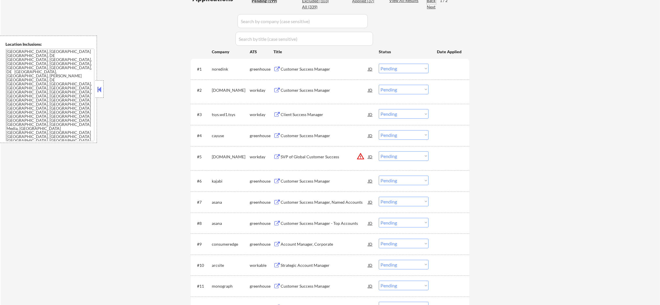
scroll to position [202, 0]
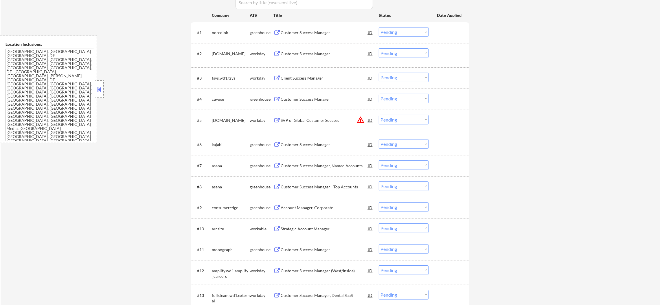
click at [360, 119] on button "warning_amber" at bounding box center [360, 120] width 8 height 8
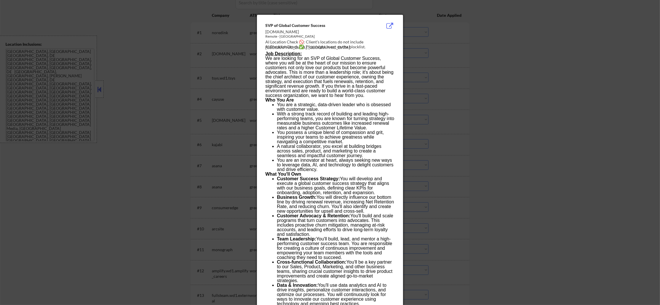
click at [417, 112] on div at bounding box center [330, 152] width 660 height 305
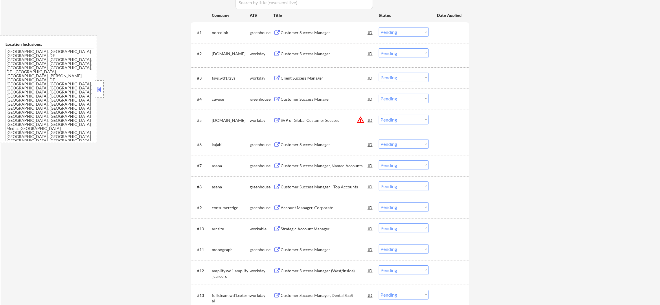
click at [395, 122] on select "Choose an option... Pending Applied Excluded (Questions) Excluded (Expired) Exc…" at bounding box center [404, 120] width 50 height 10
click at [379, 115] on select "Choose an option... Pending Applied Excluded (Questions) Excluded (Expired) Exc…" at bounding box center [404, 120] width 50 height 10
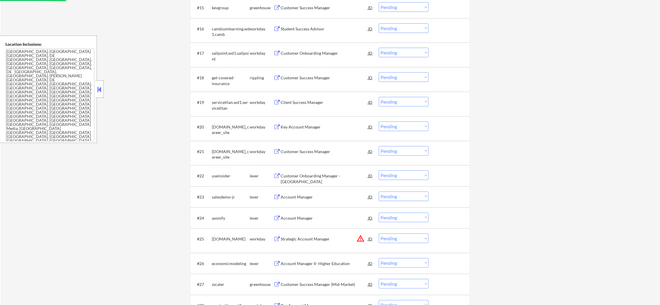
select select ""pending""
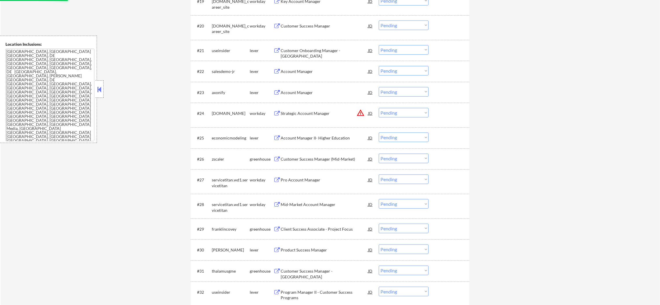
click at [360, 112] on button "warning_amber" at bounding box center [360, 113] width 8 height 8
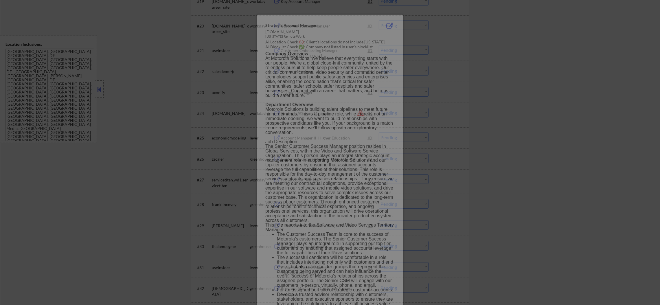
click at [470, 106] on div at bounding box center [330, 152] width 660 height 305
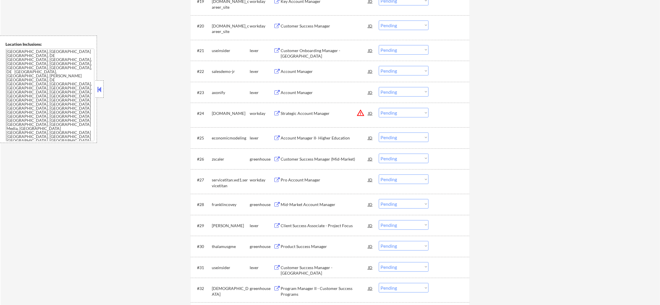
click at [360, 113] on button "warning_amber" at bounding box center [360, 113] width 8 height 8
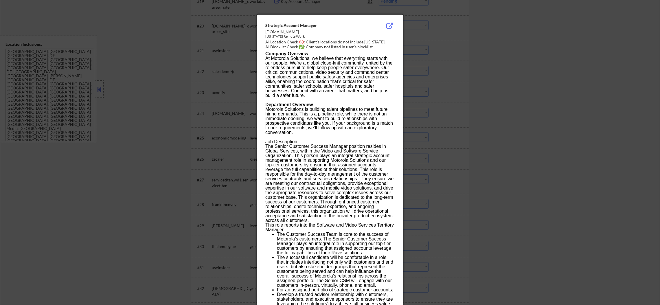
click at [435, 109] on div at bounding box center [330, 152] width 660 height 305
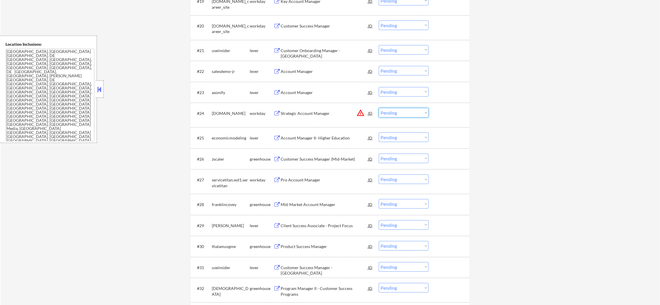
click at [395, 115] on select "Choose an option... Pending Applied Excluded (Questions) Excluded (Expired) Exc…" at bounding box center [404, 113] width 50 height 10
click at [379, 108] on select "Choose an option... Pending Applied Excluded (Questions) Excluded (Expired) Exc…" at bounding box center [404, 113] width 50 height 10
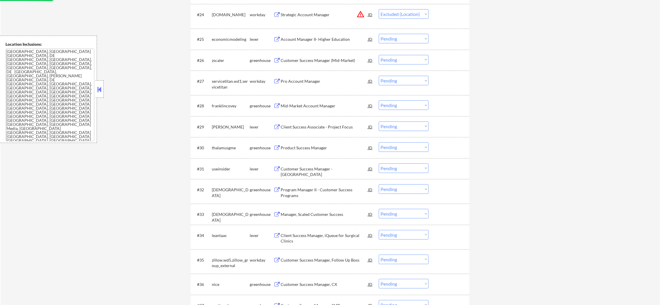
scroll to position [737, 0]
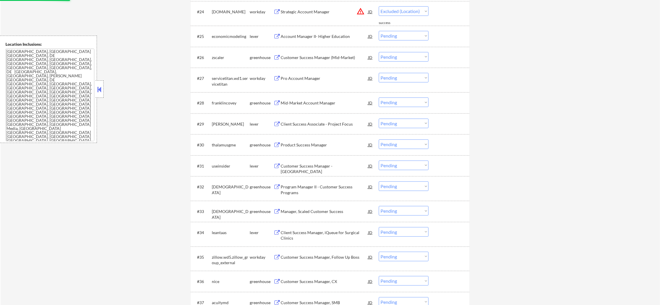
select select ""pending""
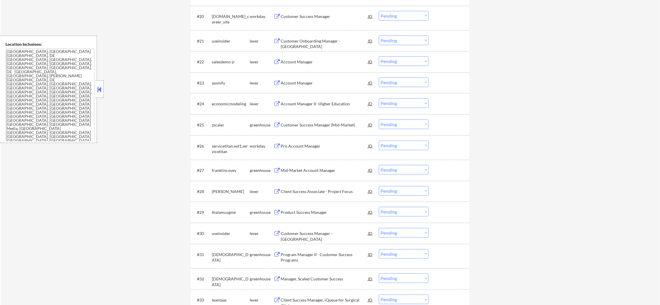
scroll to position [651, 0]
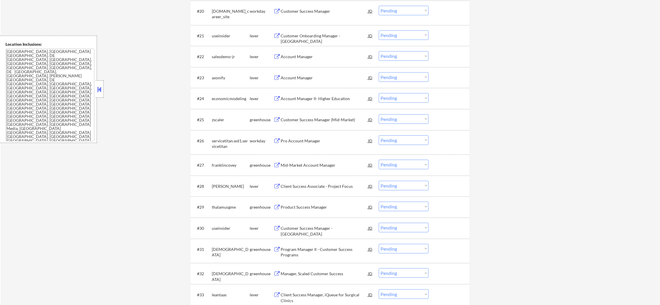
click at [319, 34] on div "Customer Onboarding Manager - [GEOGRAPHIC_DATA]" at bounding box center [323, 38] width 87 height 11
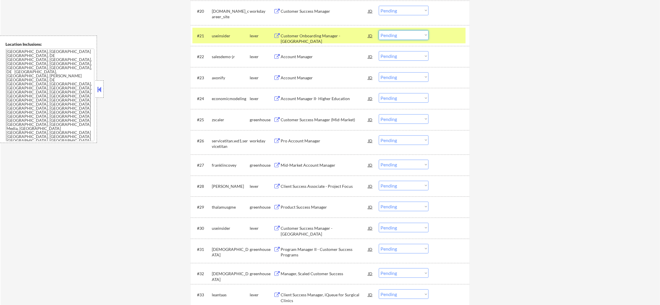
click at [395, 33] on select "Choose an option... Pending Applied Excluded (Questions) Excluded (Expired) Exc…" at bounding box center [404, 35] width 50 height 10
click at [379, 30] on select "Choose an option... Pending Applied Excluded (Questions) Excluded (Expired) Exc…" at bounding box center [404, 35] width 50 height 10
click at [226, 30] on div "useinsider" at bounding box center [231, 35] width 38 height 10
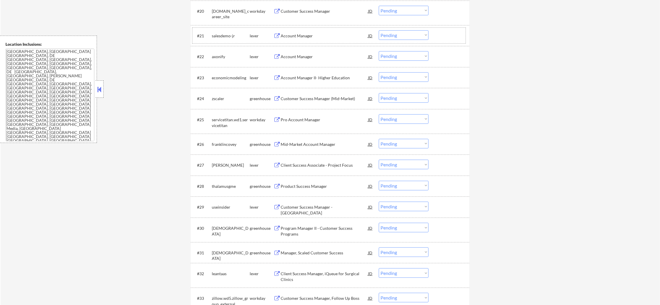
click at [325, 32] on div "Account Manager" at bounding box center [323, 35] width 87 height 10
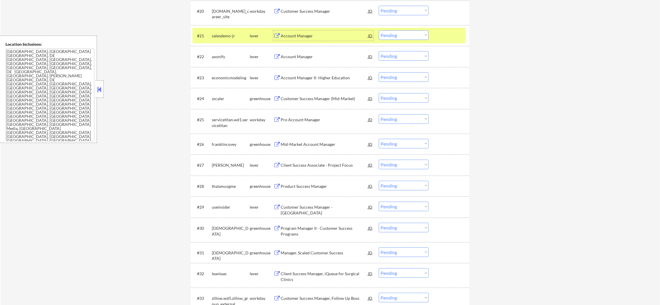
click at [391, 39] on select "Choose an option... Pending Applied Excluded (Questions) Excluded (Expired) Exc…" at bounding box center [404, 35] width 50 height 10
click at [379, 30] on select "Choose an option... Pending Applied Excluded (Questions) Excluded (Expired) Exc…" at bounding box center [404, 35] width 50 height 10
click at [232, 35] on div "salesdemo-jr" at bounding box center [231, 36] width 38 height 6
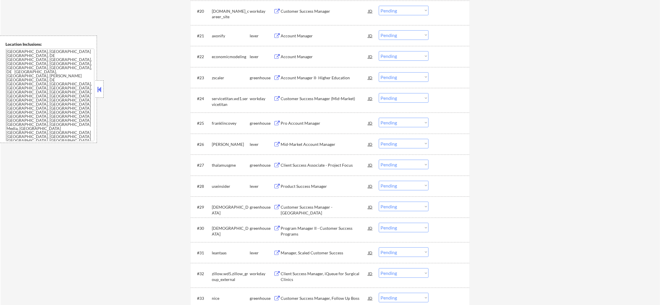
click at [327, 33] on div "Account Manager" at bounding box center [323, 36] width 87 height 6
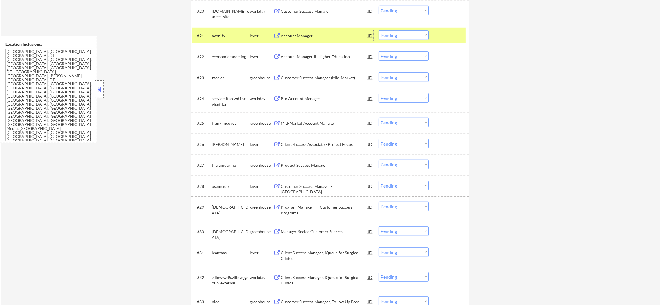
scroll to position [665, 0]
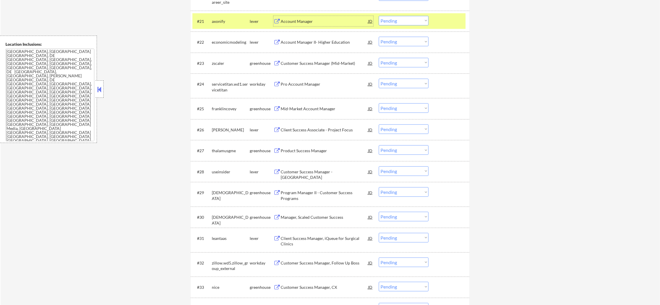
click at [388, 16] on select "Choose an option... Pending Applied Excluded (Questions) Excluded (Expired) Exc…" at bounding box center [404, 21] width 50 height 10
click at [379, 16] on select "Choose an option... Pending Applied Excluded (Questions) Excluded (Expired) Exc…" at bounding box center [404, 21] width 50 height 10
click at [228, 23] on div "axonify" at bounding box center [231, 22] width 38 height 6
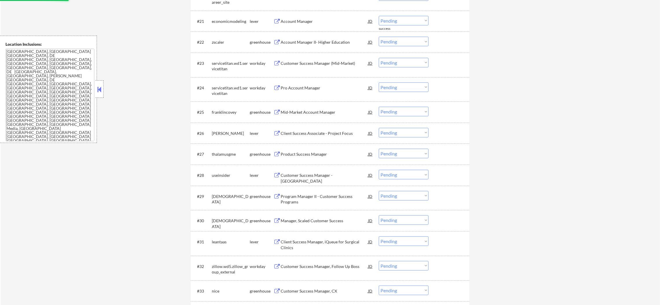
scroll to position [636, 0]
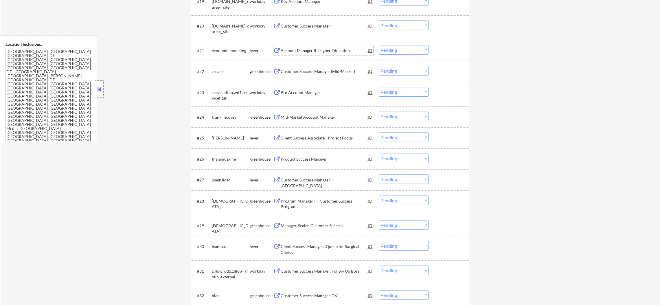
click at [313, 47] on div "Account Manager II- Higher Education" at bounding box center [323, 50] width 87 height 10
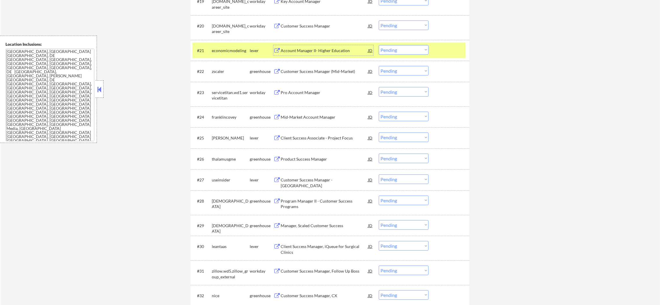
scroll to position [665, 0]
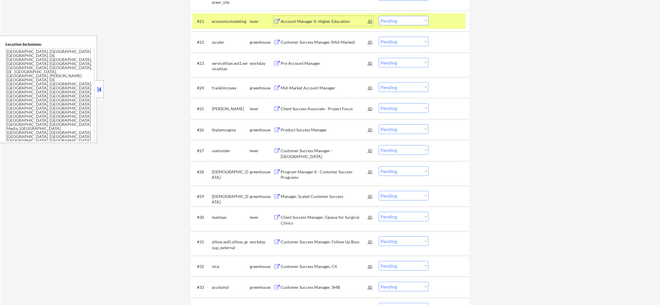
click at [399, 23] on select "Choose an option... Pending Applied Excluded (Questions) Excluded (Expired) Exc…" at bounding box center [404, 21] width 50 height 10
click at [379, 16] on select "Choose an option... Pending Applied Excluded (Questions) Excluded (Expired) Exc…" at bounding box center [404, 21] width 50 height 10
click at [235, 24] on div "economicmodeling" at bounding box center [231, 21] width 38 height 10
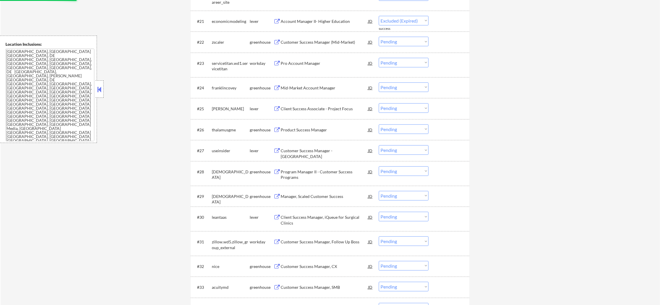
select select ""pending""
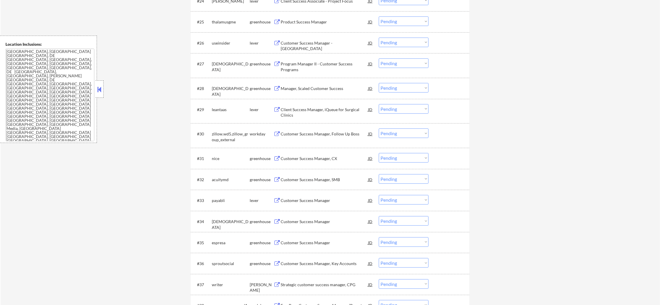
scroll to position [737, 0]
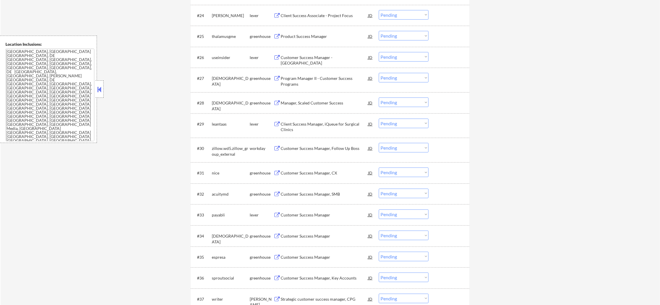
click at [315, 13] on div "Client Success Associate - Project Focus" at bounding box center [323, 16] width 87 height 6
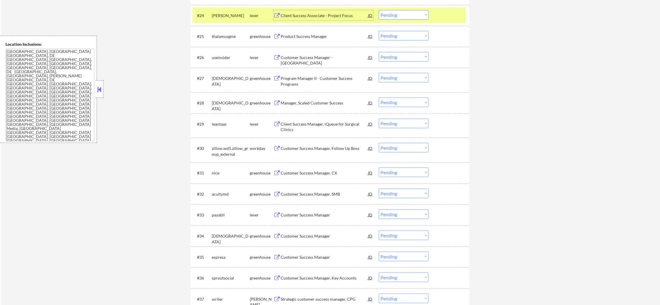
click at [396, 18] on select "Choose an option... Pending Applied Excluded (Questions) Excluded (Expired) Exc…" at bounding box center [404, 15] width 50 height 10
click at [379, 10] on select "Choose an option... Pending Applied Excluded (Questions) Excluded (Expired) Exc…" at bounding box center [404, 15] width 50 height 10
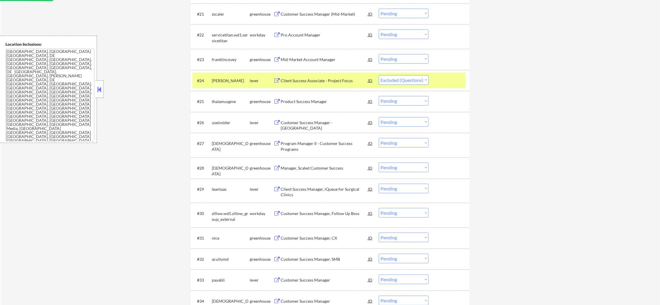
scroll to position [665, 0]
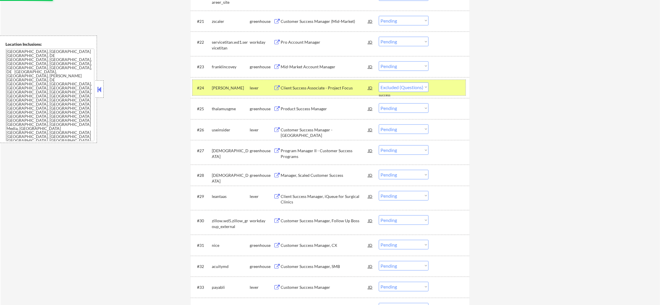
click at [237, 93] on div "#24 cherre lever Client Success Associate - Project Focus JD warning_amber Choo…" at bounding box center [328, 88] width 273 height 16
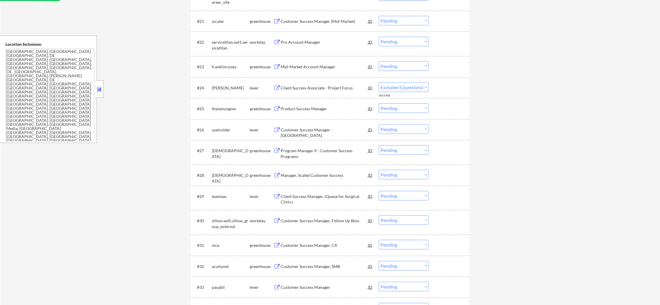
select select ""pending""
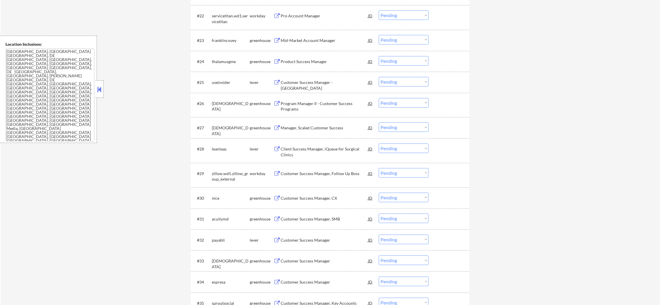
scroll to position [694, 0]
click at [327, 74] on div "Customer Success Manager - [GEOGRAPHIC_DATA]" at bounding box center [323, 79] width 87 height 10
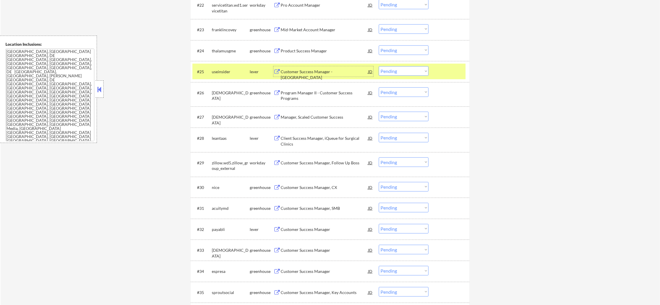
scroll to position [752, 0]
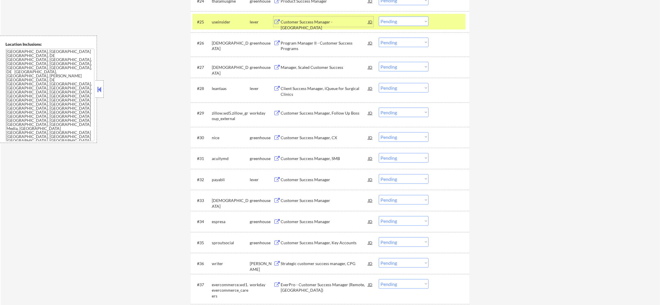
click at [237, 25] on div "useinsider" at bounding box center [231, 21] width 38 height 10
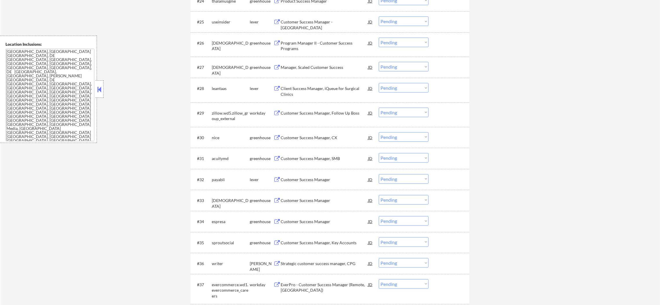
click at [216, 23] on div "useinsider" at bounding box center [231, 22] width 38 height 6
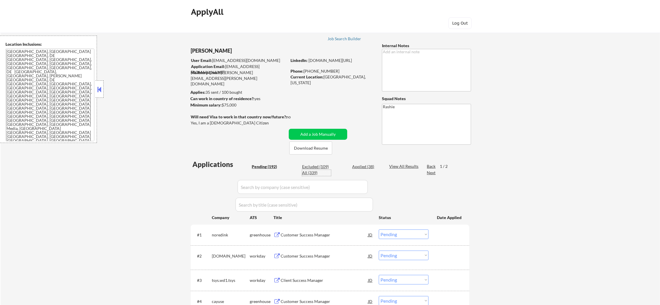
click at [315, 173] on div "All (339)" at bounding box center [316, 173] width 29 height 6
select select ""applied""
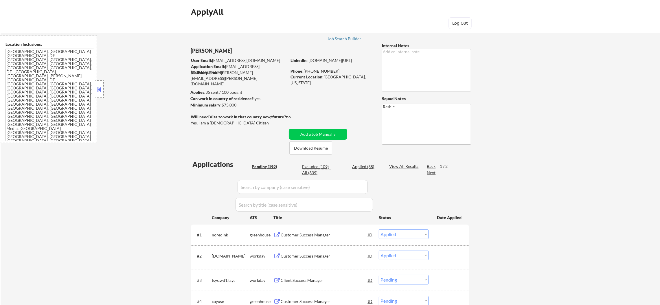
select select ""applied""
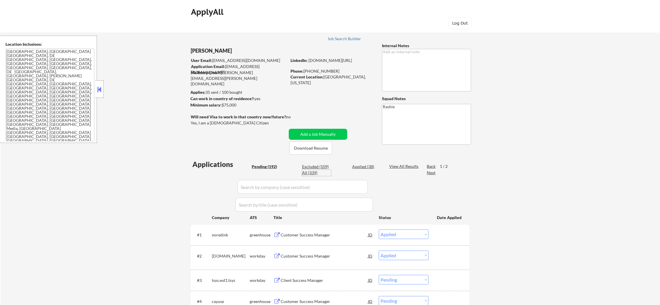
select select ""applied""
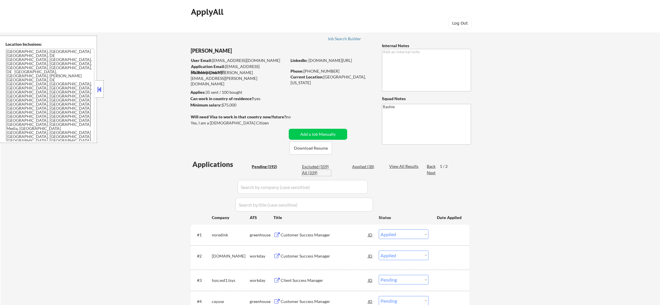
select select ""applied""
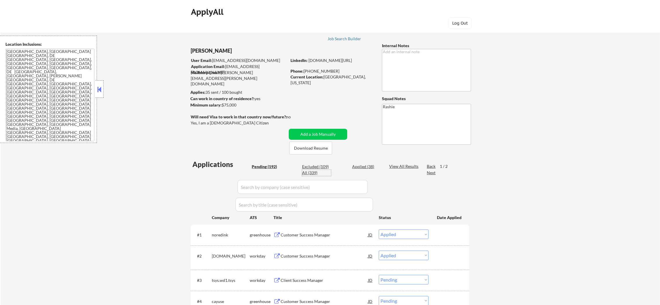
select select ""applied""
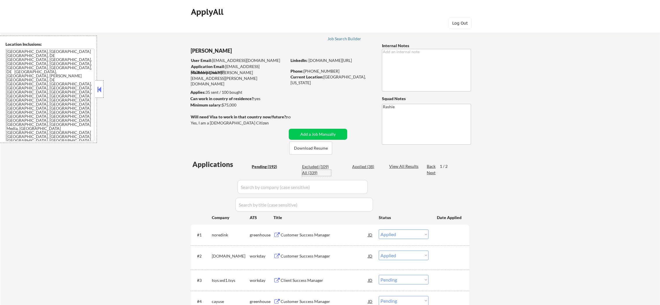
select select ""applied""
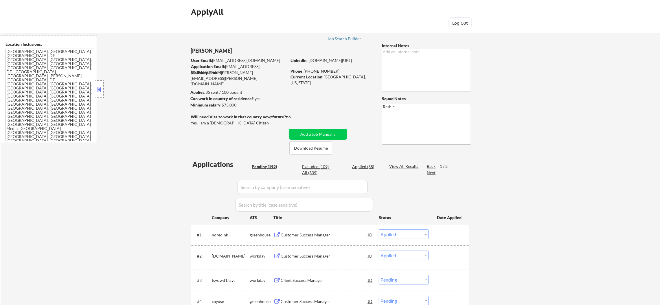
select select ""applied""
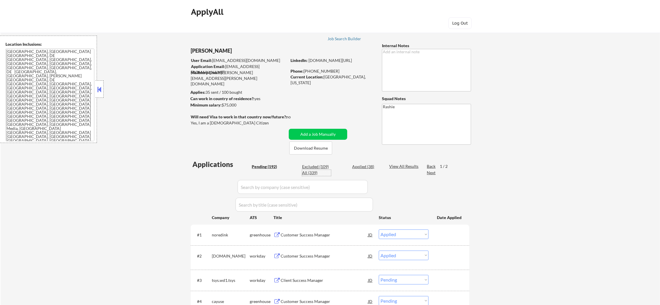
select select ""applied""
select select ""excluded__expired_""
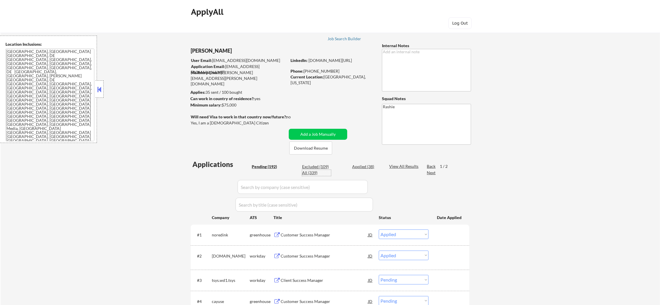
select select ""excluded__expired_""
select select ""excluded__location_""
select select ""excluded""
select select ""excluded__salary_""
select select ""excluded__expired_""
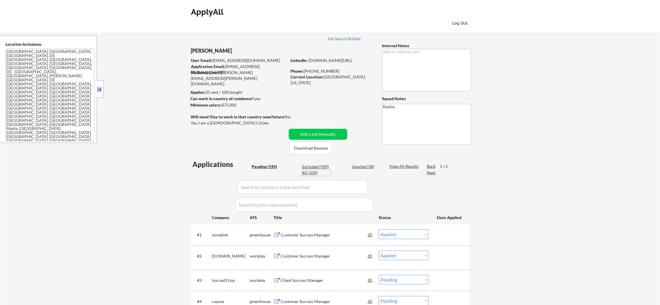
select select ""excluded""
select select ""excluded__expired_""
select select ""excluded__location_""
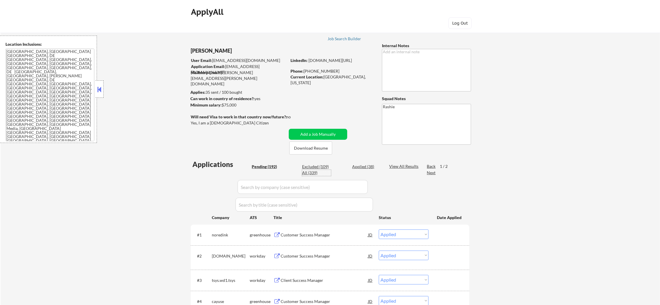
select select ""excluded__location_""
select select ""excluded""
select select ""excluded__location_""
select select ""excluded__expired_""
select select ""excluded__location_""
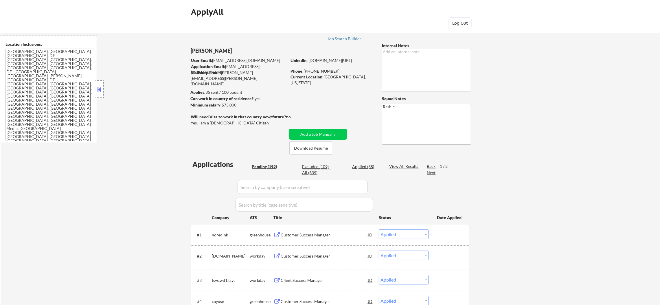
select select ""excluded__expired_""
select select ""excluded""
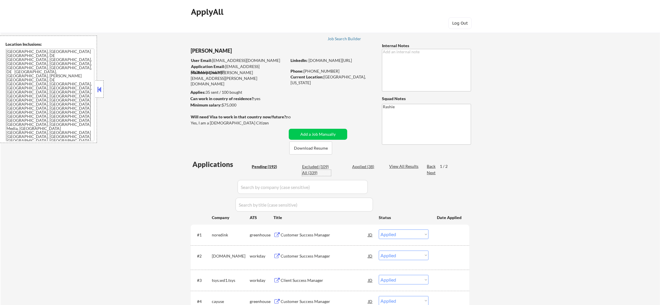
select select ""excluded__expired_""
select select ""excluded__location_""
select select ""excluded__expired_""
select select ""excluded__location_""
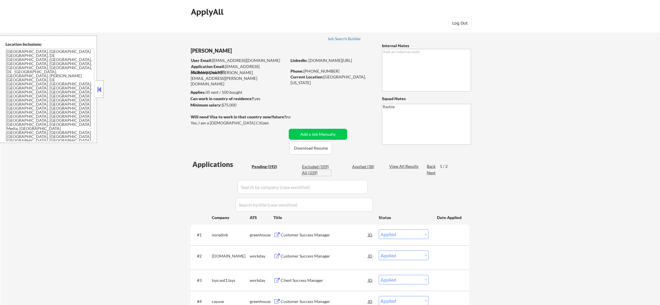
select select ""excluded__expired_""
select select ""excluded__location_""
select select ""excluded__expired_""
select select ""excluded""
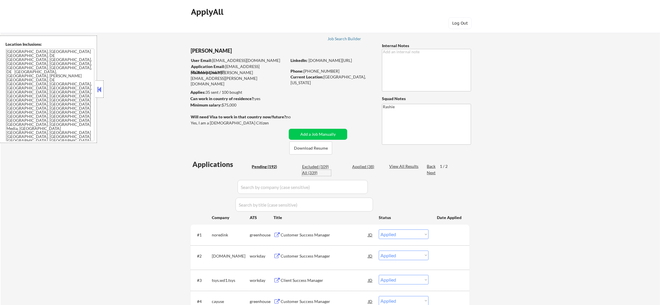
select select ""excluded""
select select ""excluded__location_""
drag, startPoint x: 265, startPoint y: 184, endPoint x: 192, endPoint y: 179, distance: 73.4
click at [265, 184] on input "input" at bounding box center [302, 187] width 130 height 14
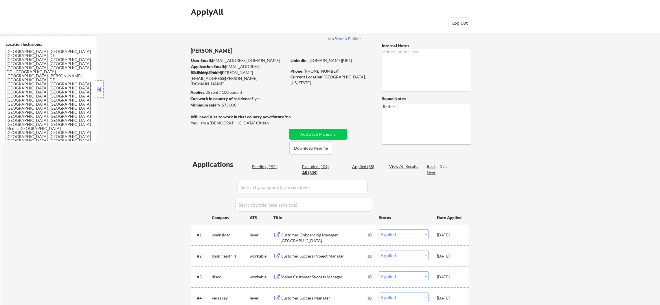
paste input "useinsider"
type input "useinsider"
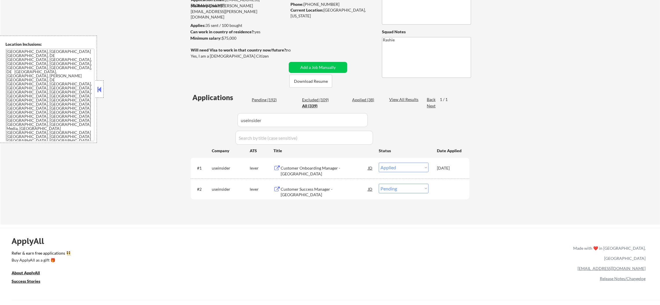
scroll to position [72, 0]
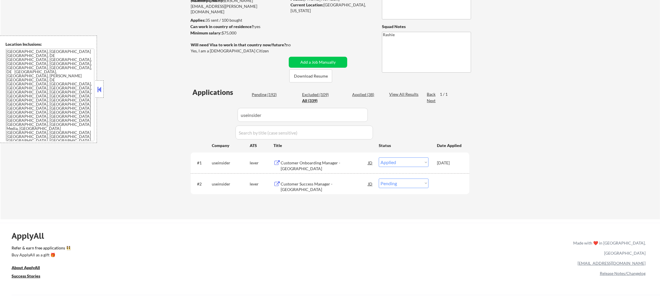
click at [393, 183] on select "Choose an option... Pending Applied Excluded (Questions) Excluded (Expired) Exc…" at bounding box center [404, 183] width 50 height 10
select select ""excluded__other_""
click at [379, 178] on select "Choose an option... Pending Applied Excluded (Questions) Excluded (Expired) Exc…" at bounding box center [404, 183] width 50 height 10
click at [267, 94] on div "Pending (192)" at bounding box center [266, 95] width 29 height 6
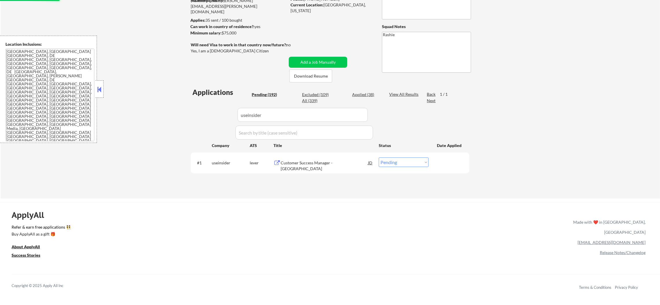
select select ""excluded__other_""
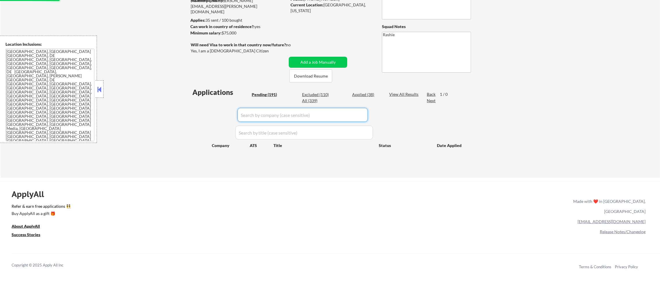
drag, startPoint x: 268, startPoint y: 110, endPoint x: 203, endPoint y: 142, distance: 72.7
click at [193, 110] on div "Applications Pending (191) Excluded (110) Applied (38) All (339) View All Resul…" at bounding box center [330, 126] width 278 height 79
click at [188, 112] on div "← Return to /applysquad Mailslurp Inbox Job Search Builder Joanna Granger User …" at bounding box center [330, 62] width 289 height 222
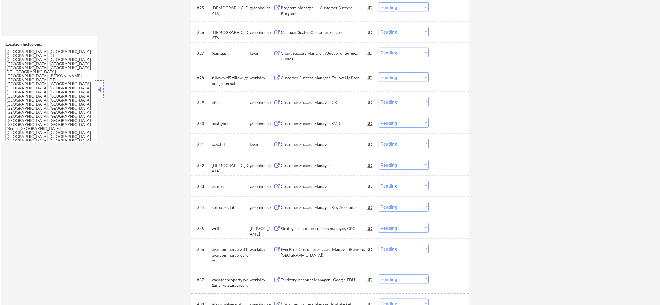
scroll to position [780, 0]
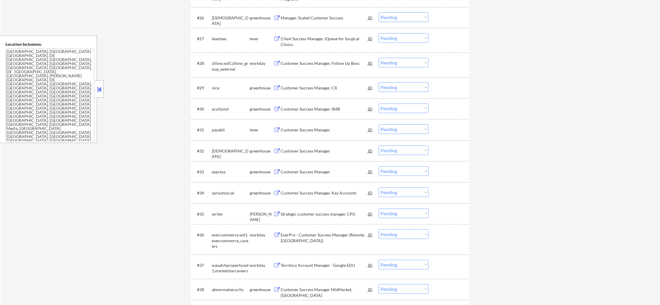
click at [326, 40] on div "Client Success Manager, iQueue for Surgical Clinics" at bounding box center [323, 41] width 87 height 11
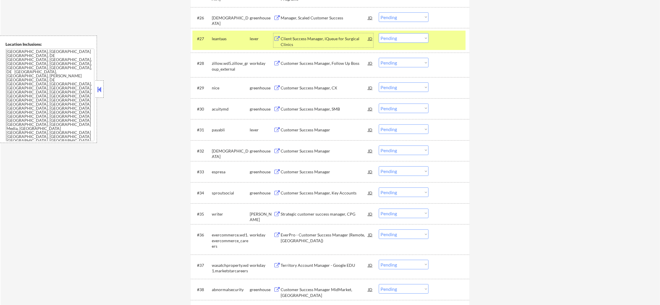
click at [393, 34] on select "Choose an option... Pending Applied Excluded (Questions) Excluded (Expired) Exc…" at bounding box center [404, 38] width 50 height 10
click at [379, 33] on select "Choose an option... Pending Applied Excluded (Questions) Excluded (Expired) Exc…" at bounding box center [404, 38] width 50 height 10
click at [244, 43] on div "leantaas" at bounding box center [231, 38] width 38 height 10
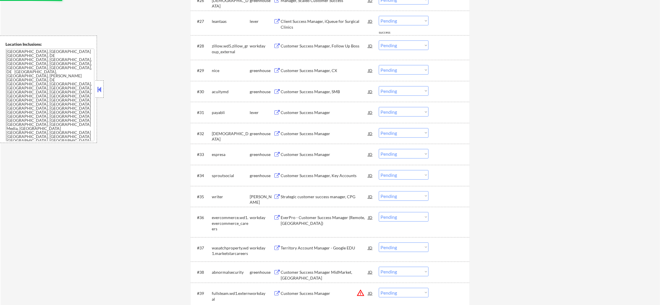
scroll to position [839, 0]
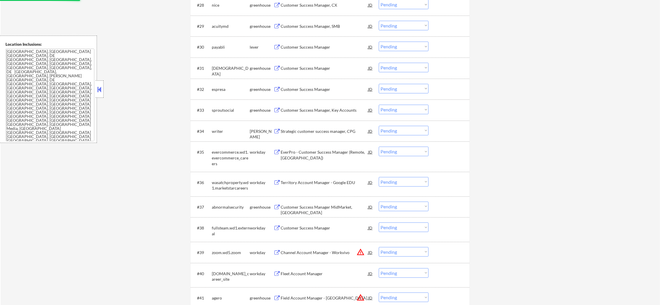
click at [305, 48] on div "Customer Success Manager" at bounding box center [323, 47] width 87 height 6
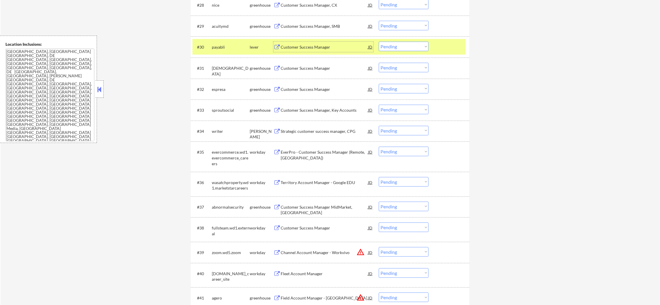
click at [403, 45] on select "Choose an option... Pending Applied Excluded (Questions) Excluded (Expired) Exc…" at bounding box center [404, 47] width 50 height 10
click at [379, 42] on select "Choose an option... Pending Applied Excluded (Questions) Excluded (Expired) Exc…" at bounding box center [404, 47] width 50 height 10
click at [227, 42] on div "payabli" at bounding box center [231, 47] width 38 height 10
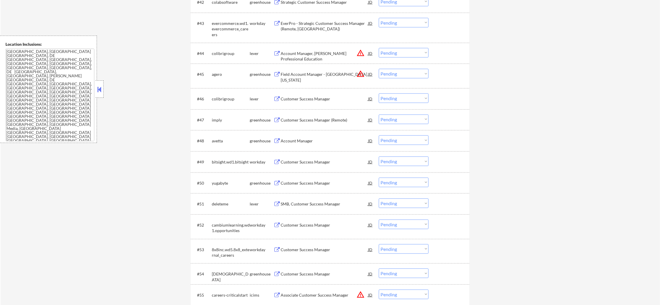
scroll to position [1171, 0]
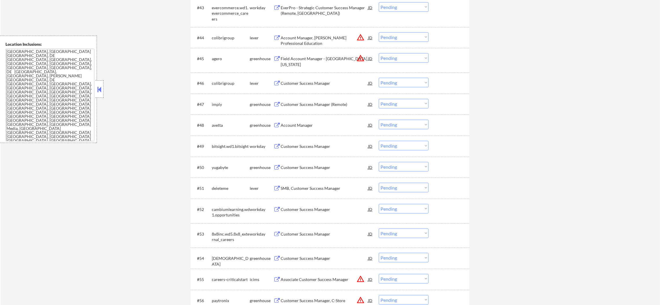
click at [360, 34] on button "warning_amber" at bounding box center [360, 37] width 8 height 8
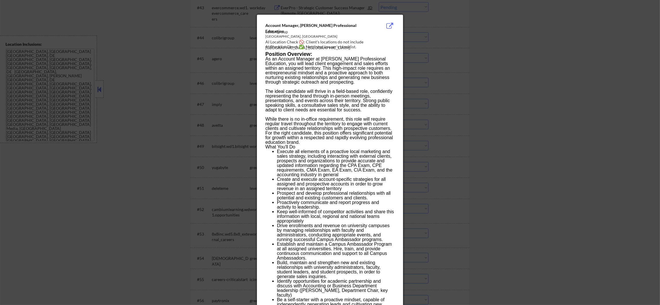
click at [411, 43] on div at bounding box center [330, 152] width 660 height 305
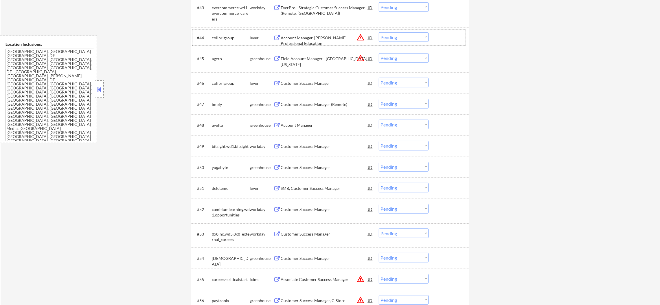
click at [399, 31] on div "#44 colibrigroup lever Account Manager, Becker Professional Education JD warnin…" at bounding box center [328, 38] width 273 height 16
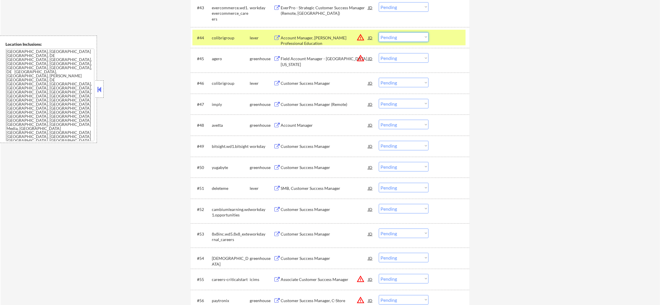
drag, startPoint x: 398, startPoint y: 36, endPoint x: 398, endPoint y: 40, distance: 4.0
click at [398, 36] on select "Choose an option... Pending Applied Excluded (Questions) Excluded (Expired) Exc…" at bounding box center [404, 37] width 50 height 10
click at [379, 32] on select "Choose an option... Pending Applied Excluded (Questions) Excluded (Expired) Exc…" at bounding box center [404, 37] width 50 height 10
click at [222, 40] on div "colibrigroup" at bounding box center [231, 37] width 38 height 10
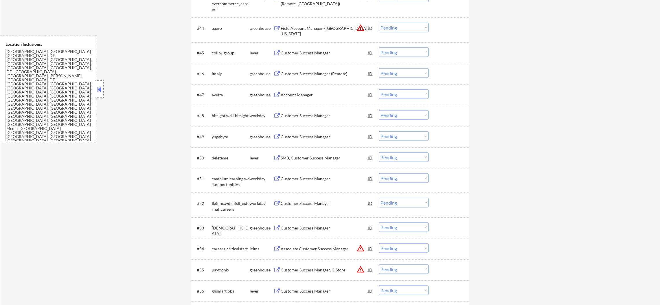
scroll to position [1186, 0]
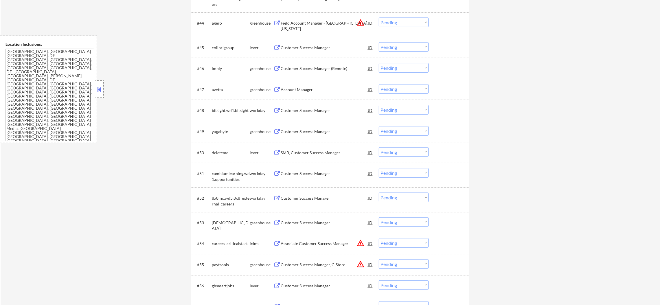
click at [327, 49] on div "Customer Success Manager" at bounding box center [323, 48] width 87 height 6
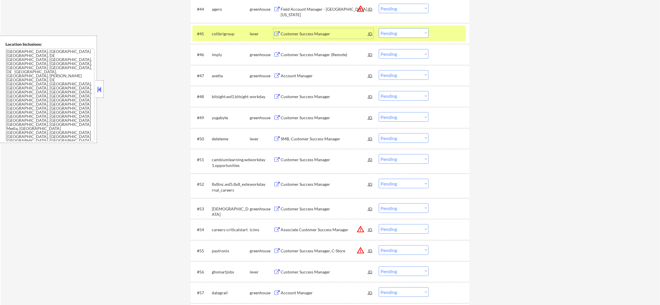
scroll to position [1229, 0]
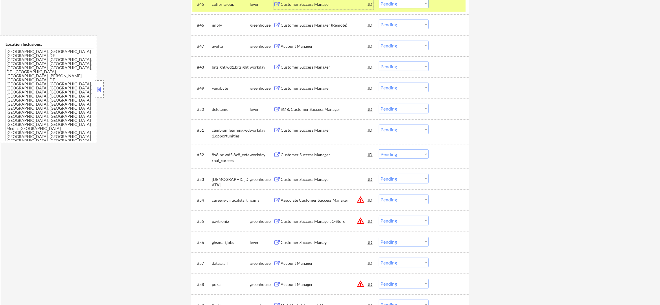
click at [402, 3] on select "Choose an option... Pending Applied Excluded (Questions) Excluded (Expired) Exc…" at bounding box center [404, 4] width 50 height 10
click at [379, 0] on select "Choose an option... Pending Applied Excluded (Questions) Excluded (Expired) Exc…" at bounding box center [404, 5] width 50 height 10
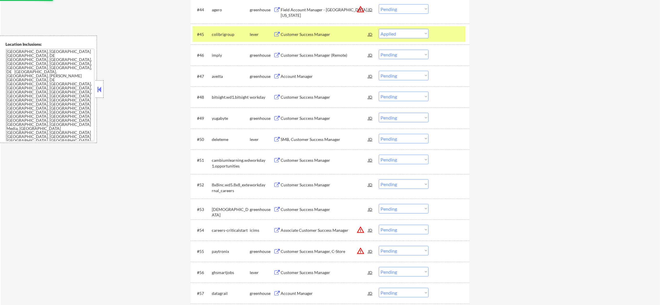
scroll to position [1198, 0]
click at [225, 33] on div "colibrigroup" at bounding box center [231, 35] width 38 height 6
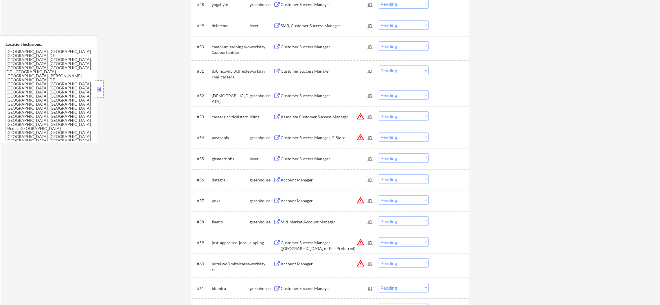
scroll to position [1300, 0]
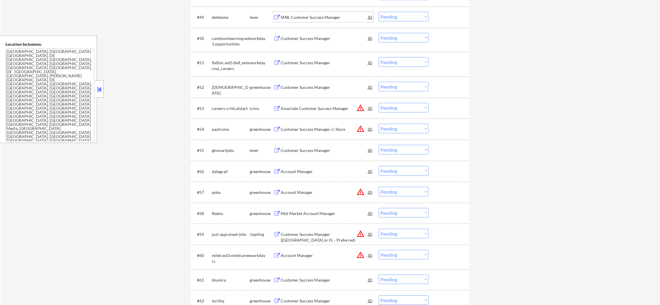
click at [317, 18] on div "SMB, Customer Success Manager" at bounding box center [323, 17] width 87 height 6
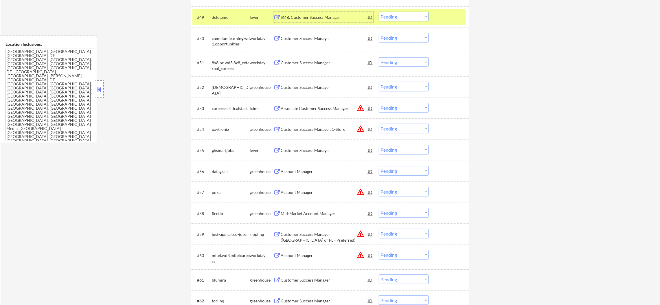
click at [397, 18] on select "Choose an option... Pending Applied Excluded (Questions) Excluded (Expired) Exc…" at bounding box center [404, 17] width 50 height 10
click at [379, 12] on select "Choose an option... Pending Applied Excluded (Questions) Excluded (Expired) Exc…" at bounding box center [404, 17] width 50 height 10
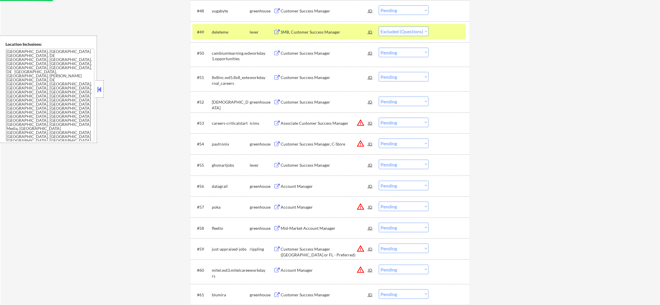
scroll to position [1256, 0]
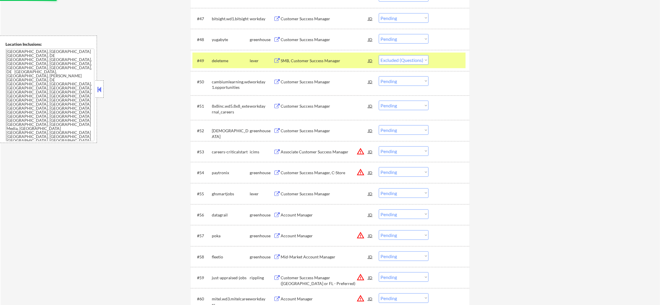
click at [226, 58] on div "deleteme" at bounding box center [231, 61] width 38 height 6
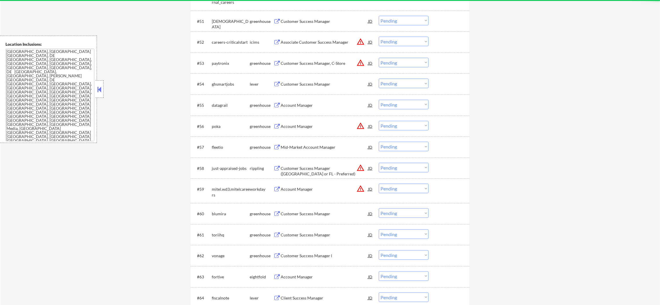
scroll to position [1387, 0]
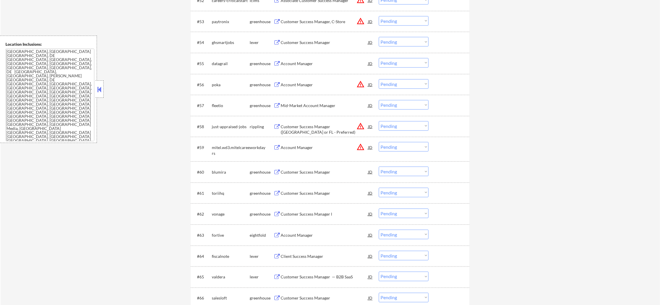
click at [310, 38] on div "Customer Success Manager" at bounding box center [323, 42] width 87 height 10
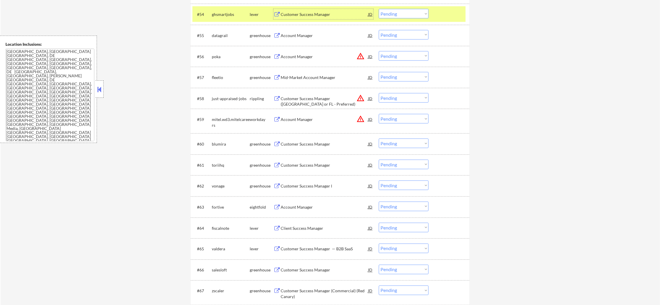
scroll to position [1415, 0]
click at [395, 15] on select "Choose an option... Pending Applied Excluded (Questions) Excluded (Expired) Exc…" at bounding box center [404, 13] width 50 height 10
click at [379, 8] on select "Choose an option... Pending Applied Excluded (Questions) Excluded (Expired) Exc…" at bounding box center [404, 13] width 50 height 10
click at [222, 14] on div "ghsmartjobs" at bounding box center [231, 14] width 38 height 6
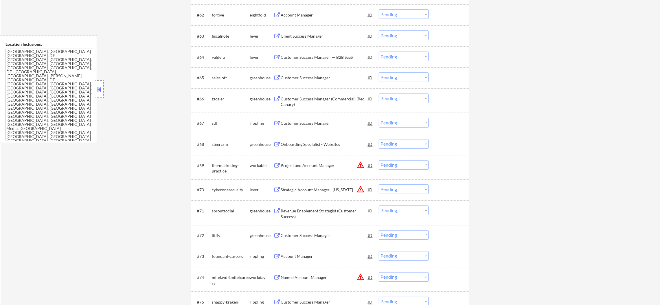
scroll to position [1589, 0]
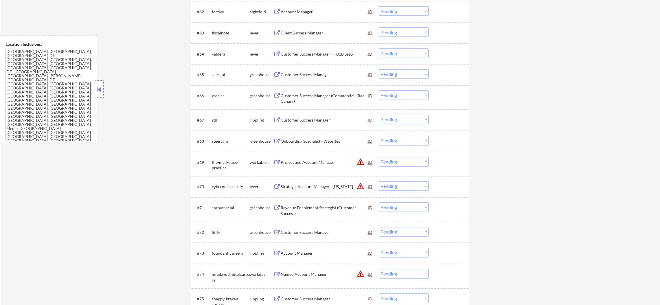
click at [290, 34] on div "Client Success Manager" at bounding box center [323, 33] width 87 height 6
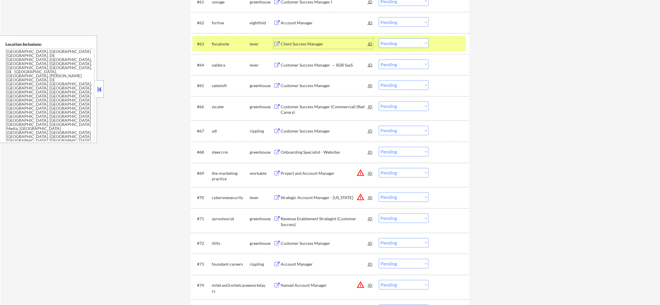
scroll to position [1574, 0]
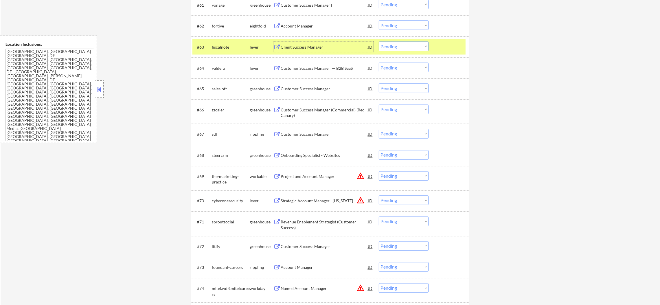
click at [385, 44] on select "Choose an option... Pending Applied Excluded (Questions) Excluded (Expired) Exc…" at bounding box center [404, 47] width 50 height 10
click at [379, 42] on select "Choose an option... Pending Applied Excluded (Questions) Excluded (Expired) Exc…" at bounding box center [404, 47] width 50 height 10
click at [235, 44] on div "fiscalnote" at bounding box center [231, 47] width 38 height 6
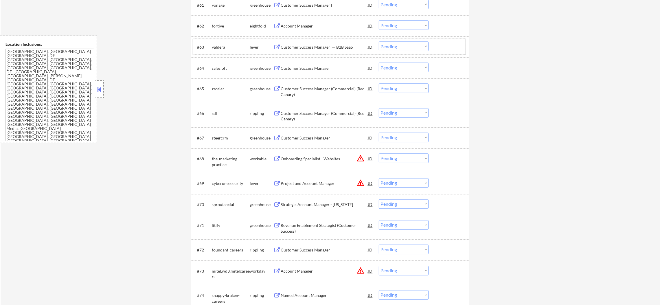
click at [310, 44] on div "Customer Success Manager — B2B SaaS" at bounding box center [323, 47] width 87 height 6
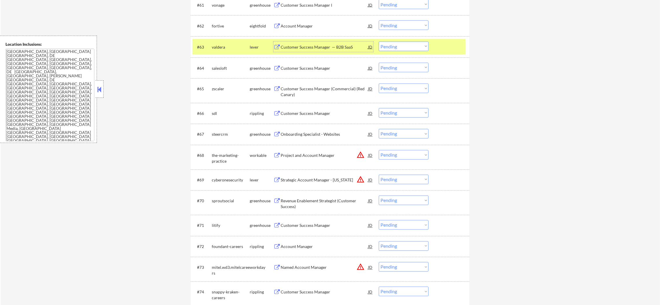
click at [402, 43] on select "Choose an option... Pending Applied Excluded (Questions) Excluded (Expired) Exc…" at bounding box center [404, 47] width 50 height 10
click at [379, 42] on select "Choose an option... Pending Applied Excluded (Questions) Excluded (Expired) Exc…" at bounding box center [404, 47] width 50 height 10
click at [233, 45] on div "valdera" at bounding box center [231, 47] width 38 height 6
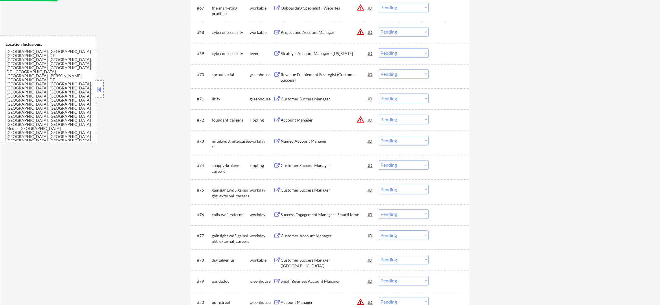
scroll to position [1690, 0]
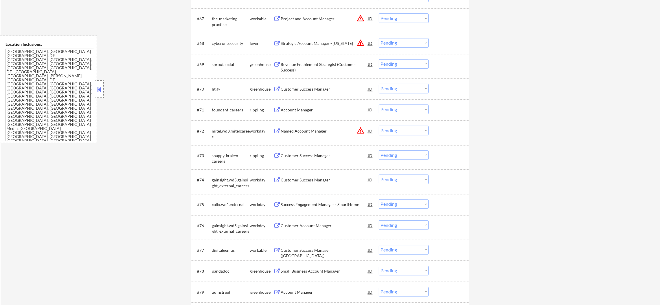
click at [362, 42] on button "warning_amber" at bounding box center [360, 43] width 8 height 8
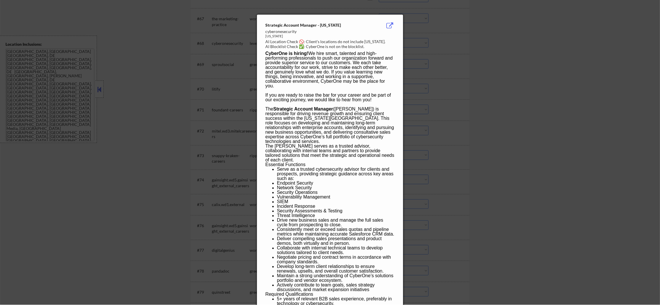
click at [432, 42] on div at bounding box center [330, 152] width 660 height 305
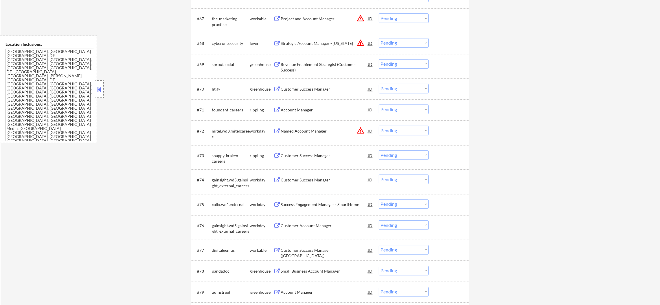
click at [405, 43] on select "Choose an option... Pending Applied Excluded (Questions) Excluded (Expired) Exc…" at bounding box center [404, 43] width 50 height 10
click at [379, 38] on select "Choose an option... Pending Applied Excluded (Questions) Excluded (Expired) Exc…" at bounding box center [404, 43] width 50 height 10
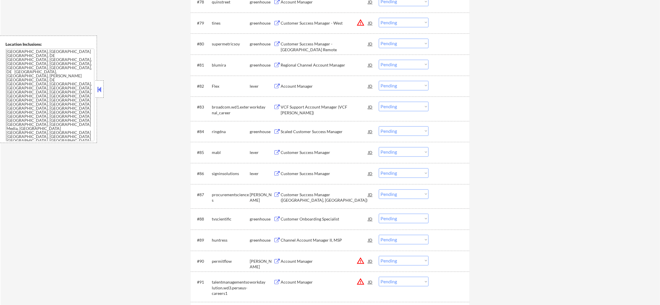
scroll to position [1965, 0]
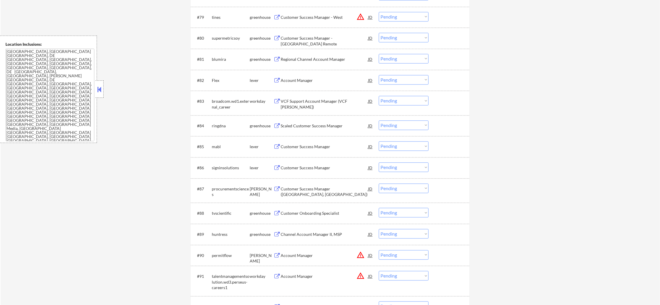
click at [309, 80] on div "Account Manager" at bounding box center [323, 80] width 87 height 6
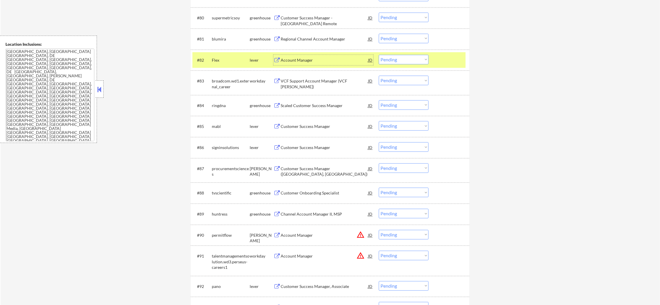
scroll to position [2022, 0]
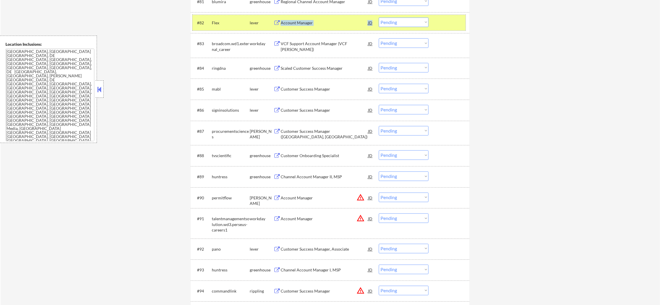
click at [379, 23] on div "#82 Flex lever Account Manager JD warning_amber Choose an option... Pending App…" at bounding box center [328, 23] width 273 height 16
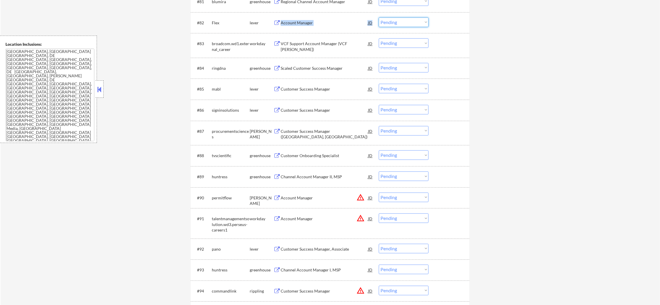
click at [389, 21] on select "Choose an option... Pending Applied Excluded (Questions) Excluded (Expired) Exc…" at bounding box center [404, 22] width 50 height 10
click at [379, 17] on select "Choose an option... Pending Applied Excluded (Questions) Excluded (Expired) Exc…" at bounding box center [404, 22] width 50 height 10
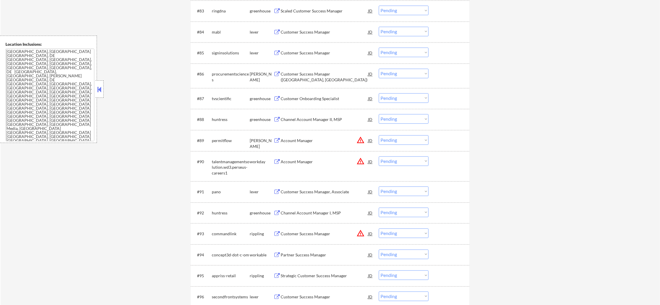
scroll to position [2066, 0]
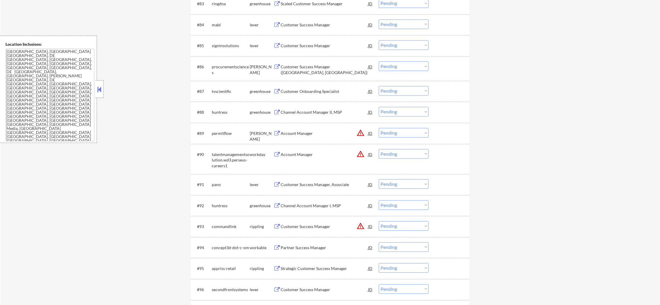
click at [326, 29] on div "Customer Success Manager" at bounding box center [323, 24] width 87 height 10
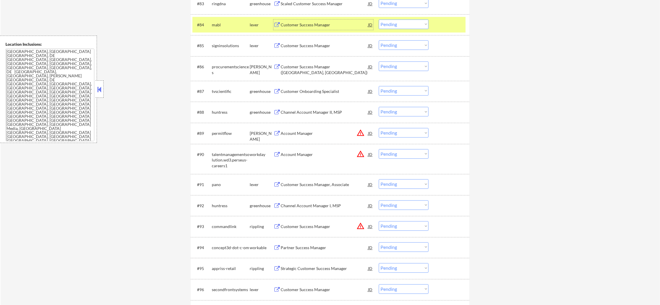
click at [397, 28] on select "Choose an option... Pending Applied Excluded (Questions) Excluded (Expired) Exc…" at bounding box center [404, 24] width 50 height 10
click at [379, 19] on select "Choose an option... Pending Applied Excluded (Questions) Excluded (Expired) Exc…" at bounding box center [404, 24] width 50 height 10
click at [243, 25] on div "mabl" at bounding box center [231, 25] width 38 height 6
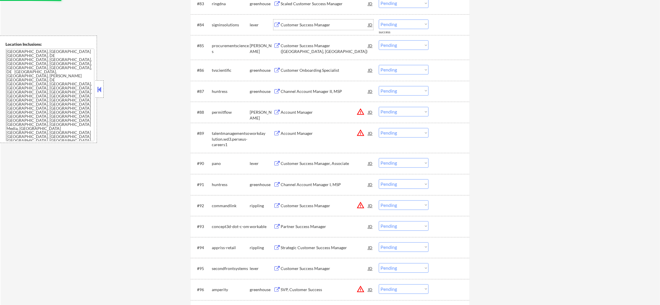
click at [320, 21] on div "Customer Success Manager" at bounding box center [323, 24] width 87 height 10
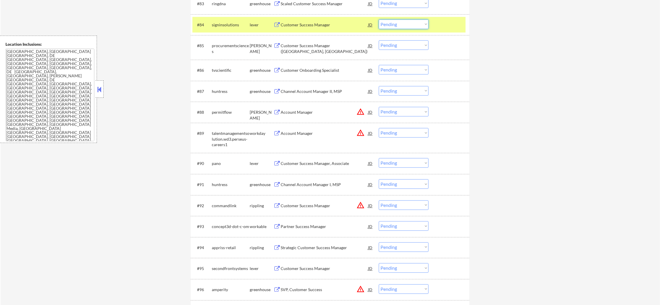
click at [393, 25] on select "Choose an option... Pending Applied Excluded (Questions) Excluded (Expired) Exc…" at bounding box center [404, 24] width 50 height 10
click at [379, 19] on select "Choose an option... Pending Applied Excluded (Questions) Excluded (Expired) Exc…" at bounding box center [404, 24] width 50 height 10
click at [225, 30] on div "#84 signinsolutions lever Customer Success Manager JD warning_amber Choose an o…" at bounding box center [328, 25] width 273 height 16
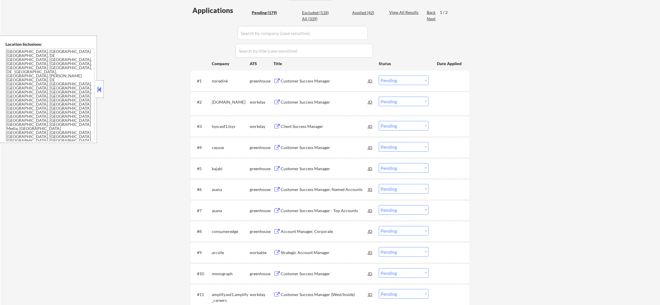
scroll to position [134, 0]
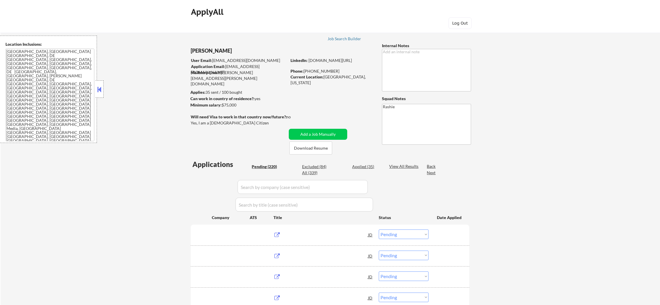
select select ""pending""
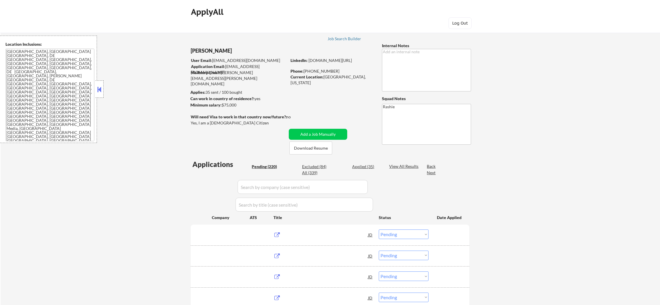
select select ""pending""
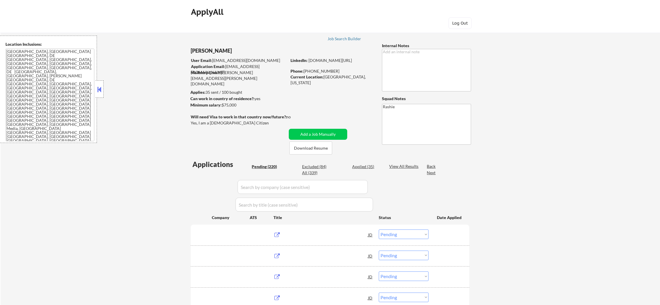
select select ""pending""
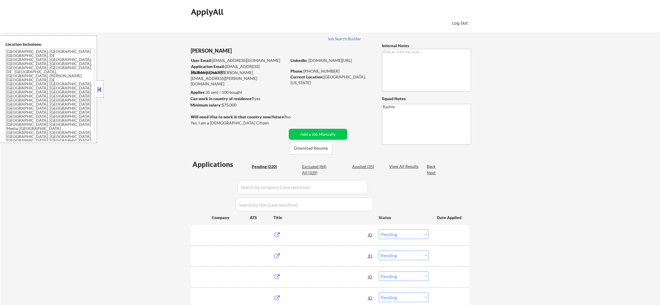
select select ""pending""
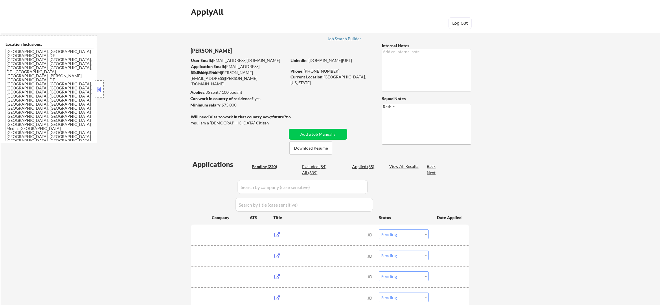
select select ""pending""
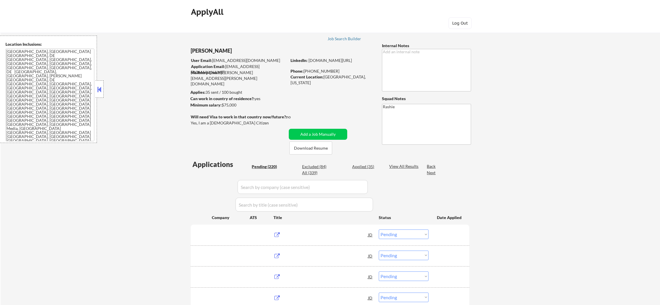
select select ""pending""
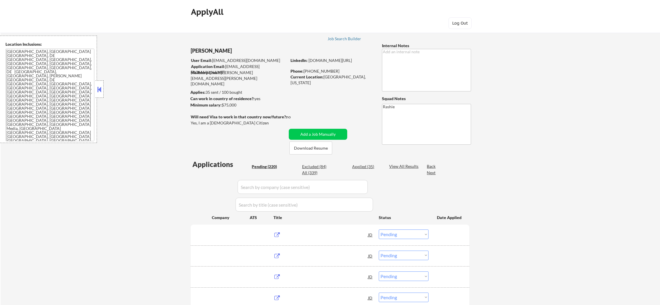
select select ""pending""
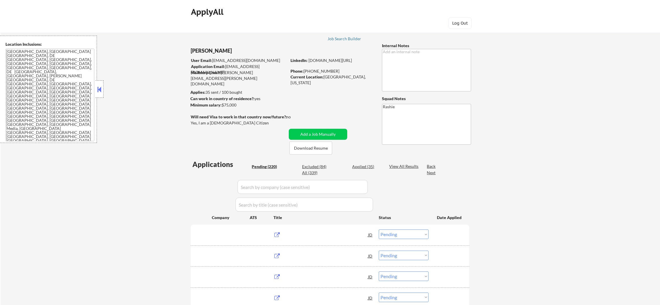
select select ""pending""
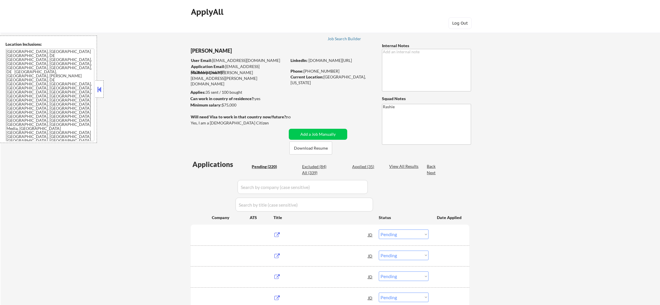
select select ""pending""
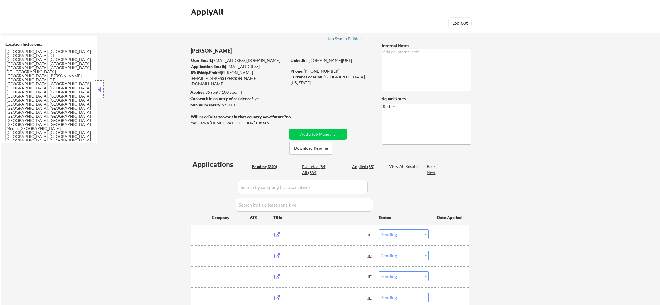
select select ""pending""
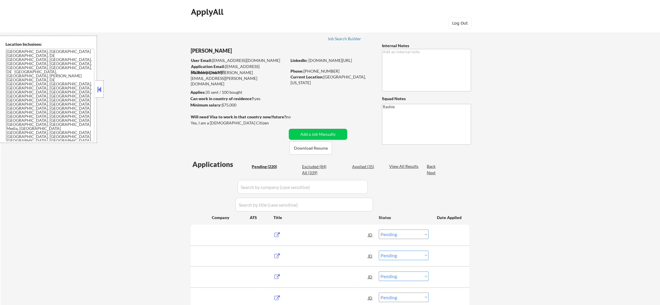
select select ""pending""
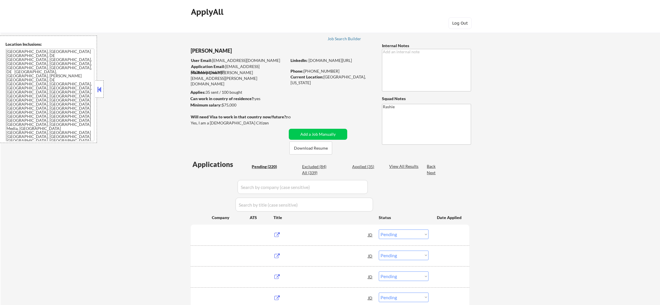
select select ""pending""
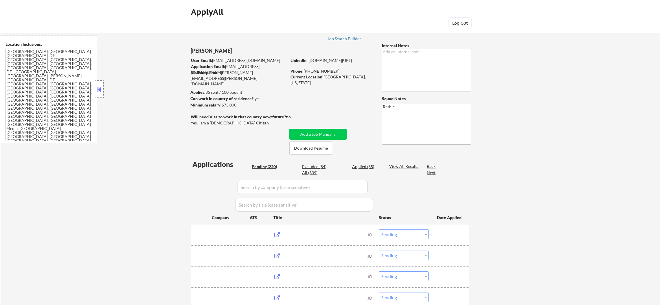
select select ""pending""
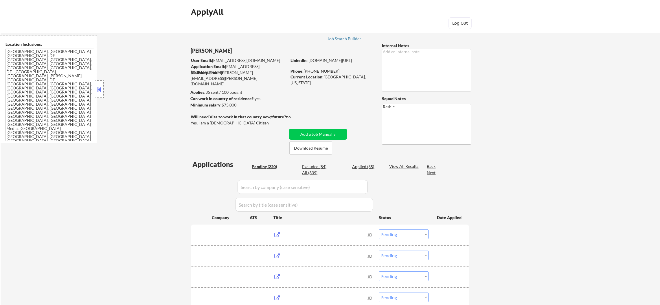
select select ""pending""
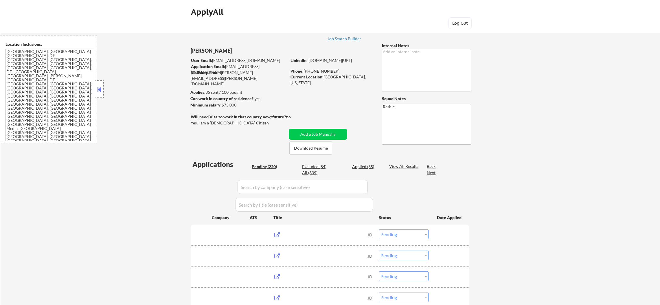
select select ""pending""
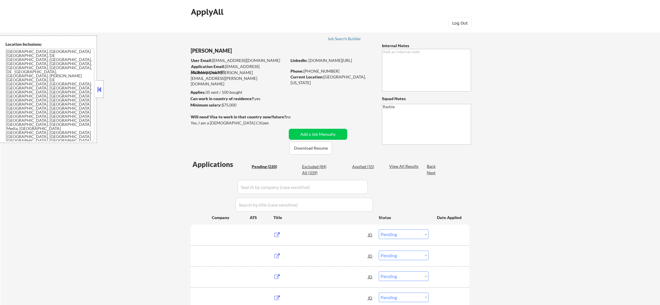
select select ""pending""
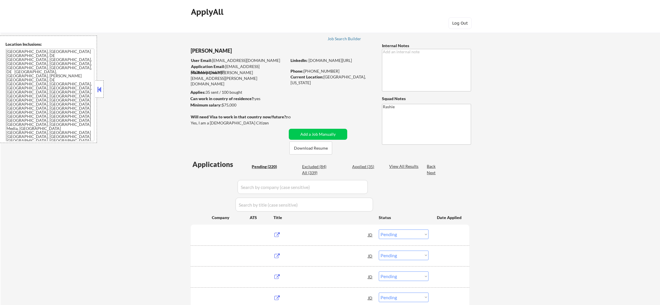
select select ""pending""
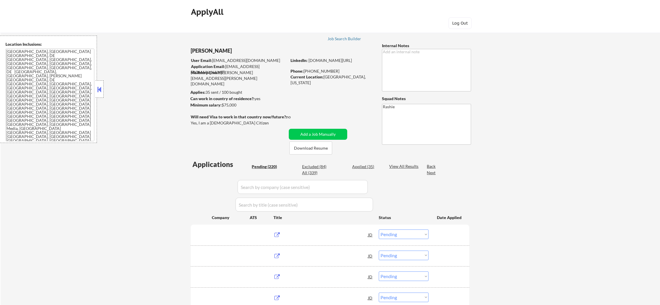
select select ""pending""
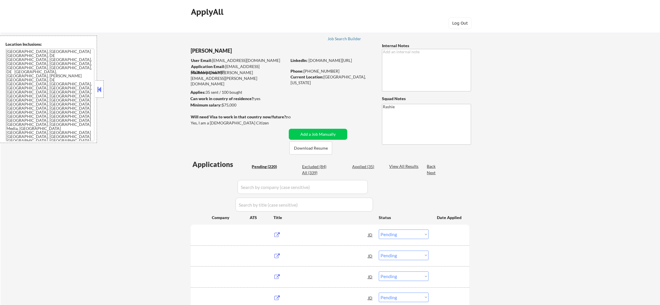
select select ""pending""
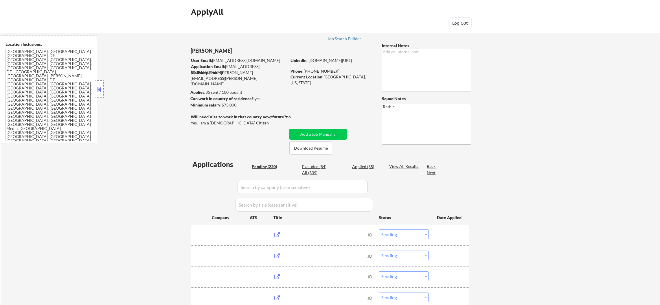
select select ""pending""
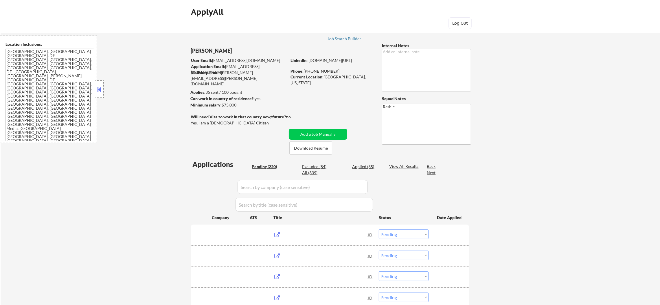
click at [315, 173] on div "All (339)" at bounding box center [316, 173] width 29 height 6
select select ""applied""
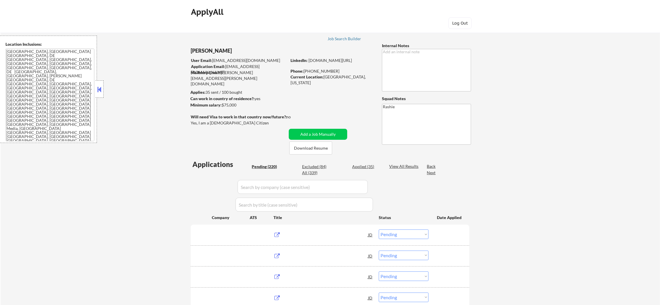
select select ""applied""
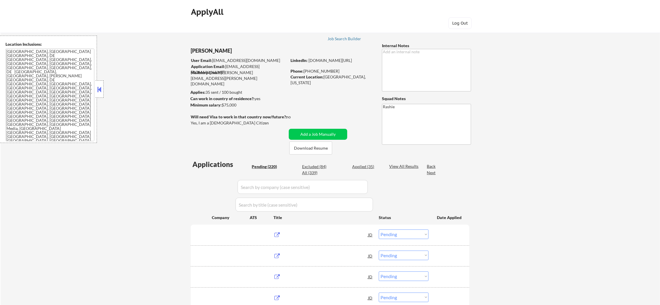
select select ""applied""
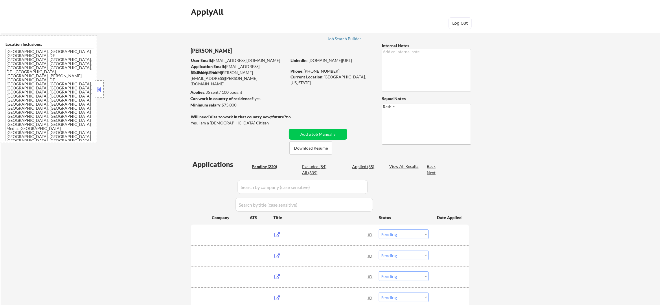
select select ""applied""
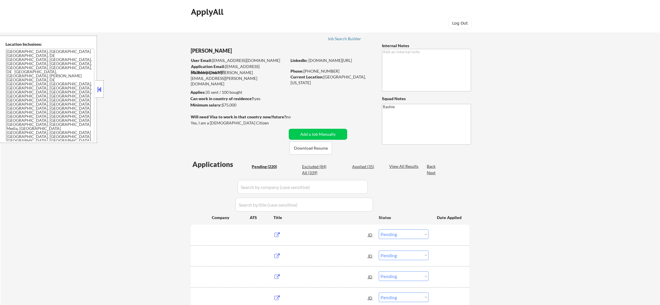
select select ""applied""
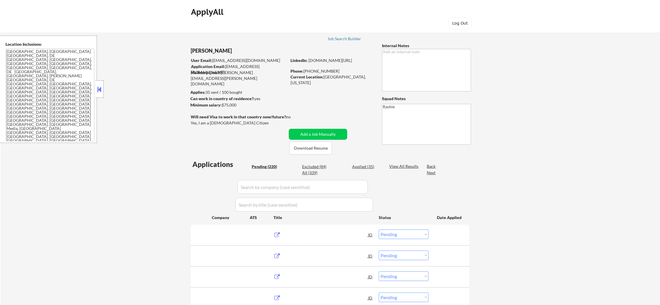
select select ""applied""
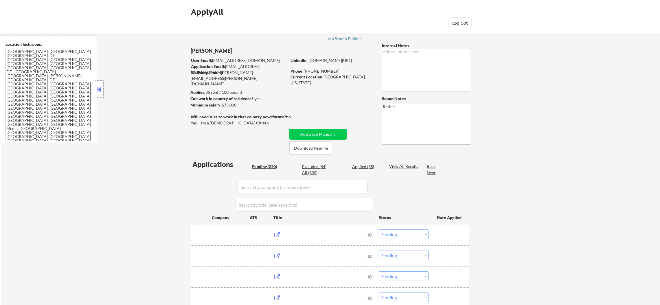
select select ""applied""
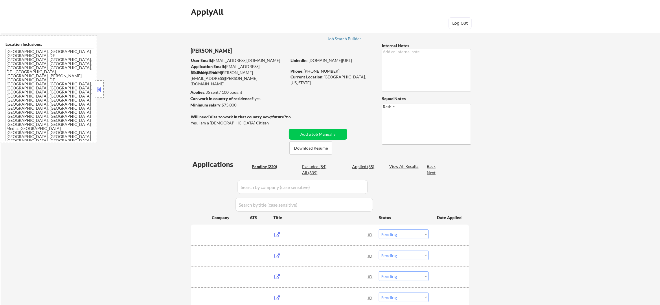
select select ""applied""
select select ""excluded__expired_""
select select ""excluded__location_""
select select ""excluded""
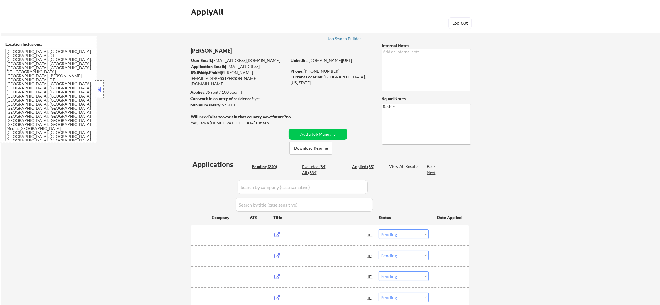
select select ""excluded__salary_""
select select ""excluded__expired_""
select select ""excluded""
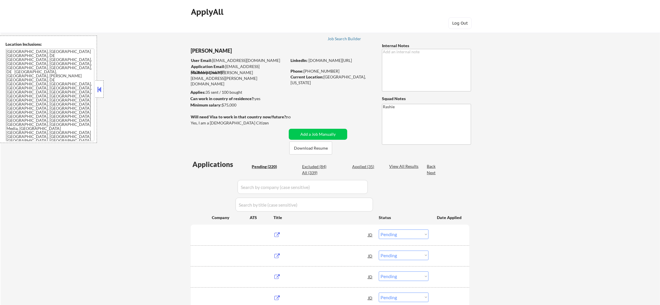
select select ""excluded__location_""
select select ""excluded""
select select ""excluded__location_""
select select ""excluded__expired_""
select select ""excluded__location_""
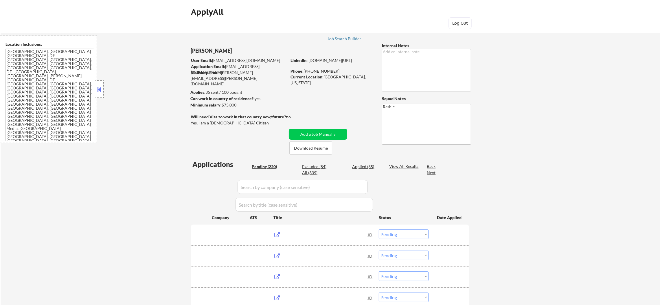
select select ""excluded__expired_""
select select ""excluded__location_""
select select ""excluded__expired_""
select select ""excluded__location_""
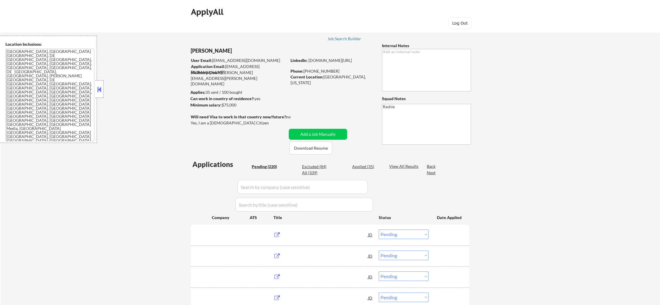
select select ""excluded""
select select ""excluded__location_""
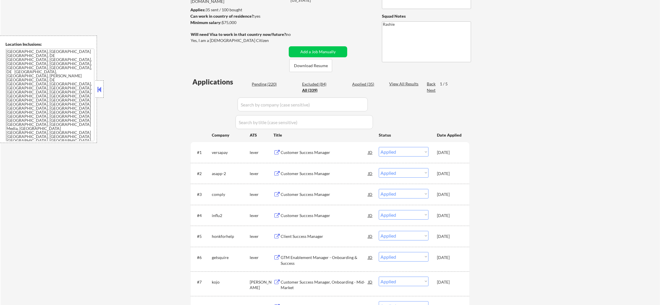
scroll to position [101, 0]
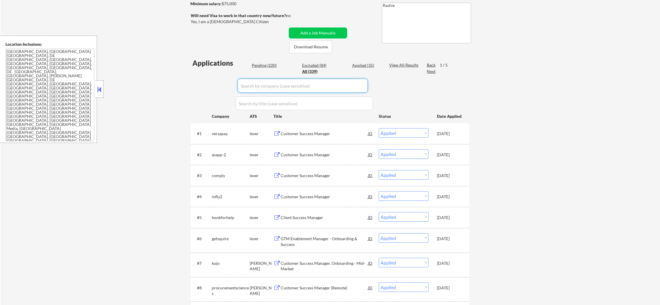
click at [270, 91] on input "input" at bounding box center [302, 86] width 130 height 14
paste input "echo360-inc"
type input "echo360-inc"
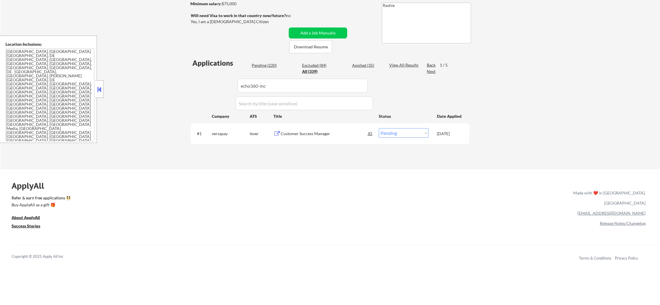
scroll to position [130, 0]
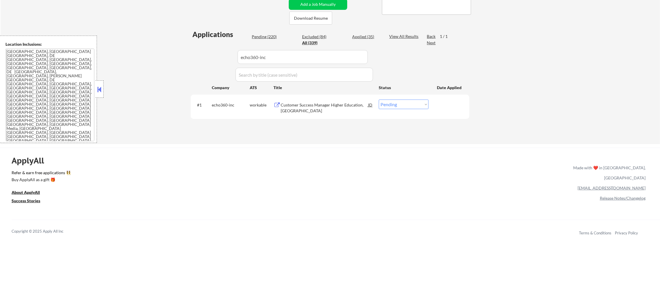
click at [261, 156] on div "ApplyAll Refer & earn free applications 👯‍♀️ Buy ApplyAll as a gift 🎁 About App…" at bounding box center [330, 198] width 660 height 92
click at [303, 99] on div "Customer Success Manager Higher Education, [GEOGRAPHIC_DATA]" at bounding box center [323, 106] width 87 height 14
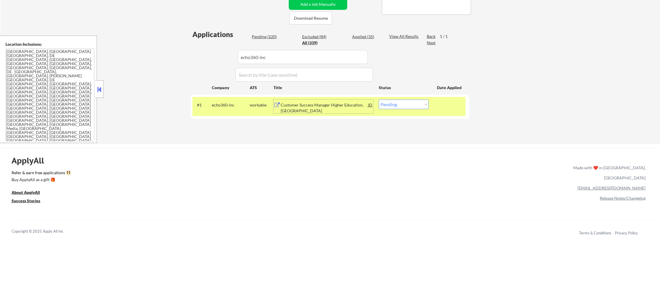
drag, startPoint x: 389, startPoint y: 109, endPoint x: 392, endPoint y: 111, distance: 3.1
click at [389, 109] on div "#1 echo360-inc workable Customer Success Manager Higher Education, [GEOGRAPHIC_…" at bounding box center [328, 106] width 273 height 19
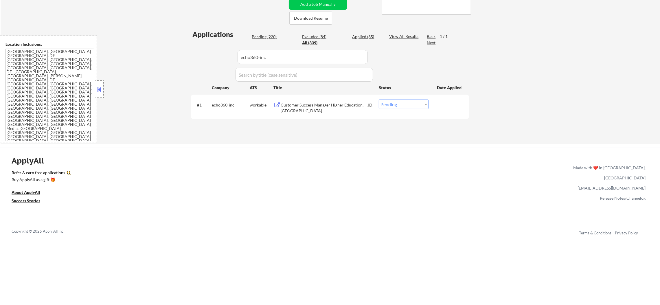
click at [401, 101] on select "Choose an option... Pending Applied Excluded (Questions) Excluded (Expired) Exc…" at bounding box center [404, 104] width 50 height 10
select select ""excluded__expired_""
click at [379, 99] on select "Choose an option... Pending Applied Excluded (Questions) Excluded (Expired) Exc…" at bounding box center [404, 104] width 50 height 10
paste input "bevicareers"
drag, startPoint x: 192, startPoint y: 56, endPoint x: 148, endPoint y: 56, distance: 44.0
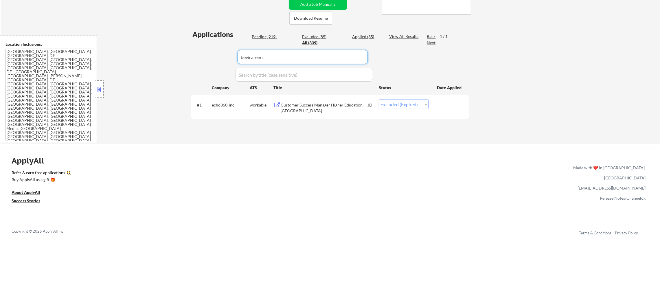
click at [148, 56] on div "← Return to /applysquad Mailslurp Inbox Job Search Builder [PERSON_NAME] User E…" at bounding box center [330, 18] width 659 height 251
type input "bevicareers"
click at [148, 56] on div "← Return to /applysquad Mailslurp Inbox Job Search Builder [PERSON_NAME] User E…" at bounding box center [330, 18] width 659 height 251
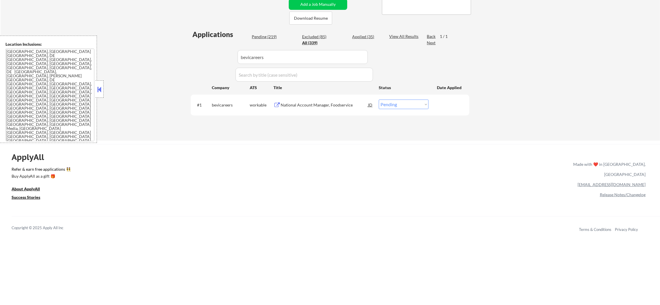
click at [306, 100] on div "National Account Manager, Foodservice" at bounding box center [323, 104] width 87 height 10
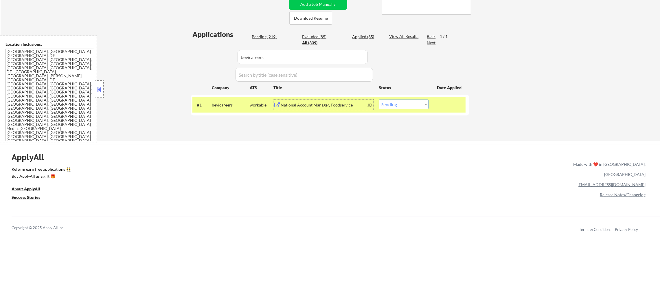
click at [392, 103] on select "Choose an option... Pending Applied Excluded (Questions) Excluded (Expired) Exc…" at bounding box center [404, 104] width 50 height 10
select select ""excluded__expired_""
click at [379, 99] on select "Choose an option... Pending Applied Excluded (Questions) Excluded (Expired) Exc…" at bounding box center [404, 104] width 50 height 10
click at [213, 102] on div "bevicareers" at bounding box center [231, 105] width 38 height 6
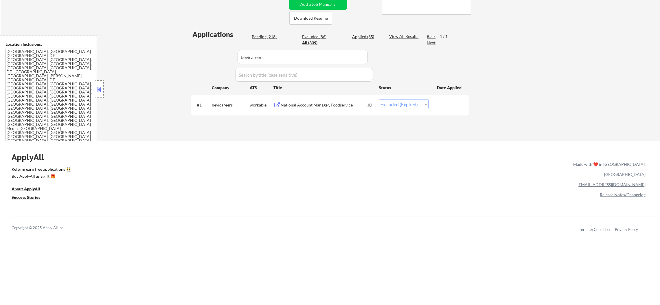
drag, startPoint x: 216, startPoint y: 53, endPoint x: 220, endPoint y: 54, distance: 3.9
click at [216, 53] on div "Applications Pending (218) Excluded (86) Applied (35) All (339) View All Result…" at bounding box center [330, 79] width 278 height 100
paste input "titan-cloud"
type input "titan-cloud"
click at [189, 65] on div "← Return to /applysquad Mailslurp Inbox Job Search Builder [PERSON_NAME] User E…" at bounding box center [330, 14] width 289 height 243
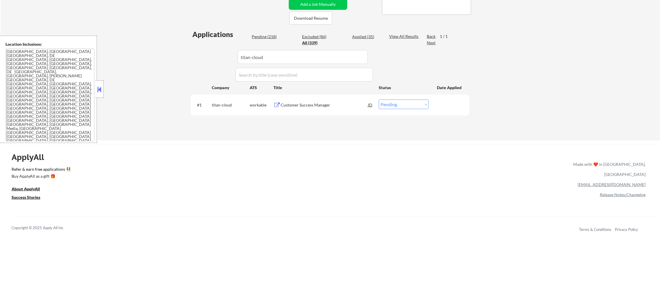
click at [322, 107] on div "Customer Success Manager" at bounding box center [323, 105] width 87 height 6
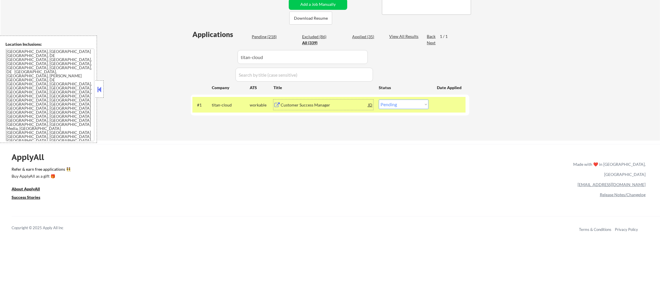
drag, startPoint x: 383, startPoint y: 104, endPoint x: 384, endPoint y: 108, distance: 3.7
click at [383, 104] on select "Choose an option... Pending Applied Excluded (Questions) Excluded (Expired) Exc…" at bounding box center [404, 104] width 50 height 10
select select ""excluded__expired_""
click at [379, 99] on select "Choose an option... Pending Applied Excluded (Questions) Excluded (Expired) Exc…" at bounding box center [404, 104] width 50 height 10
click at [208, 108] on div "#1 titan-cloud workable Customer Success Manager JD Choose an option... Pending…" at bounding box center [328, 105] width 273 height 16
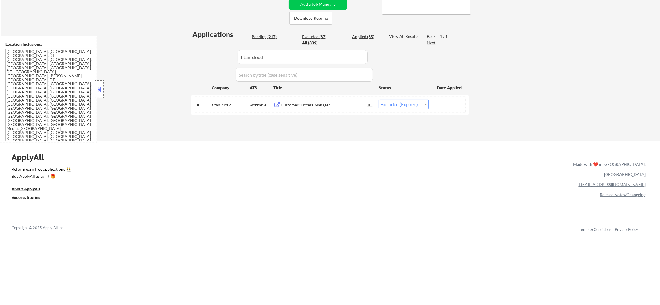
paste input "soracom"
drag, startPoint x: 268, startPoint y: 53, endPoint x: 190, endPoint y: 53, distance: 77.8
click at [192, 53] on div "Applications Pending (217) Excluded (87) Applied (35) All (339) View All Result…" at bounding box center [330, 79] width 278 height 100
type input "soracom"
click at [191, 53] on div "Applications Pending (217) Excluded (87) Applied (35) All (339) View All Result…" at bounding box center [330, 79] width 278 height 100
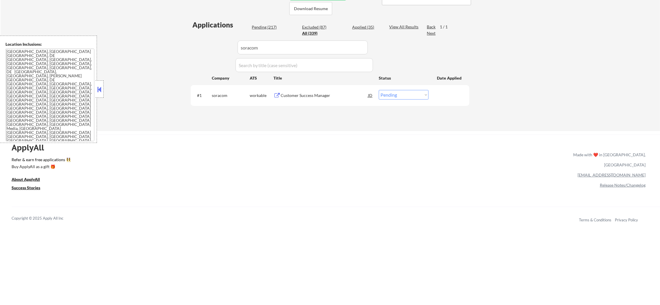
scroll to position [145, 0]
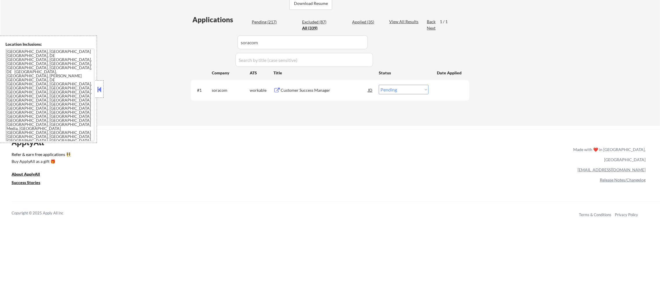
click at [315, 90] on div "Customer Success Manager" at bounding box center [323, 90] width 87 height 6
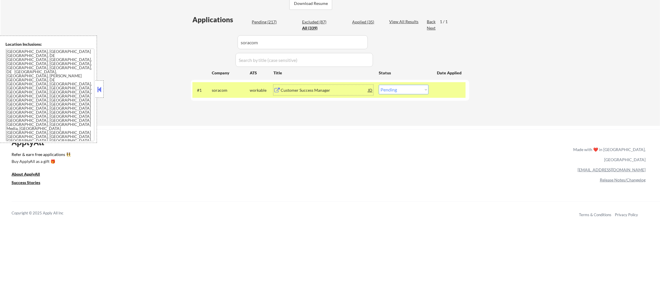
click at [394, 90] on select "Choose an option... Pending Applied Excluded (Questions) Excluded (Expired) Exc…" at bounding box center [404, 90] width 50 height 10
select select ""excluded""
click at [379, 85] on select "Choose an option... Pending Applied Excluded (Questions) Excluded (Expired) Exc…" at bounding box center [404, 90] width 50 height 10
click at [231, 95] on div "#1 soracom workable Customer Success Manager JD Choose an option... Pending App…" at bounding box center [328, 90] width 273 height 16
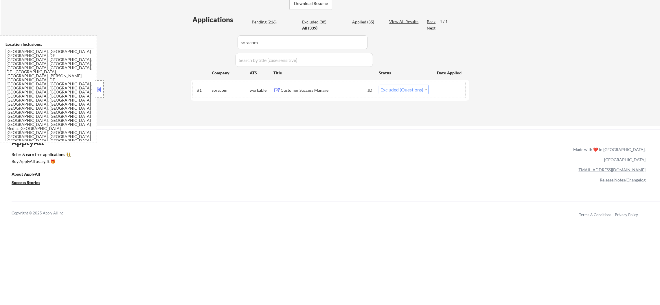
click at [169, 39] on div "← Return to /applysquad Mailslurp Inbox Job Search Builder [PERSON_NAME] User E…" at bounding box center [330, 2] width 659 height 247
paste input "vouched"
type input "vouched"
click at [166, 38] on div "← Return to /applysquad Mailslurp Inbox Job Search Builder [PERSON_NAME] User E…" at bounding box center [330, 2] width 659 height 247
select select ""pending""
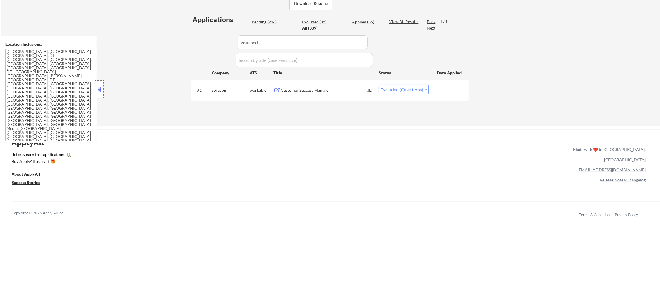
select select ""excluded""
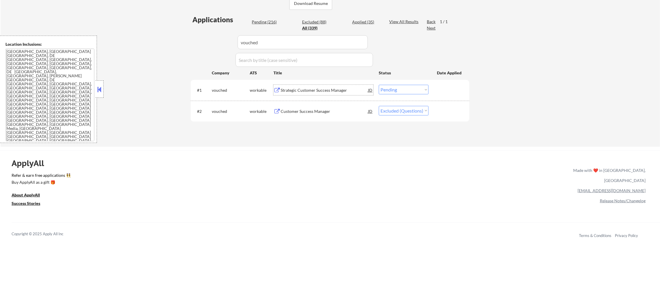
click at [310, 91] on div "Strategic Customer Success Manager" at bounding box center [323, 90] width 87 height 6
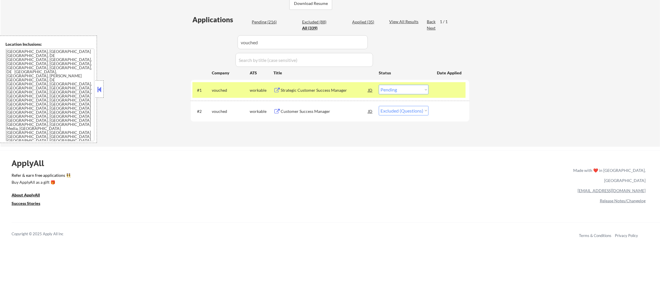
select select ""excluded""
drag, startPoint x: 278, startPoint y: 43, endPoint x: 171, endPoint y: 41, distance: 107.3
click at [171, 42] on div "← Return to /applysquad Mailslurp Inbox Job Search Builder [PERSON_NAME] User E…" at bounding box center [330, 13] width 659 height 268
paste input "flooid"
type input "flooid"
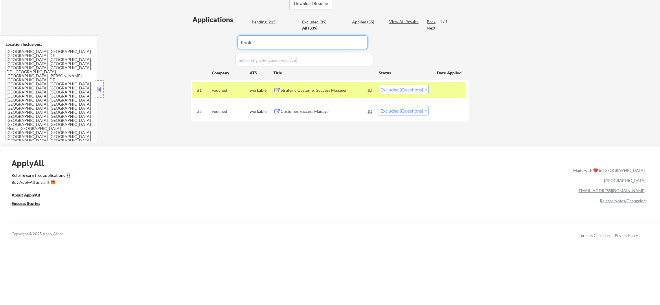
click at [171, 41] on div "← Return to /applysquad Mailslurp Inbox Job Search Builder [PERSON_NAME] User E…" at bounding box center [330, 13] width 659 height 268
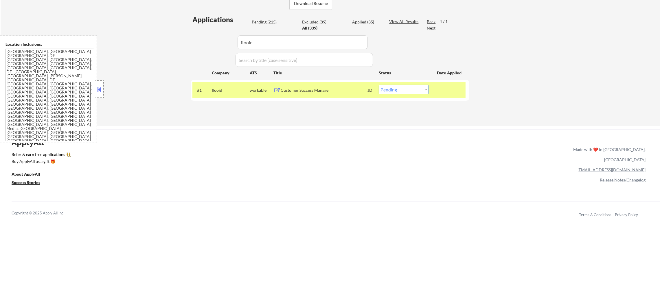
click at [240, 93] on div "flooid" at bounding box center [231, 90] width 38 height 6
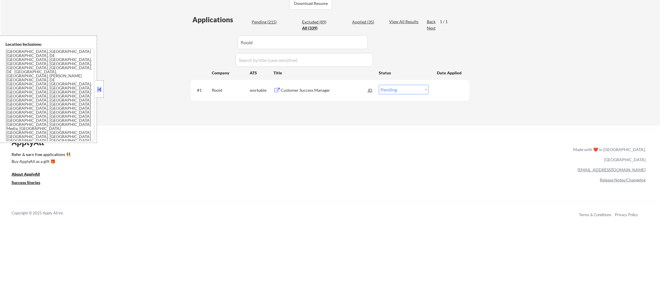
click at [313, 94] on div "Customer Success Manager" at bounding box center [323, 90] width 87 height 10
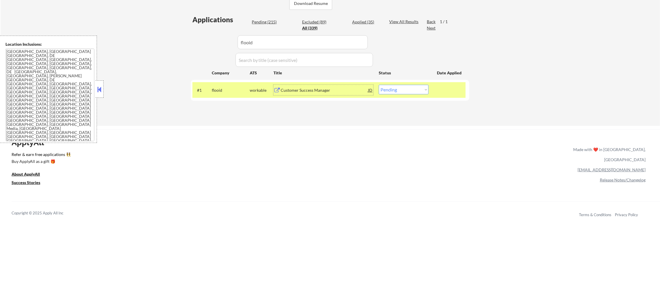
click at [385, 90] on select "Choose an option... Pending Applied Excluded (Questions) Excluded (Expired) Exc…" at bounding box center [404, 90] width 50 height 10
select select ""excluded__expired_""
click at [379, 85] on select "Choose an option... Pending Applied Excluded (Questions) Excluded (Expired) Exc…" at bounding box center [404, 90] width 50 height 10
click at [226, 92] on div "flooid" at bounding box center [231, 90] width 38 height 6
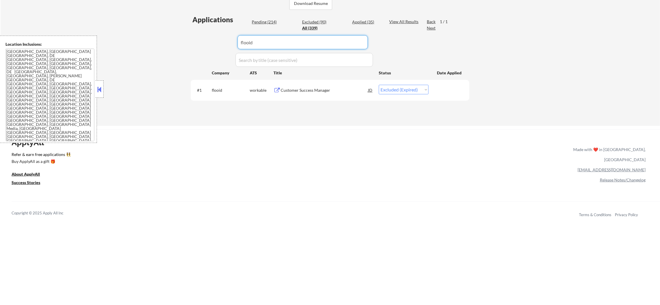
drag, startPoint x: 240, startPoint y: 37, endPoint x: 192, endPoint y: 37, distance: 48.0
click at [200, 37] on div "Applications Pending (214) Excluded (90) Applied (35) All (339) View All Result…" at bounding box center [330, 65] width 278 height 100
paste input "owl-dot-co"
type input "owl-dot-co"
click at [189, 37] on div "← Return to /applysquad Mailslurp Inbox Job Search Builder [PERSON_NAME] User E…" at bounding box center [330, 0] width 289 height 243
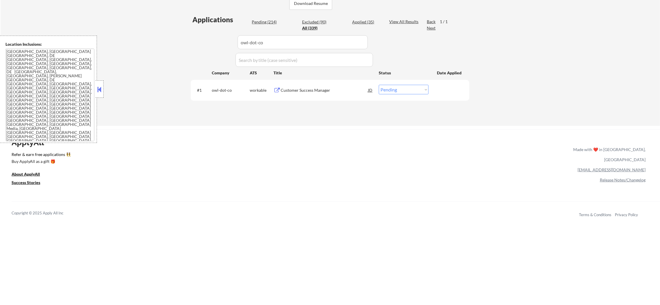
click at [323, 89] on div "Customer Success Manager" at bounding box center [323, 90] width 87 height 6
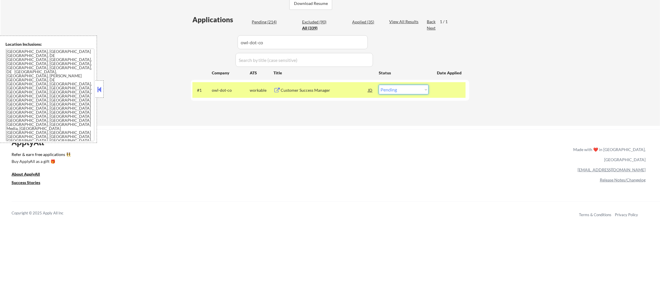
click at [403, 93] on select "Choose an option... Pending Applied Excluded (Questions) Excluded (Expired) Exc…" at bounding box center [404, 90] width 50 height 10
select select ""excluded__location_""
click at [379, 85] on select "Choose an option... Pending Applied Excluded (Questions) Excluded (Expired) Exc…" at bounding box center [404, 90] width 50 height 10
click at [224, 95] on div "owl-dot-co" at bounding box center [231, 90] width 38 height 10
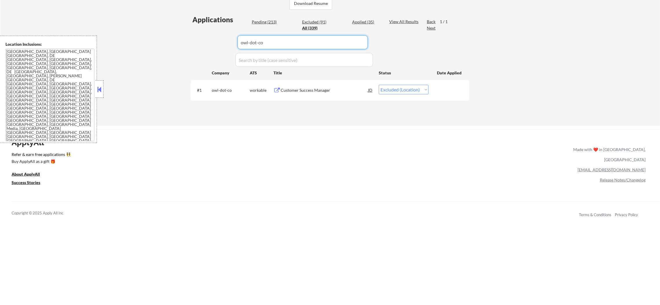
drag, startPoint x: 211, startPoint y: 43, endPoint x: 194, endPoint y: 45, distance: 16.9
click at [199, 44] on div "Applications Pending (213) Excluded (91) Applied (35) All (339) View All Result…" at bounding box center [330, 65] width 278 height 100
paste input "keepersecurity"
type input "keepersecurity"
click at [194, 45] on div "Applications Pending (213) Excluded (91) Applied (35) All (339) View All Result…" at bounding box center [330, 65] width 278 height 100
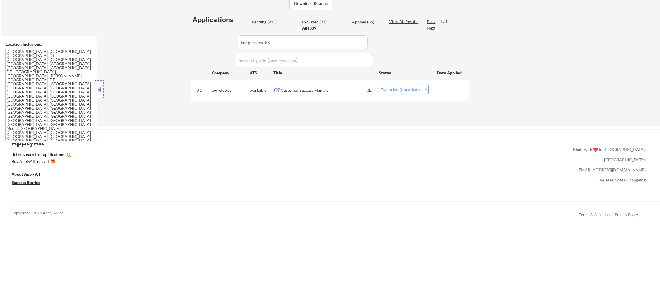
select select ""pending""
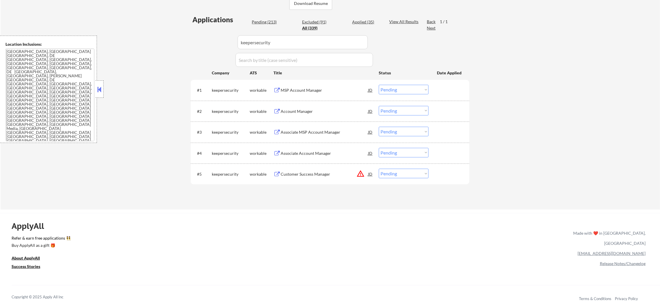
click at [317, 90] on div "MSP Account Manager" at bounding box center [323, 90] width 87 height 6
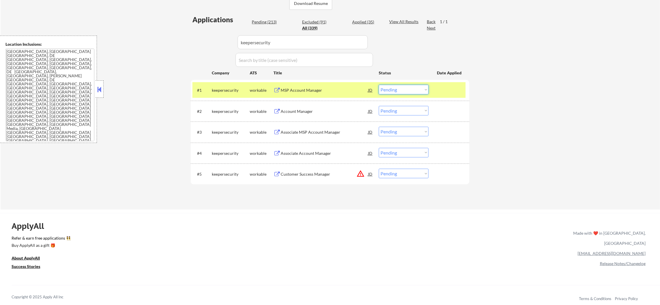
click at [385, 88] on select "Choose an option... Pending Applied Excluded (Questions) Excluded (Expired) Exc…" at bounding box center [404, 90] width 50 height 10
select select ""excluded""
click at [379, 85] on select "Choose an option... Pending Applied Excluded (Questions) Excluded (Expired) Exc…" at bounding box center [404, 90] width 50 height 10
click at [230, 90] on div "keepersecurity" at bounding box center [231, 90] width 38 height 6
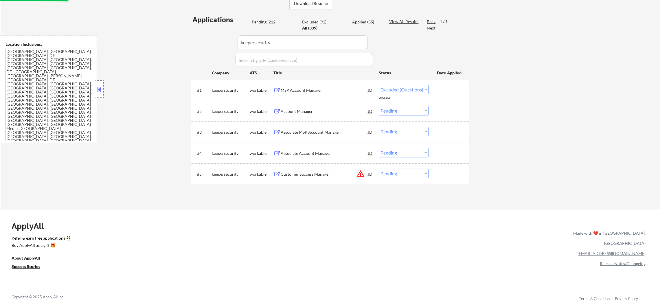
click at [312, 109] on div "Account Manager" at bounding box center [323, 111] width 87 height 6
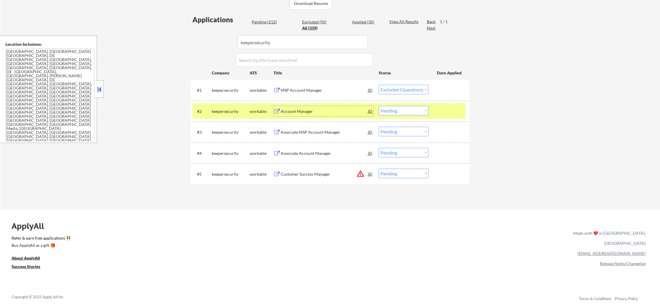
click at [386, 112] on select "Choose an option... Pending Applied Excluded (Questions) Excluded (Expired) Exc…" at bounding box center [404, 111] width 50 height 10
select select ""excluded""
click at [379, 106] on select "Choose an option... Pending Applied Excluded (Questions) Excluded (Expired) Exc…" at bounding box center [404, 111] width 50 height 10
click at [220, 112] on div "keepersecurity" at bounding box center [231, 111] width 38 height 6
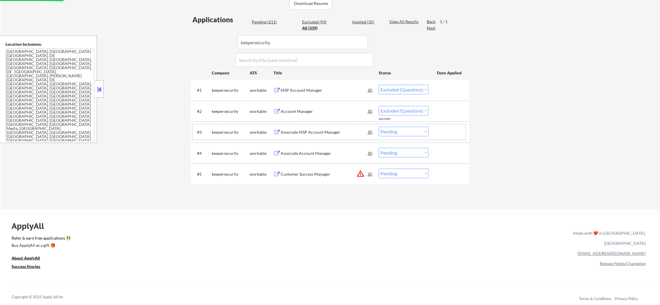
click at [334, 126] on div "#3 keepersecurity workable Associate MSP Account Manager [PERSON_NAME] an optio…" at bounding box center [328, 132] width 273 height 16
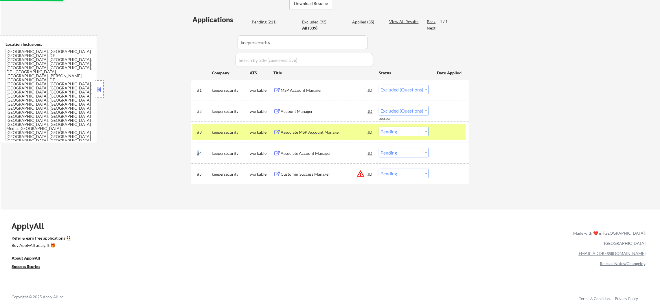
click at [334, 126] on div "#3 keepersecurity workable Associate MSP Account Manager [PERSON_NAME] an optio…" at bounding box center [328, 132] width 273 height 16
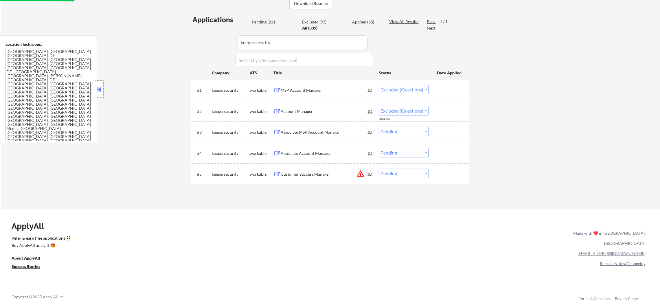
click at [328, 134] on div "Associate MSP Account Manager" at bounding box center [323, 132] width 87 height 6
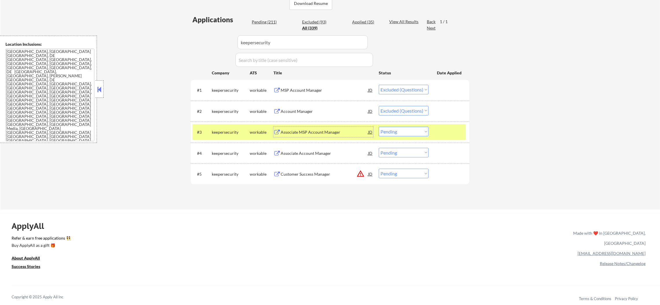
drag, startPoint x: 394, startPoint y: 131, endPoint x: 394, endPoint y: 134, distance: 3.2
click at [394, 131] on select "Choose an option... Pending Applied Excluded (Questions) Excluded (Expired) Exc…" at bounding box center [404, 132] width 50 height 10
select select ""excluded""
click at [379, 127] on select "Choose an option... Pending Applied Excluded (Questions) Excluded (Expired) Exc…" at bounding box center [404, 132] width 50 height 10
click at [214, 131] on div "keepersecurity" at bounding box center [231, 132] width 38 height 6
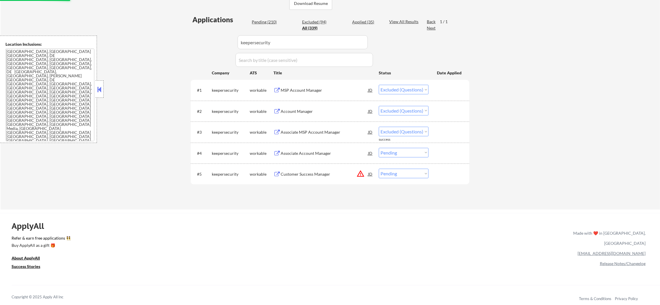
click at [340, 153] on div "Associate Account Manager" at bounding box center [323, 153] width 87 height 6
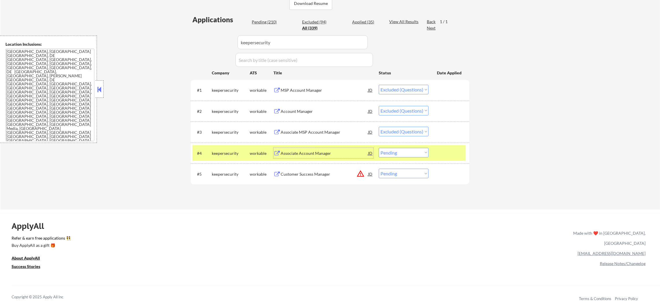
click at [408, 149] on select "Choose an option... Pending Applied Excluded (Questions) Excluded (Expired) Exc…" at bounding box center [404, 153] width 50 height 10
select select ""excluded__expired_""
click at [379, 148] on select "Choose an option... Pending Applied Excluded (Questions) Excluded (Expired) Exc…" at bounding box center [404, 153] width 50 height 10
click at [213, 154] on div "keepersecurity" at bounding box center [231, 153] width 38 height 6
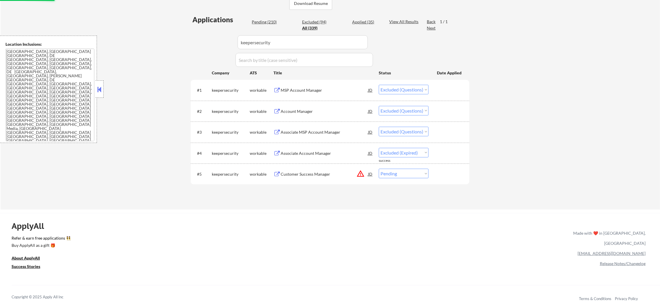
click at [399, 178] on select "Choose an option... Pending Applied Excluded (Questions) Excluded (Expired) Exc…" at bounding box center [404, 174] width 50 height 10
select select ""excluded__location_""
click at [379, 169] on select "Choose an option... Pending Applied Excluded (Questions) Excluded (Expired) Exc…" at bounding box center [404, 174] width 50 height 10
paste input "visiblethread"
drag, startPoint x: 274, startPoint y: 41, endPoint x: 180, endPoint y: 39, distance: 93.7
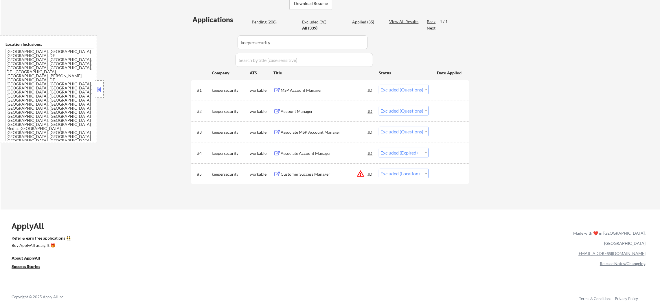
click at [184, 40] on div "← Return to /applysquad Mailslurp Inbox Job Search Builder [PERSON_NAME] User E…" at bounding box center [330, 44] width 659 height 331
type input "visiblethread"
click at [180, 39] on div "← Return to /applysquad Mailslurp Inbox Job Search Builder [PERSON_NAME] User E…" at bounding box center [330, 44] width 659 height 331
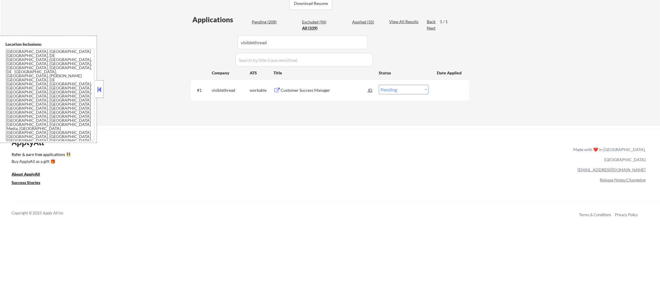
click at [307, 86] on div "Customer Success Manager" at bounding box center [323, 90] width 87 height 10
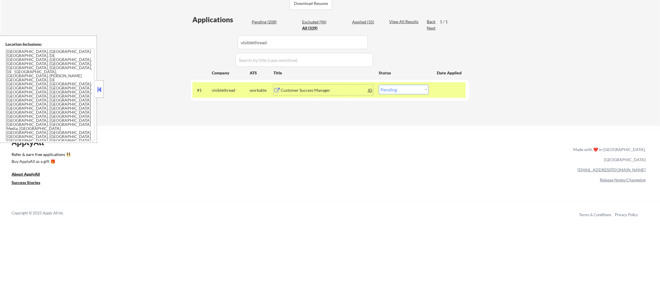
click at [410, 96] on div "#1 visiblethread workable Customer Success Manager JD Choose an option... Pendi…" at bounding box center [328, 90] width 273 height 16
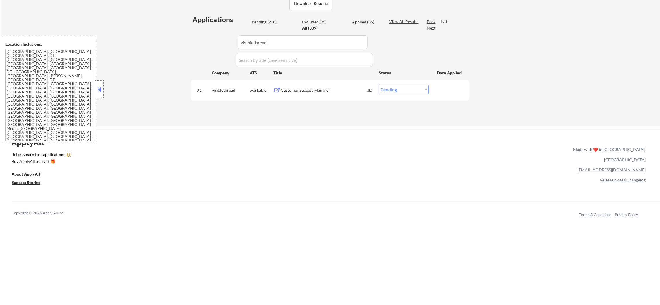
click at [410, 92] on select "Choose an option... Pending Applied Excluded (Questions) Excluded (Expired) Exc…" at bounding box center [404, 90] width 50 height 10
select select ""excluded__expired_""
click at [379, 85] on select "Choose an option... Pending Applied Excluded (Questions) Excluded (Expired) Exc…" at bounding box center [404, 90] width 50 height 10
drag, startPoint x: 277, startPoint y: 47, endPoint x: 176, endPoint y: 44, distance: 101.0
click at [178, 44] on div "← Return to /applysquad Mailslurp Inbox Job Search Builder [PERSON_NAME] User E…" at bounding box center [330, 2] width 659 height 247
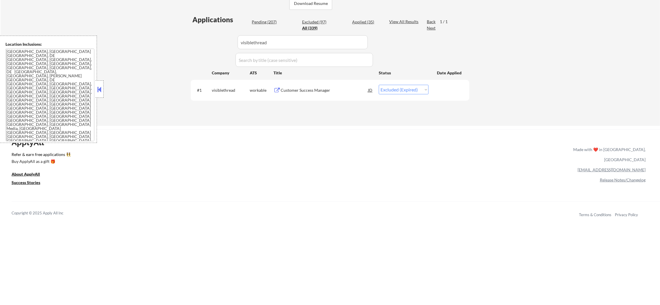
paste input "disco"
type input "disco"
click at [174, 44] on div "← Return to /applysquad Mailslurp Inbox Job Search Builder [PERSON_NAME] User E…" at bounding box center [330, 2] width 659 height 247
click at [304, 92] on div "Scaled Customer Success Manager" at bounding box center [323, 90] width 87 height 6
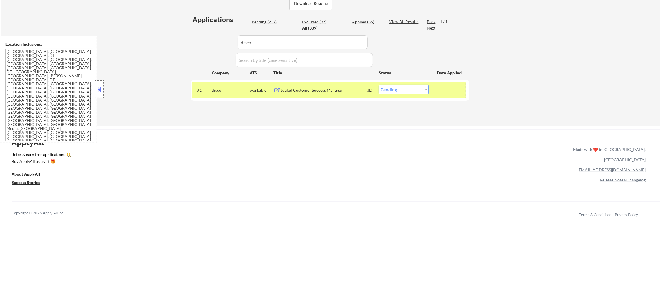
drag, startPoint x: 386, startPoint y: 97, endPoint x: 388, endPoint y: 90, distance: 6.7
click at [386, 97] on div "#1 disco workable Scaled Customer Success Manager JD Choose an option... Pendin…" at bounding box center [328, 90] width 273 height 16
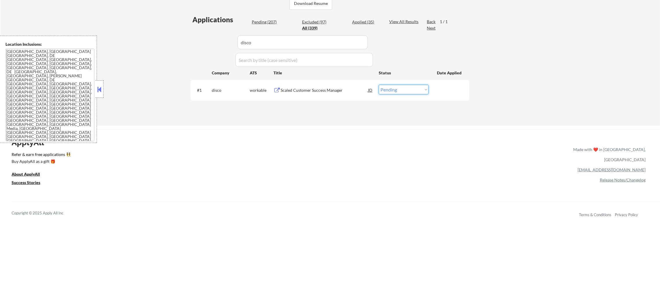
drag, startPoint x: 388, startPoint y: 90, endPoint x: 389, endPoint y: 93, distance: 3.1
click at [388, 90] on select "Choose an option... Pending Applied Excluded (Questions) Excluded (Expired) Exc…" at bounding box center [404, 90] width 50 height 10
select select ""applied""
click at [379, 85] on select "Choose an option... Pending Applied Excluded (Questions) Excluded (Expired) Exc…" at bounding box center [404, 90] width 50 height 10
paste input "burq"
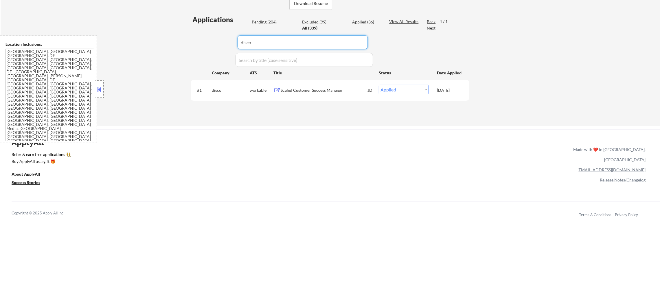
drag, startPoint x: 278, startPoint y: 48, endPoint x: 190, endPoint y: 48, distance: 88.2
click at [190, 48] on div "← Return to /applysquad Mailslurp Inbox Job Search Builder [PERSON_NAME] User E…" at bounding box center [330, 0] width 289 height 243
type input "burq"
click at [189, 48] on div "← Return to /applysquad Mailslurp Inbox Job Search Builder [PERSON_NAME] User E…" at bounding box center [330, 0] width 289 height 243
click at [313, 83] on div "#1 burq workable Customer Success Manager- SMB JD Choose an option... Pending A…" at bounding box center [328, 90] width 273 height 16
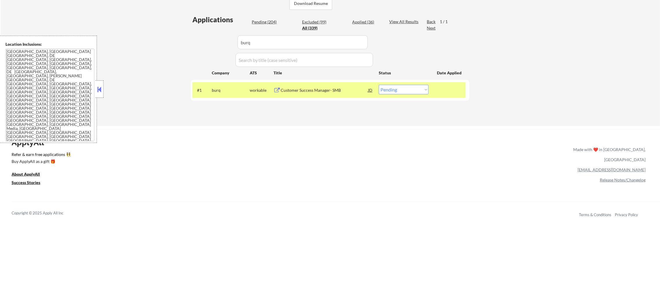
click at [311, 89] on div "Customer Success Manager- SMB" at bounding box center [323, 90] width 87 height 6
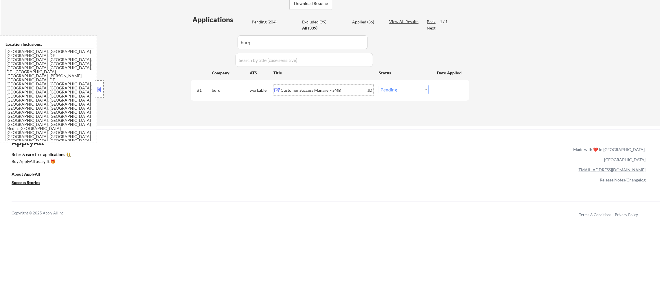
click at [386, 93] on select "Choose an option... Pending Applied Excluded (Questions) Excluded (Expired) Exc…" at bounding box center [404, 90] width 50 height 10
select select ""excluded""
click at [379, 85] on select "Choose an option... Pending Applied Excluded (Questions) Excluded (Expired) Exc…" at bounding box center [404, 90] width 50 height 10
paste input "maxrte"
drag, startPoint x: 206, startPoint y: 39, endPoint x: 172, endPoint y: 34, distance: 33.9
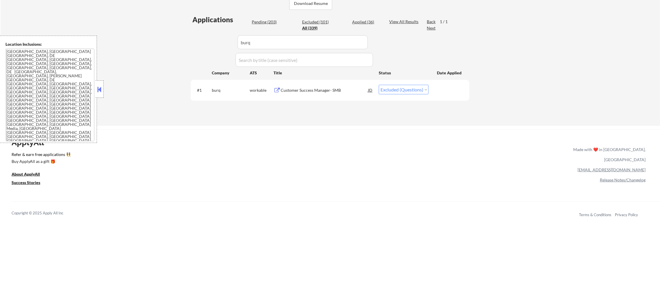
click at [172, 34] on div "← Return to /applysquad Mailslurp Inbox Job Search Builder [PERSON_NAME] User E…" at bounding box center [330, 2] width 659 height 247
type input "maxrte"
click at [172, 34] on div "← Return to /applysquad Mailslurp Inbox Job Search Builder [PERSON_NAME] User E…" at bounding box center [330, 2] width 659 height 247
select select ""pending""
click at [317, 90] on div "Client Success Manager" at bounding box center [323, 90] width 87 height 6
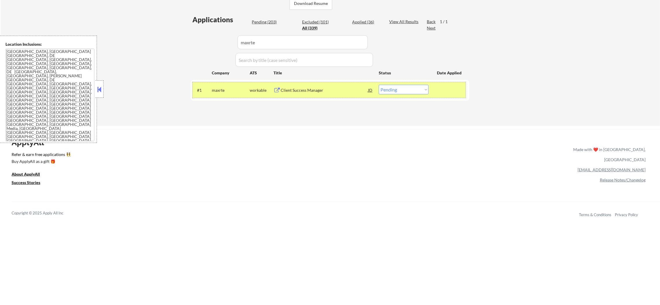
click at [215, 90] on div "maxrte" at bounding box center [231, 90] width 38 height 6
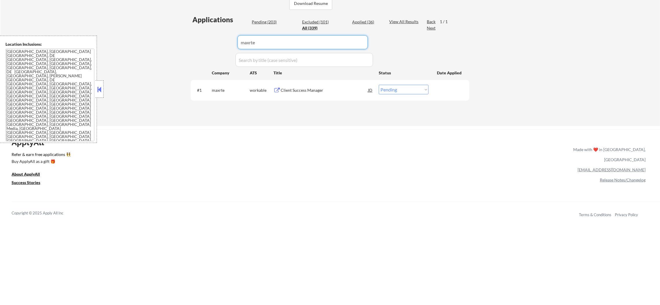
paste input "bask-health-1"
drag, startPoint x: 260, startPoint y: 38, endPoint x: 162, endPoint y: 25, distance: 98.5
click at [164, 25] on div "← Return to /applysquad Mailslurp Inbox Job Search Builder [PERSON_NAME] User E…" at bounding box center [330, 2] width 659 height 247
type input "bask-health-1"
click at [162, 25] on div "← Return to /applysquad Mailslurp Inbox Job Search Builder [PERSON_NAME] User E…" at bounding box center [330, 2] width 659 height 247
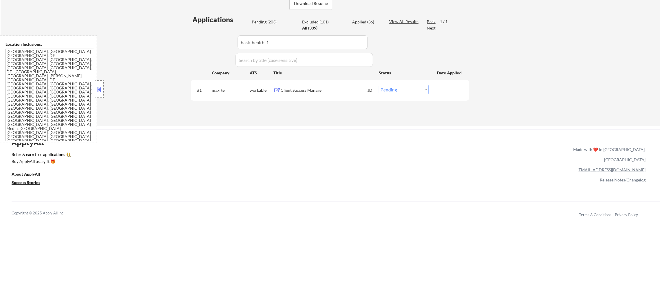
select select ""pending""
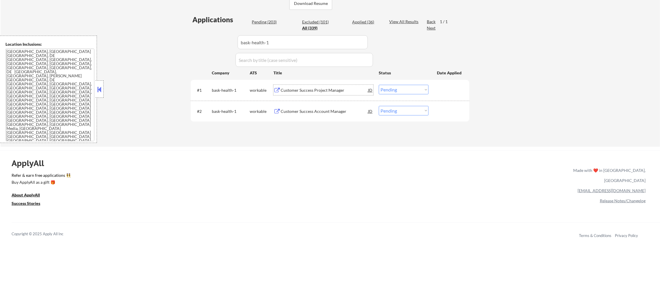
click at [318, 90] on div "Customer Success Project Manager" at bounding box center [323, 90] width 87 height 6
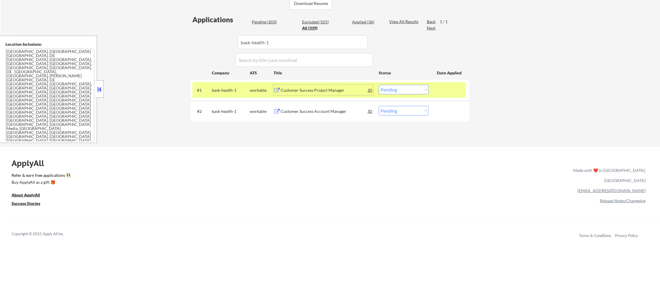
click at [402, 85] on select "Choose an option... Pending Applied Excluded (Questions) Excluded (Expired) Exc…" at bounding box center [404, 90] width 50 height 10
select select ""applied""
click at [379, 85] on select "Choose an option... Pending Applied Excluded (Questions) Excluded (Expired) Exc…" at bounding box center [404, 90] width 50 height 10
click at [231, 87] on div "bask-health-1" at bounding box center [231, 90] width 38 height 6
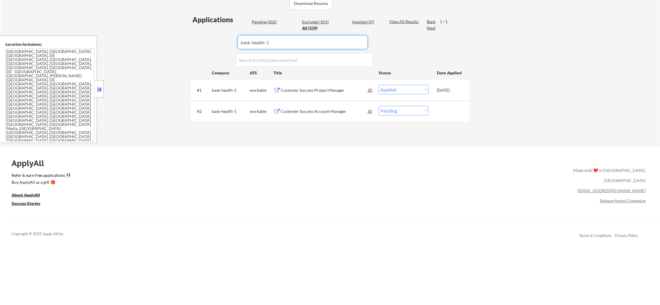
paste input "maxrte"
drag, startPoint x: 276, startPoint y: 47, endPoint x: 178, endPoint y: 40, distance: 99.2
click at [178, 40] on div "← Return to /applysquad Mailslurp Inbox Job Search Builder [PERSON_NAME] User E…" at bounding box center [330, 13] width 659 height 268
type input "maxrte"
select select ""pending""
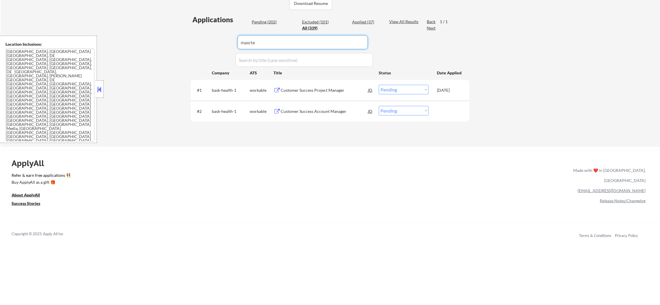
click at [178, 40] on div "← Return to /applysquad Mailslurp Inbox Job Search Builder [PERSON_NAME] User E…" at bounding box center [330, 13] width 659 height 268
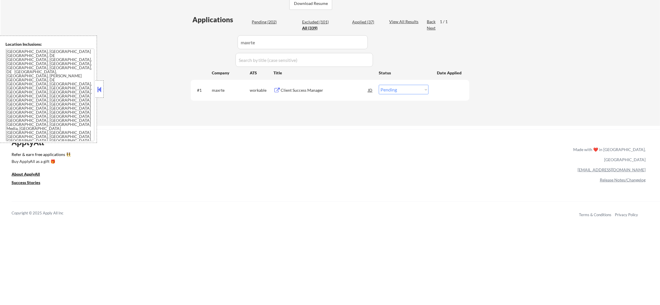
paste input "bask-health-1"
drag, startPoint x: 274, startPoint y: 42, endPoint x: 166, endPoint y: 38, distance: 107.7
click at [176, 39] on div "← Return to /applysquad Mailslurp Inbox Job Search Builder [PERSON_NAME] User E…" at bounding box center [330, 2] width 659 height 247
type input "bask-health-1"
select select ""applied""
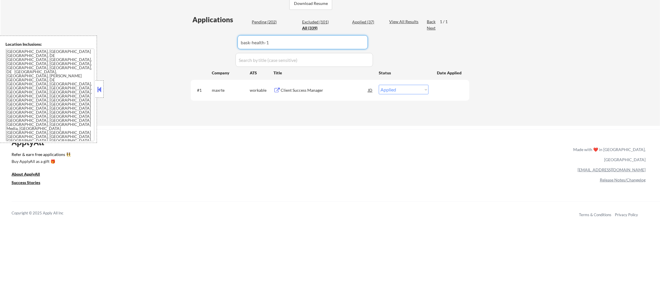
click at [166, 38] on div "← Return to /applysquad Mailslurp Inbox Job Search Builder [PERSON_NAME] User E…" at bounding box center [330, 2] width 659 height 247
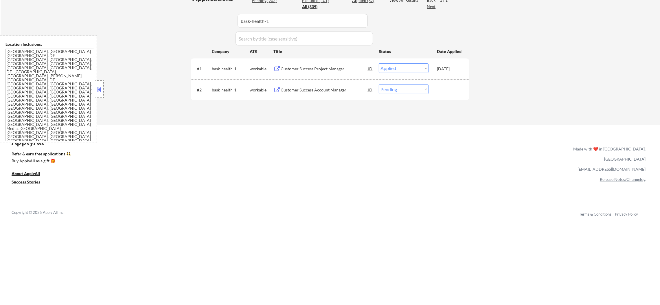
scroll to position [159, 0]
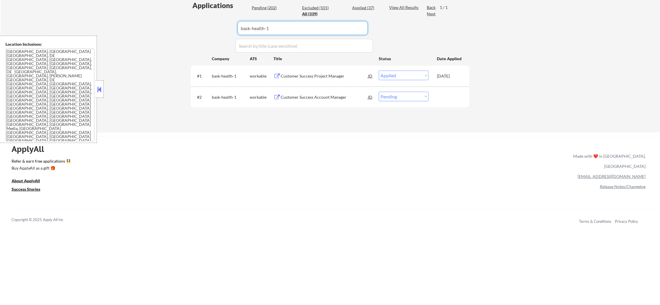
drag, startPoint x: 282, startPoint y: 24, endPoint x: 170, endPoint y: 17, distance: 112.4
paste input "[PERSON_NAME]-labs"
type input "[PERSON_NAME]-labs"
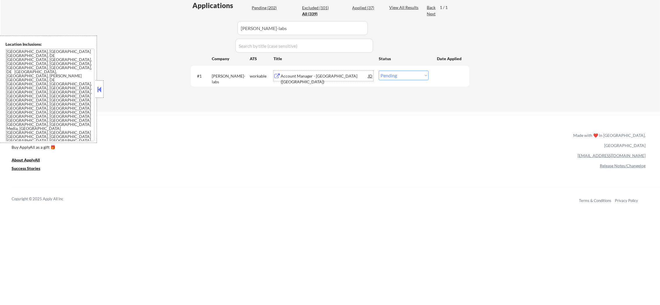
click at [317, 79] on div "Account Manager - [GEOGRAPHIC_DATA] ([GEOGRAPHIC_DATA])" at bounding box center [323, 76] width 87 height 10
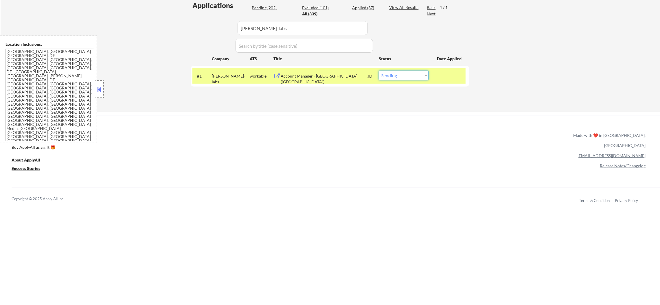
click at [392, 76] on select "Choose an option... Pending Applied Excluded (Questions) Excluded (Expired) Exc…" at bounding box center [404, 76] width 50 height 10
select select ""excluded""
click at [379, 71] on select "Choose an option... Pending Applied Excluded (Questions) Excluded (Expired) Exc…" at bounding box center [404, 76] width 50 height 10
click at [226, 71] on div "[PERSON_NAME]-labs" at bounding box center [231, 76] width 38 height 10
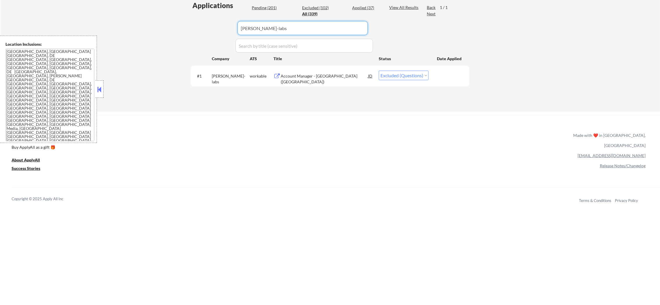
paste input "calabrio"
drag, startPoint x: 259, startPoint y: 27, endPoint x: 190, endPoint y: 26, distance: 69.4
click at [313, 81] on div "#1 calabrio workable Customer Success Manager JD Choose an option... Pending Ap…" at bounding box center [328, 76] width 273 height 16
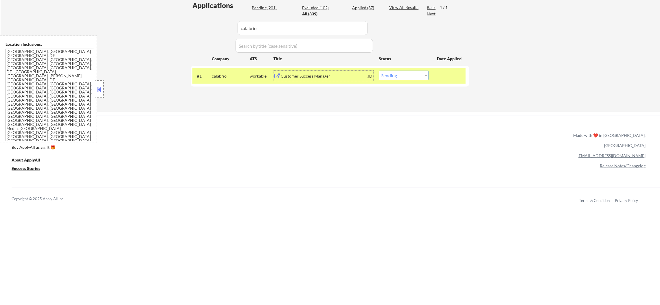
click at [316, 77] on div "Customer Success Manager" at bounding box center [323, 76] width 87 height 6
